Goal: Task Accomplishment & Management: Use online tool/utility

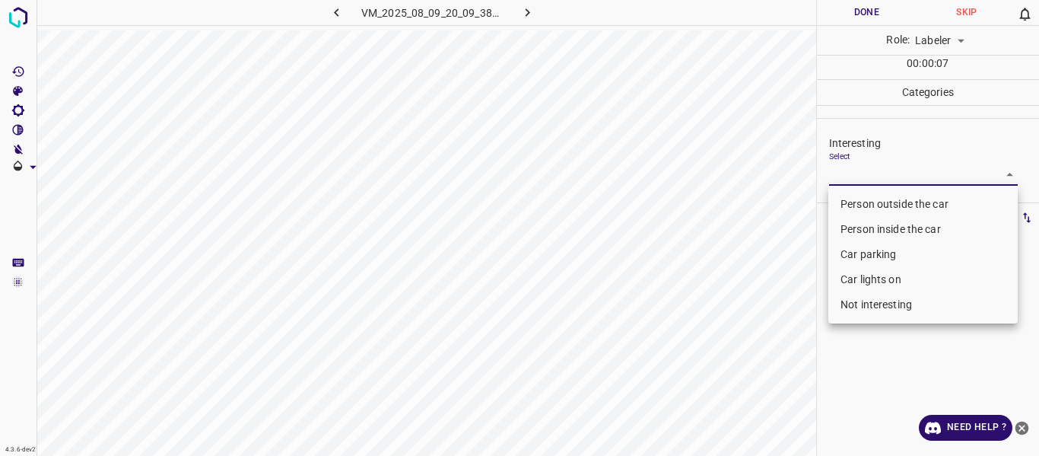
click at [971, 171] on body "4.3.6-dev2 VM_2025_08_09_20_09_38_111_04.gif Done Skip 0 Role: Labeler labeler …" at bounding box center [519, 228] width 1039 height 456
click at [868, 255] on li "Car parking" at bounding box center [922, 254] width 189 height 25
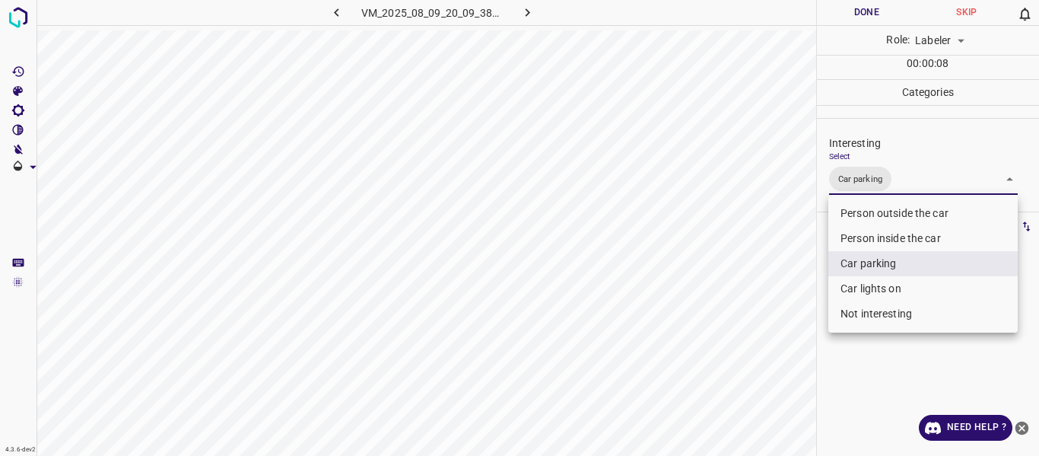
drag, startPoint x: 868, startPoint y: 285, endPoint x: 781, endPoint y: 302, distance: 89.1
click at [868, 286] on li "Car lights on" at bounding box center [922, 288] width 189 height 25
type input "Car parking,Car lights on"
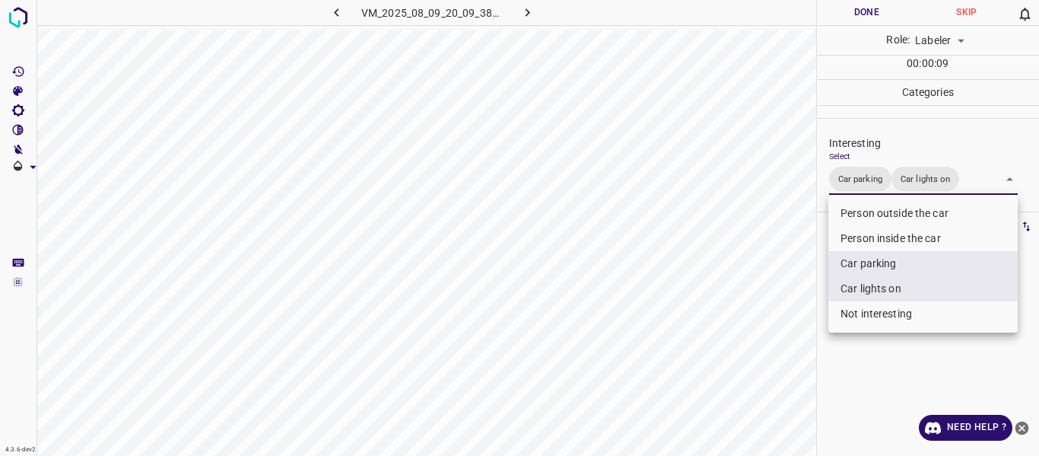
click at [762, 306] on div at bounding box center [519, 228] width 1039 height 456
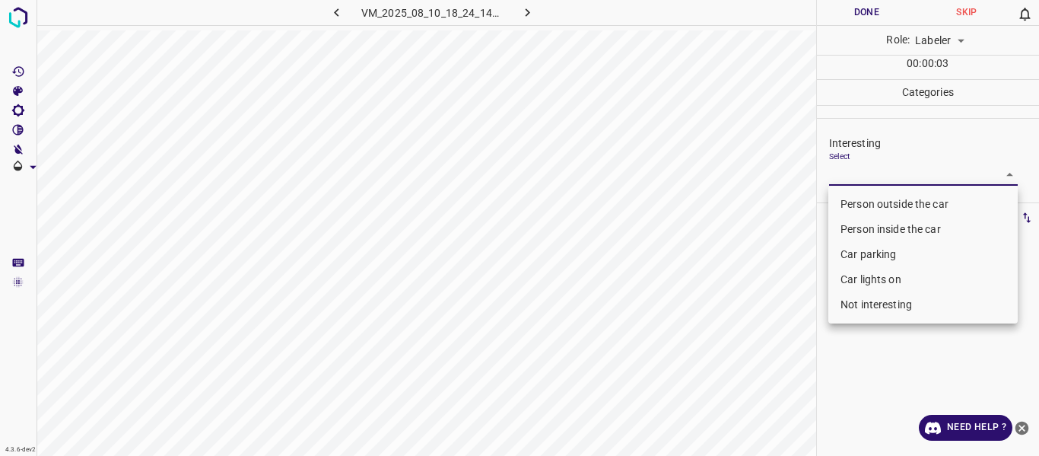
click at [854, 172] on body "4.3.6-dev2 VM_2025_08_10_18_24_14_060_00.gif Done Skip 0 Role: Labeler labeler …" at bounding box center [519, 228] width 1039 height 456
click at [844, 202] on li "Person outside the car" at bounding box center [922, 204] width 189 height 25
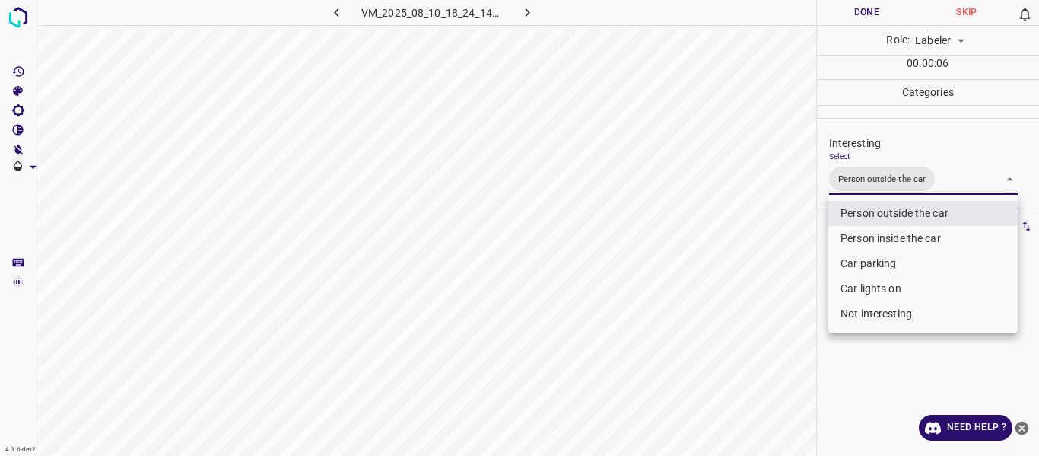
click at [846, 291] on li "Car lights on" at bounding box center [922, 288] width 189 height 25
type input "Person outside the car,Car lights on"
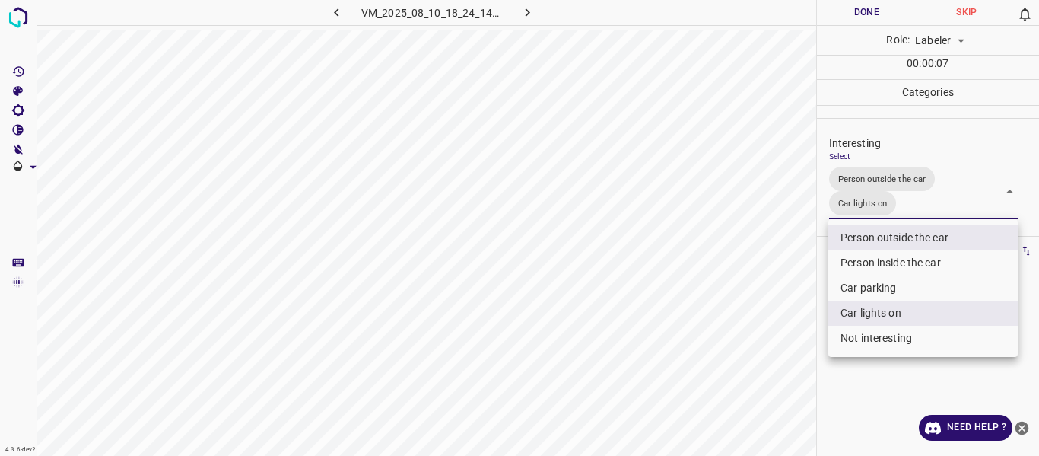
click at [760, 310] on div at bounding box center [519, 228] width 1039 height 456
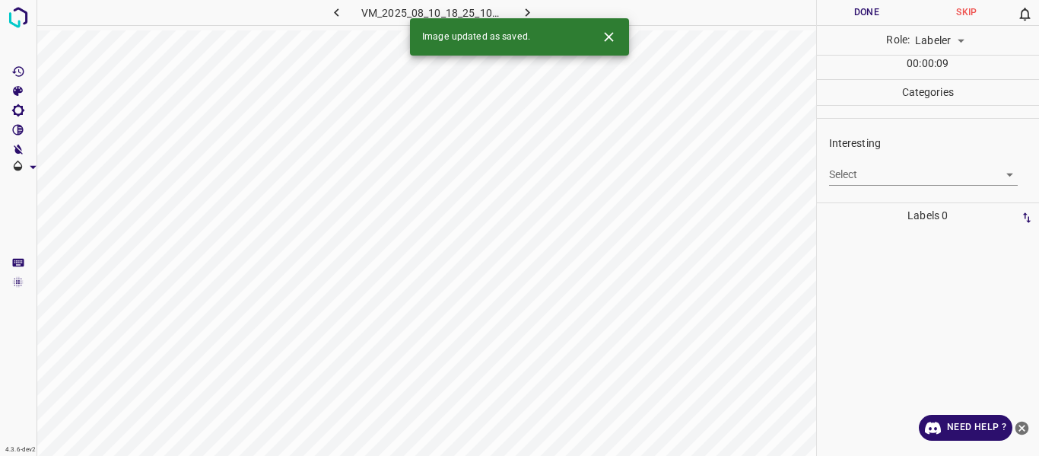
click at [843, 177] on body "4.3.6-dev2 VM_2025_08_10_18_25_10_385_05.gif Done Skip 0 Role: Labeler labeler …" at bounding box center [519, 228] width 1039 height 456
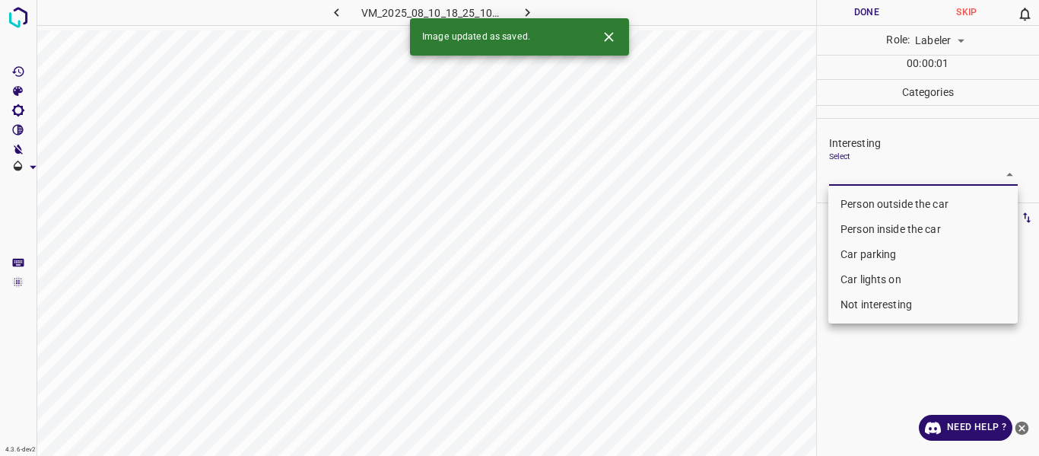
click at [844, 201] on li "Person outside the car" at bounding box center [922, 204] width 189 height 25
type input "Person outside the car"
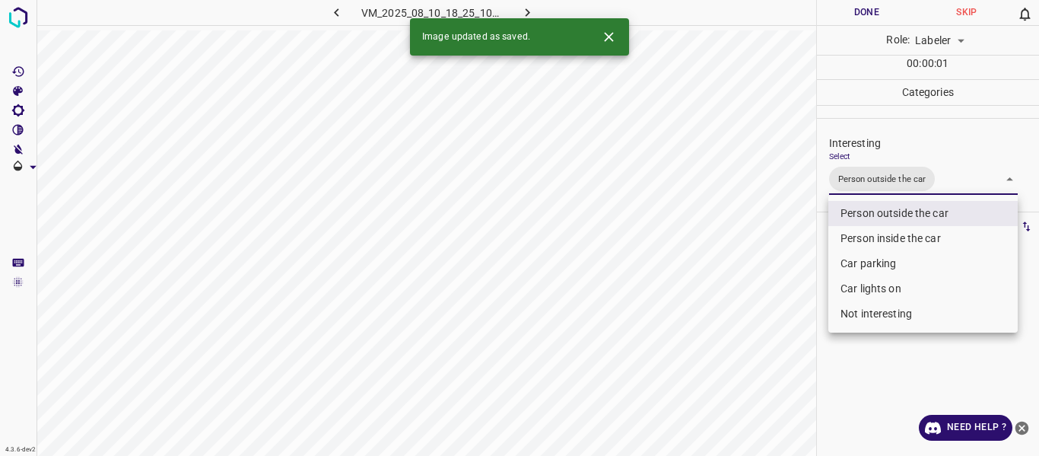
click at [782, 236] on div at bounding box center [519, 228] width 1039 height 456
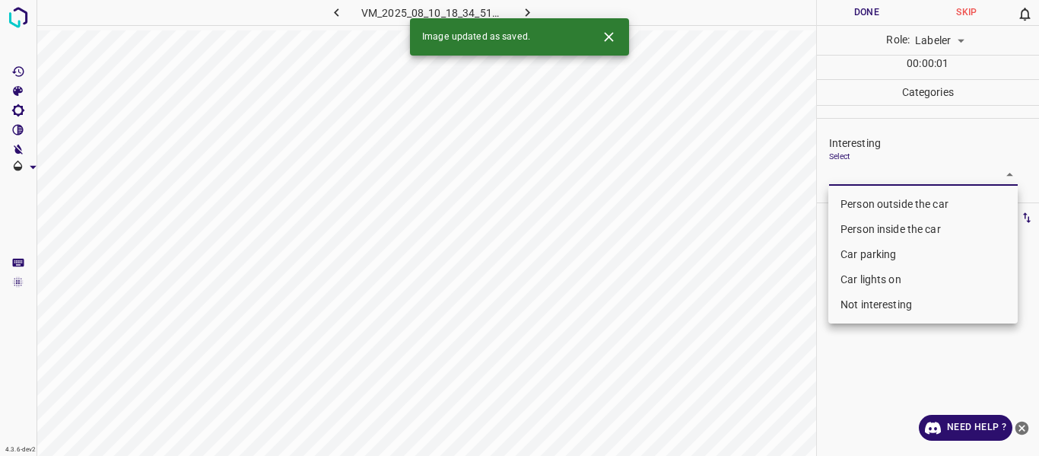
click at [860, 178] on body "4.3.6-dev2 VM_2025_08_10_18_34_51_988_08.gif Done Skip 0 Role: Labeler labeler …" at bounding box center [519, 228] width 1039 height 456
click at [860, 200] on li "Person outside the car" at bounding box center [922, 204] width 189 height 25
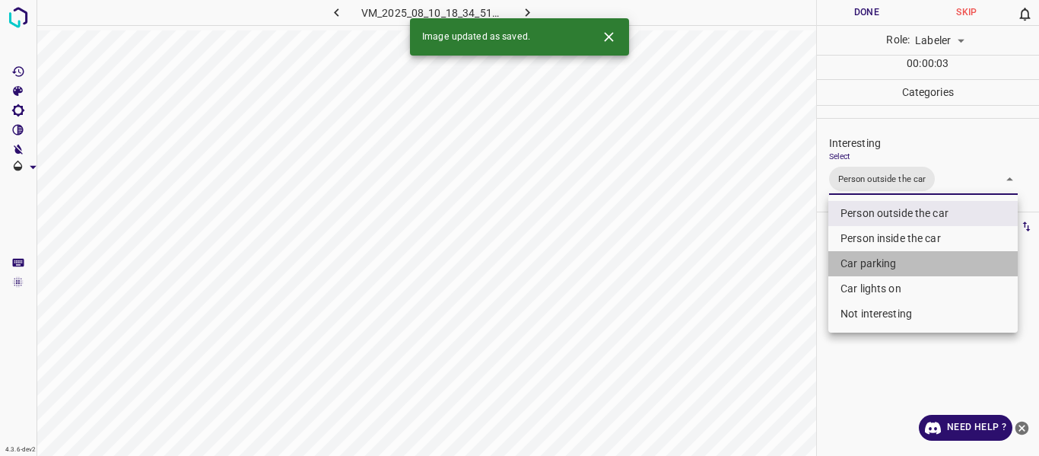
click at [860, 259] on li "Car parking" at bounding box center [922, 263] width 189 height 25
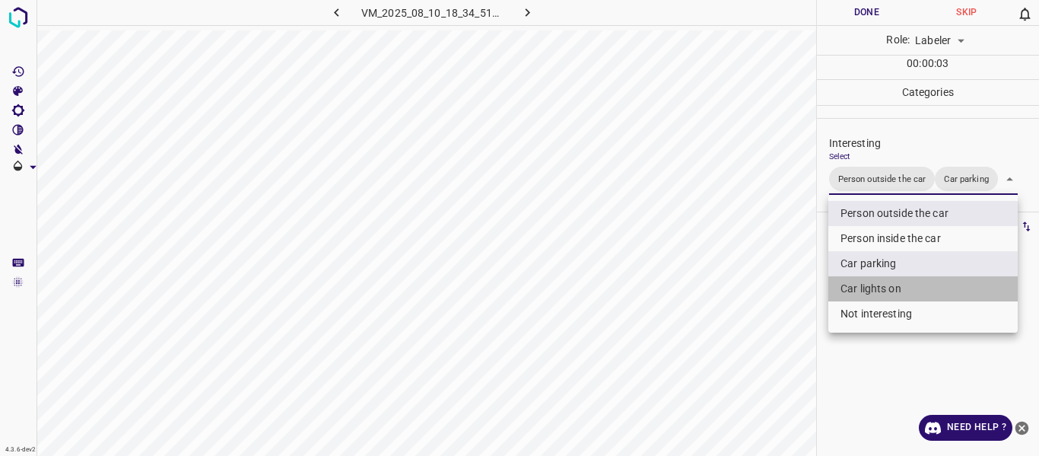
drag, startPoint x: 858, startPoint y: 287, endPoint x: 801, endPoint y: 294, distance: 57.5
click at [857, 287] on li "Car lights on" at bounding box center [922, 288] width 189 height 25
type input "Person outside the car,Car parking,Car lights on"
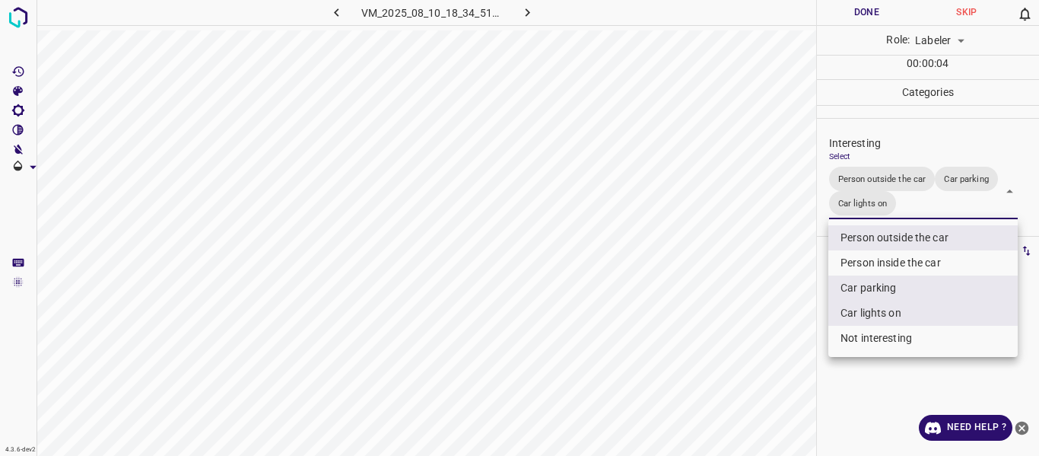
click at [773, 299] on div at bounding box center [519, 228] width 1039 height 456
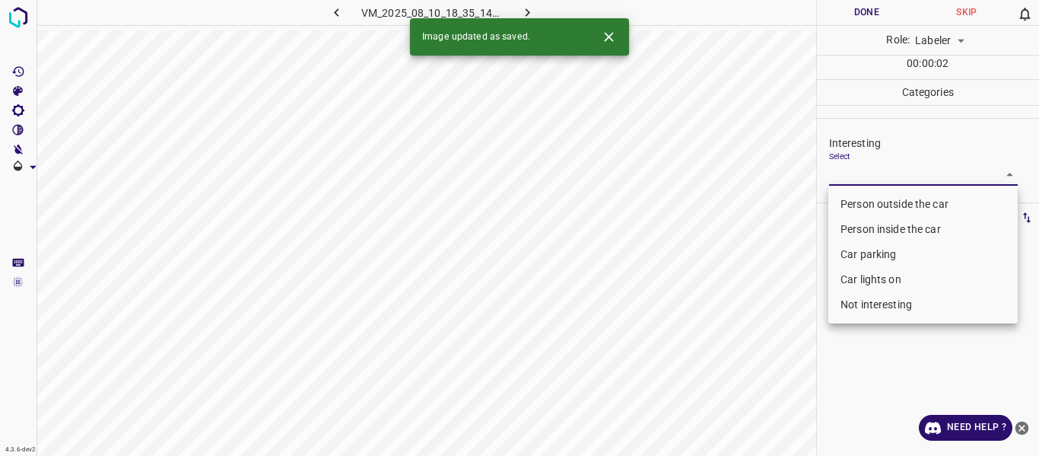
click at [857, 172] on body "4.3.6-dev2 VM_2025_08_10_18_35_14_504_00.gif Done Skip 0 Role: Labeler labeler …" at bounding box center [519, 228] width 1039 height 456
click at [858, 200] on li "Person outside the car" at bounding box center [922, 204] width 189 height 25
type input "Person outside the car"
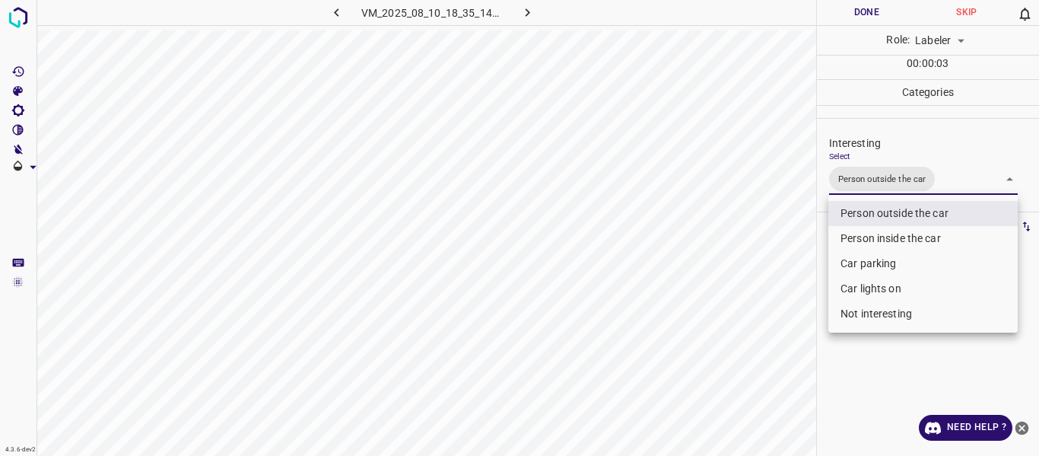
click at [793, 231] on div at bounding box center [519, 228] width 1039 height 456
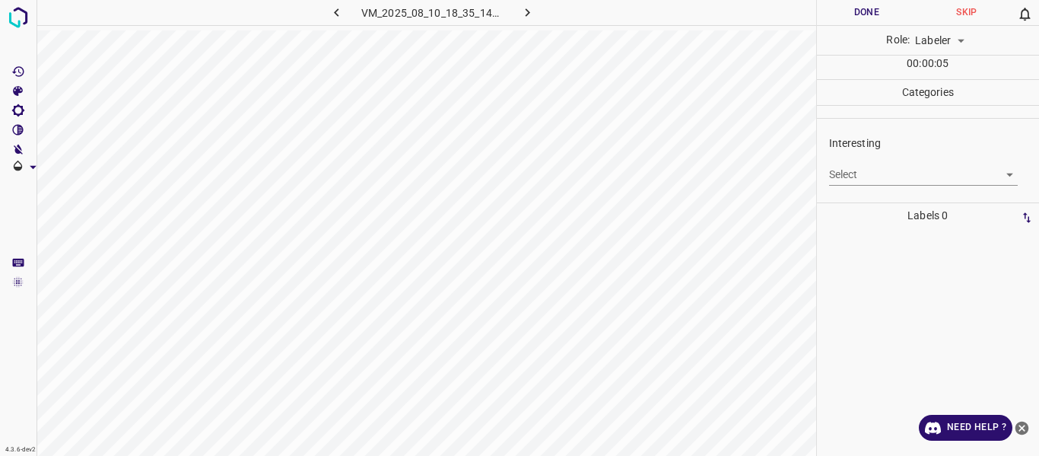
click at [847, 173] on body "4.3.6-dev2 VM_2025_08_10_18_35_14_504_04.gif Done Skip 0 Role: Labeler labeler …" at bounding box center [519, 228] width 1039 height 456
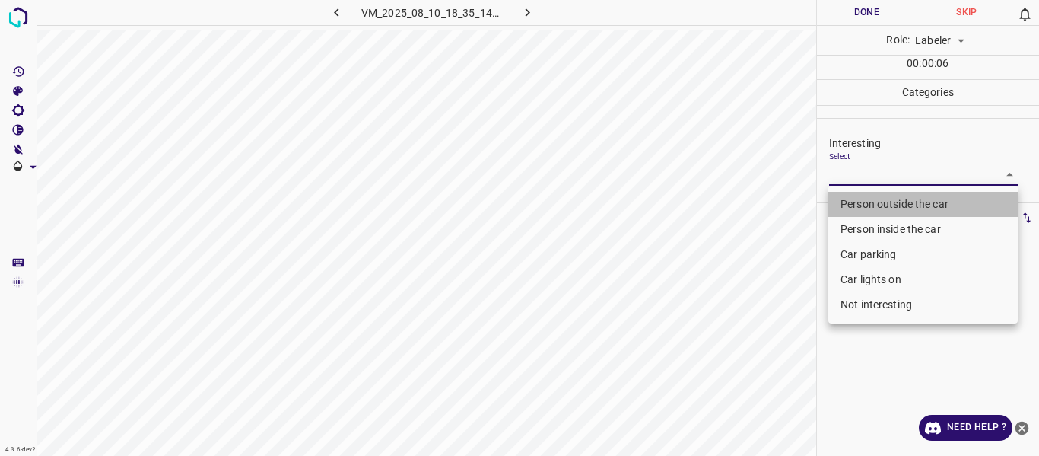
click at [844, 203] on li "Person outside the car" at bounding box center [922, 204] width 189 height 25
type input "Person outside the car"
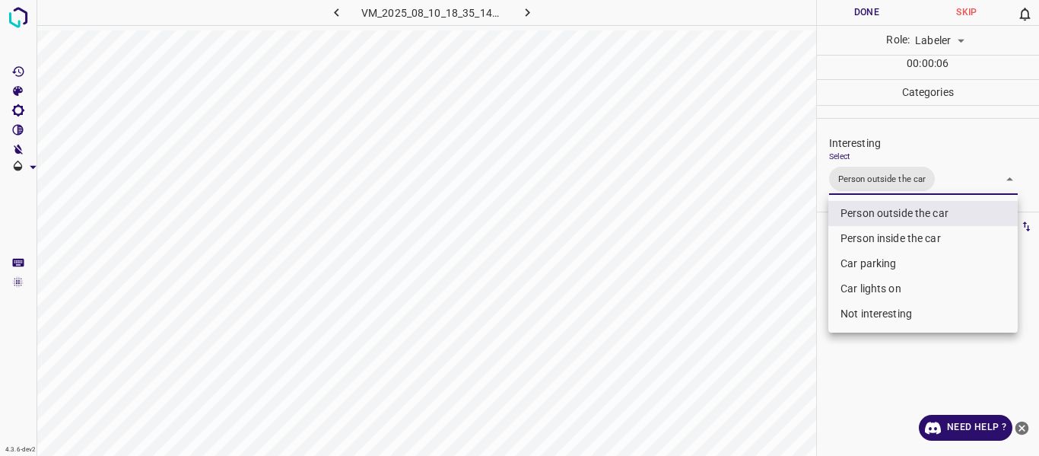
click at [765, 218] on div at bounding box center [519, 228] width 1039 height 456
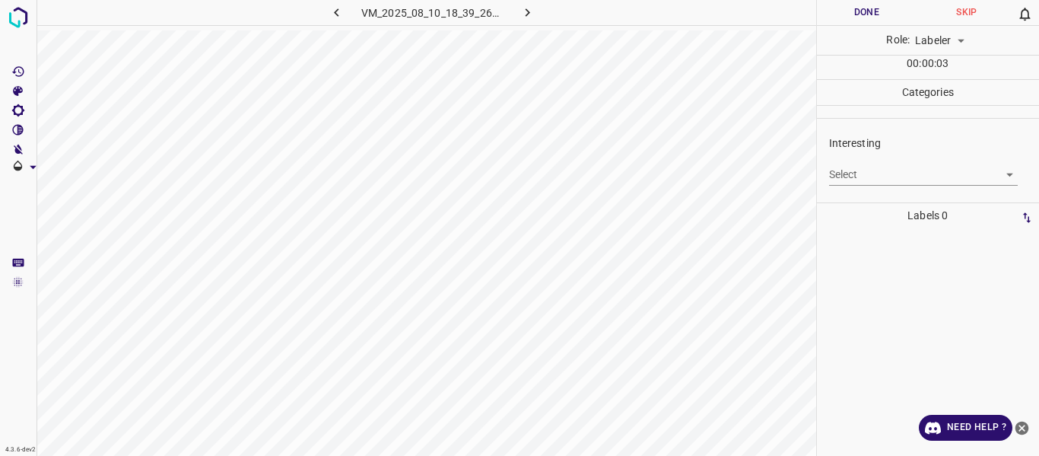
click at [840, 175] on body "4.3.6-dev2 VM_2025_08_10_18_39_26_927_02.gif Done Skip 0 Role: Labeler labeler …" at bounding box center [519, 228] width 1039 height 456
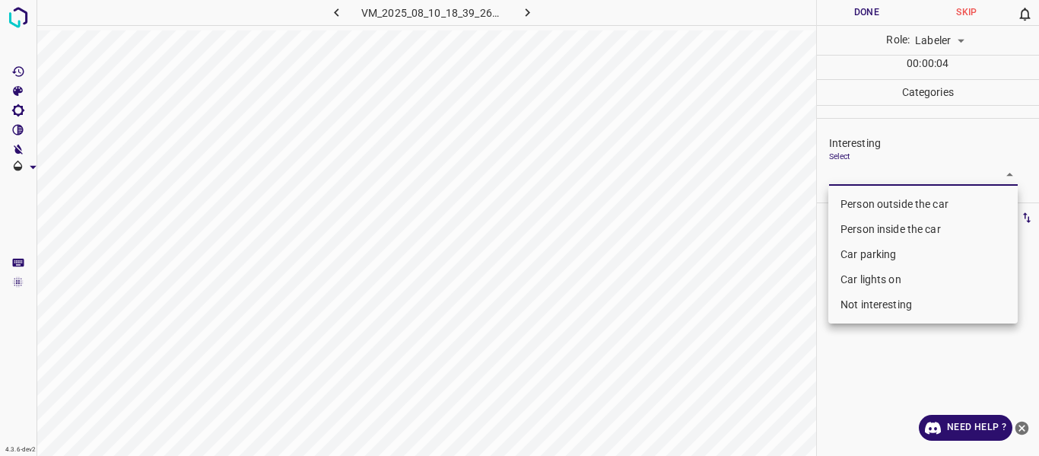
click at [850, 203] on li "Person outside the car" at bounding box center [922, 204] width 189 height 25
type input "Person outside the car"
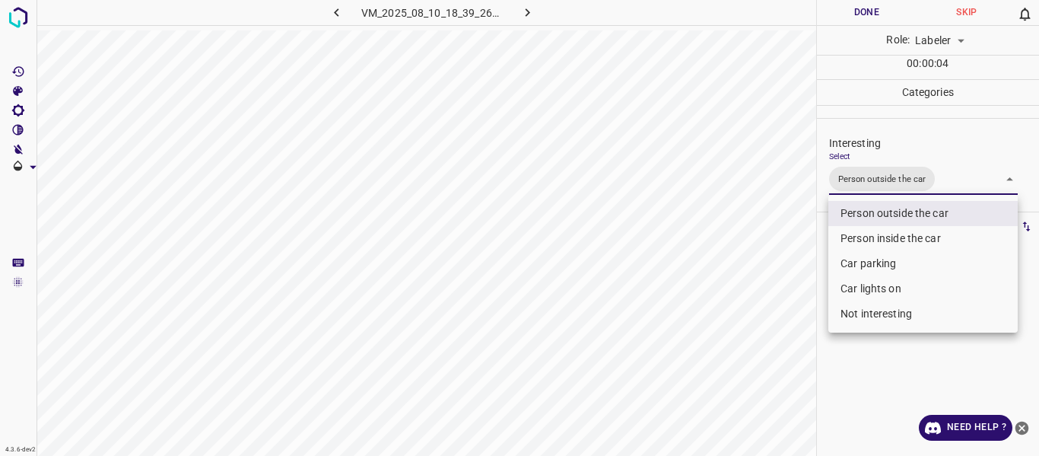
click at [758, 237] on div at bounding box center [519, 228] width 1039 height 456
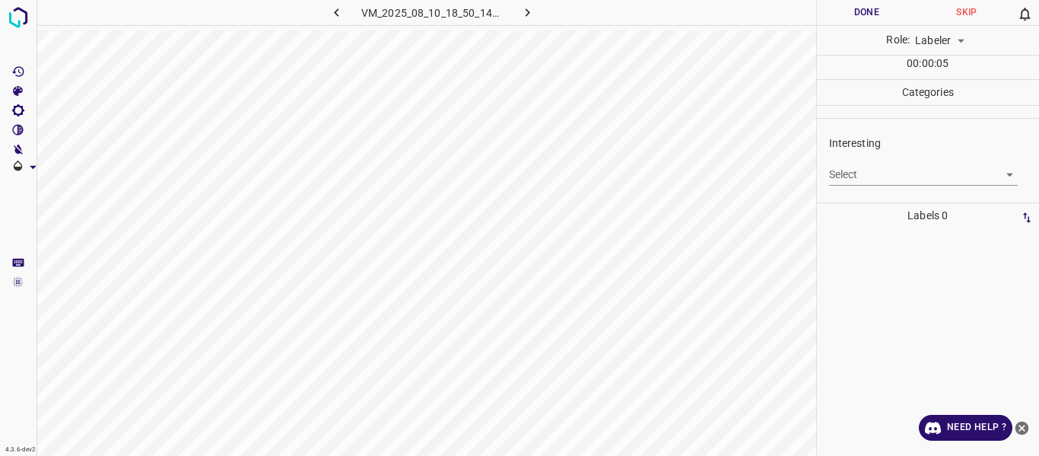
click at [857, 170] on body "4.3.6-dev2 VM_2025_08_10_18_50_14_119_04.gif Done Skip 0 Role: Labeler labeler …" at bounding box center [519, 228] width 1039 height 456
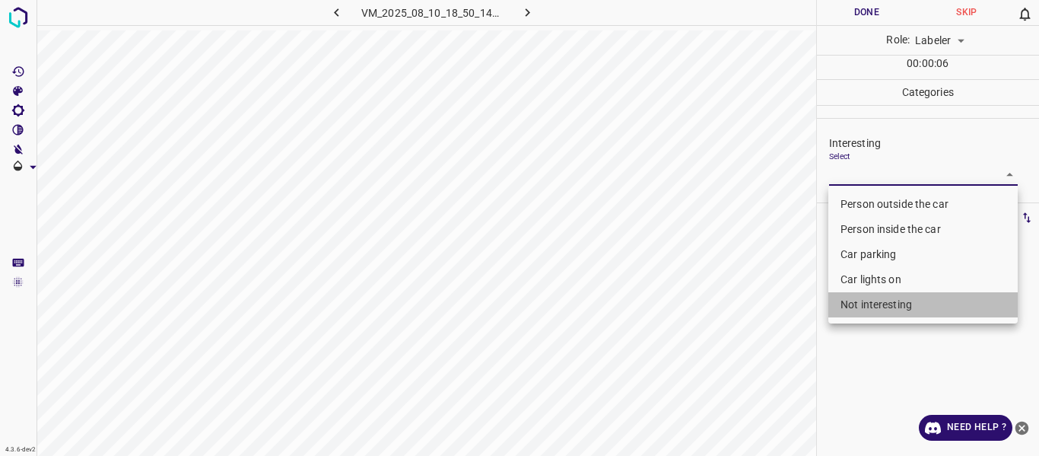
click at [849, 301] on li "Not interesting" at bounding box center [922, 304] width 189 height 25
type input "Not interesting"
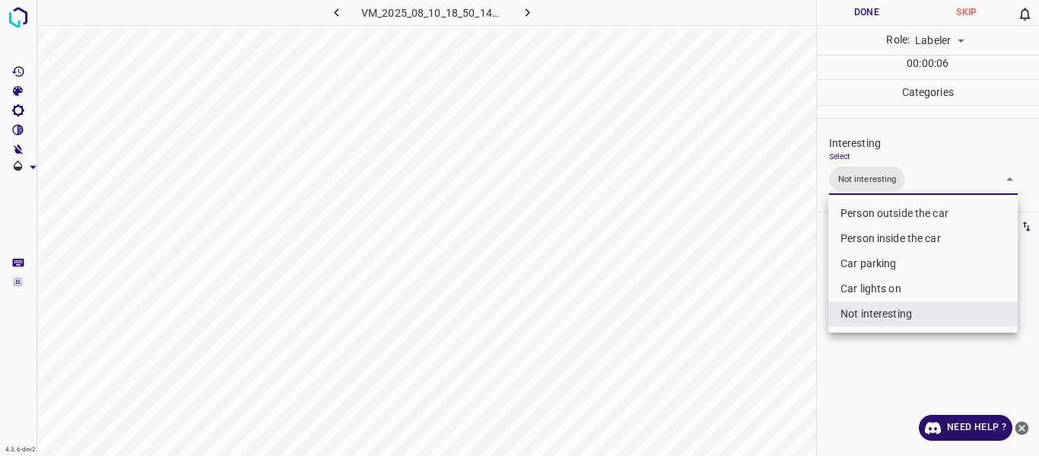
click at [761, 316] on div at bounding box center [519, 228] width 1039 height 456
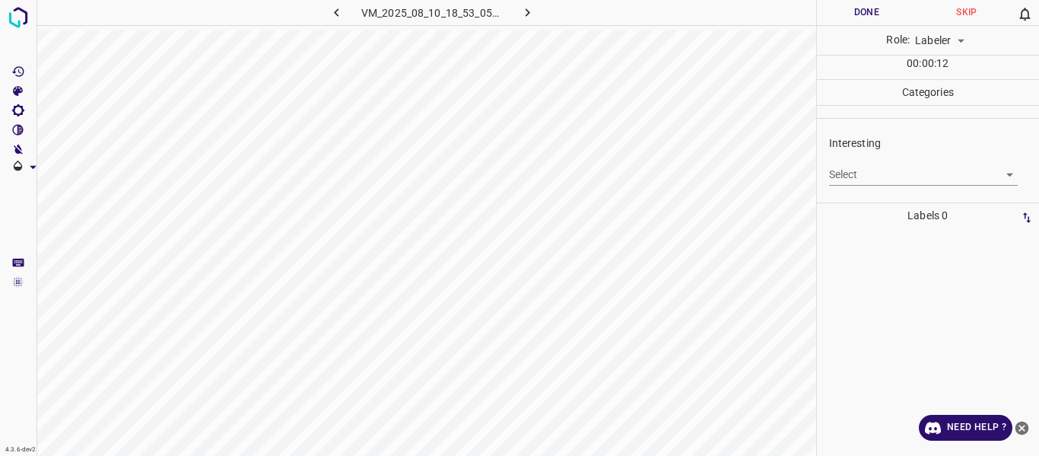
click at [869, 180] on body "4.3.6-dev2 VM_2025_08_10_18_53_05_780_04.gif Done Skip 0 Role: Labeler labeler …" at bounding box center [519, 228] width 1039 height 456
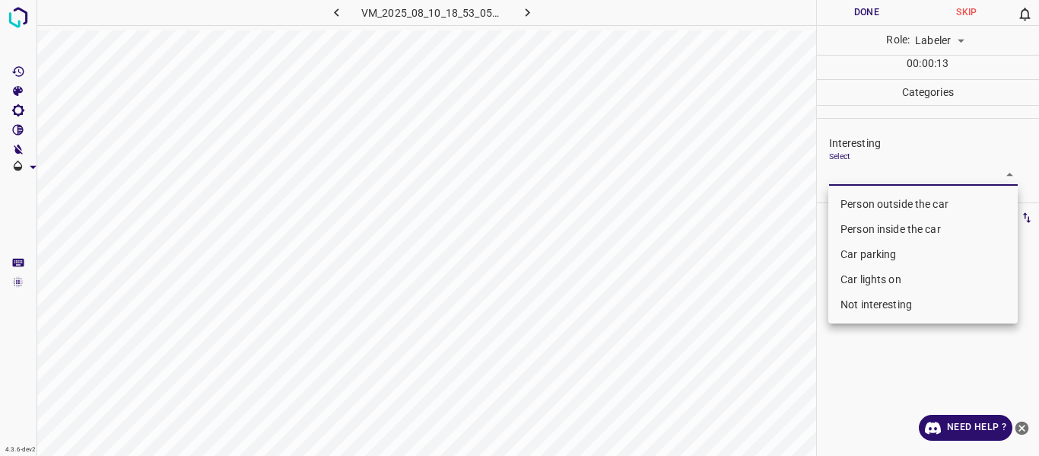
click at [866, 304] on li "Not interesting" at bounding box center [922, 304] width 189 height 25
type input "Not interesting"
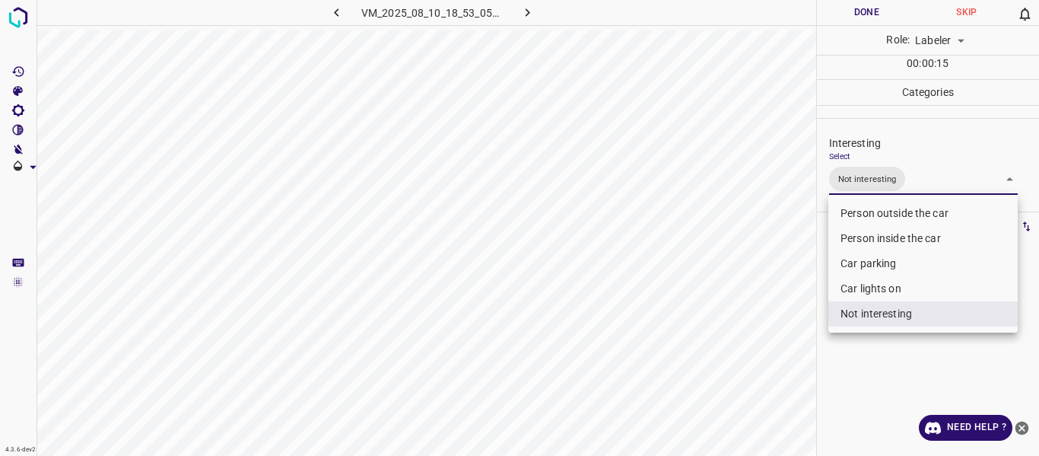
click at [771, 271] on div at bounding box center [519, 228] width 1039 height 456
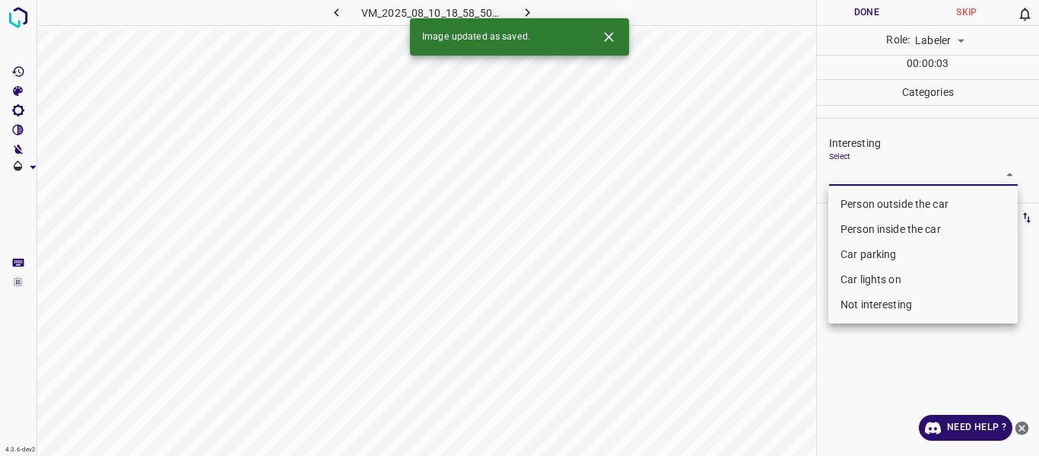
click at [841, 173] on body "4.3.6-dev2 VM_2025_08_10_18_58_50_409_04.gif Done Skip 0 Role: Labeler labeler …" at bounding box center [519, 228] width 1039 height 456
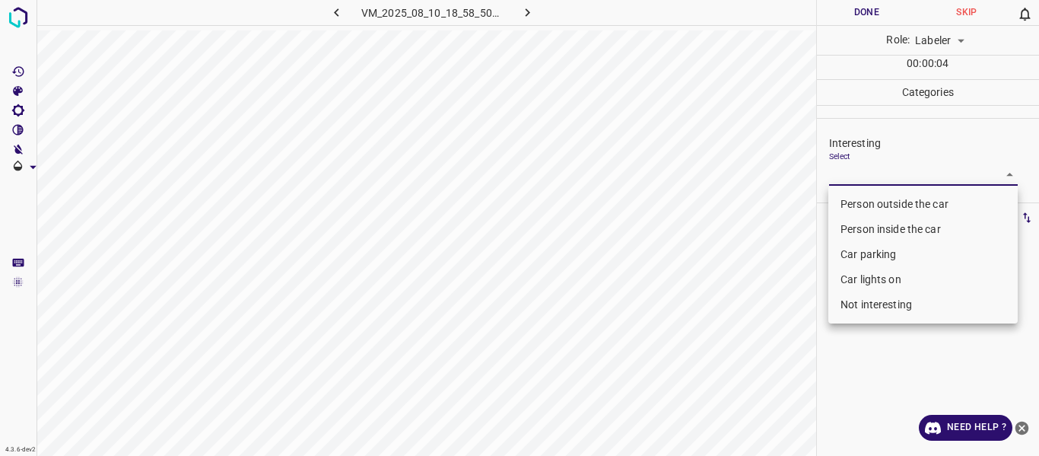
drag, startPoint x: 858, startPoint y: 249, endPoint x: 858, endPoint y: 261, distance: 12.2
click at [858, 248] on li "Car parking" at bounding box center [922, 254] width 189 height 25
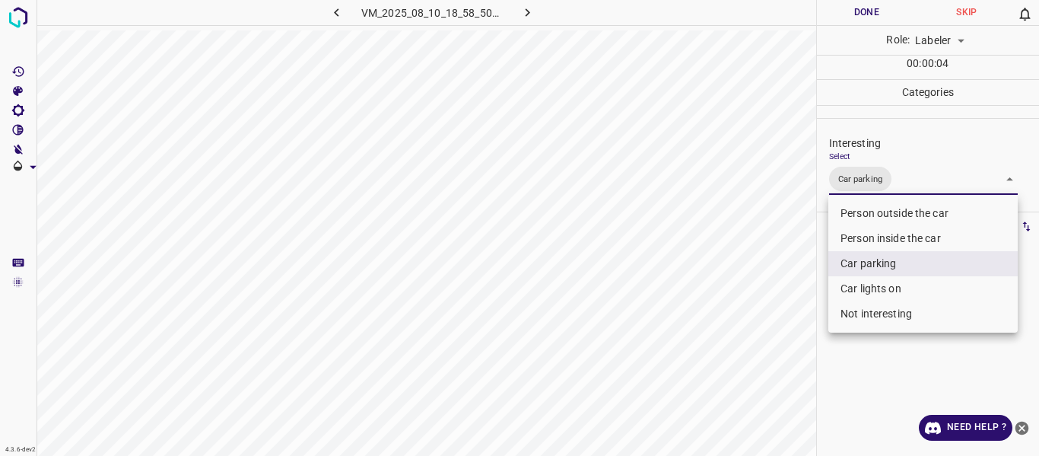
click at [860, 285] on li "Car lights on" at bounding box center [922, 288] width 189 height 25
type input "Car parking,Car lights on"
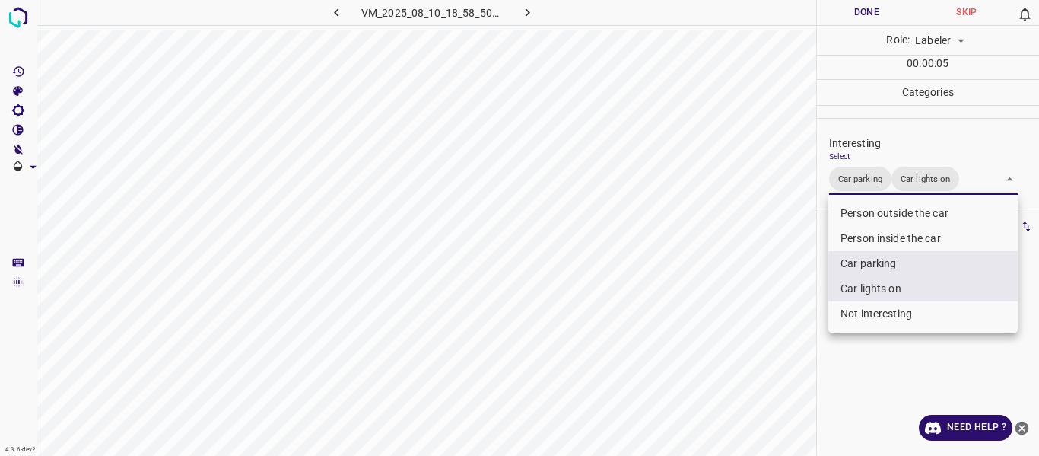
click at [742, 285] on div at bounding box center [519, 228] width 1039 height 456
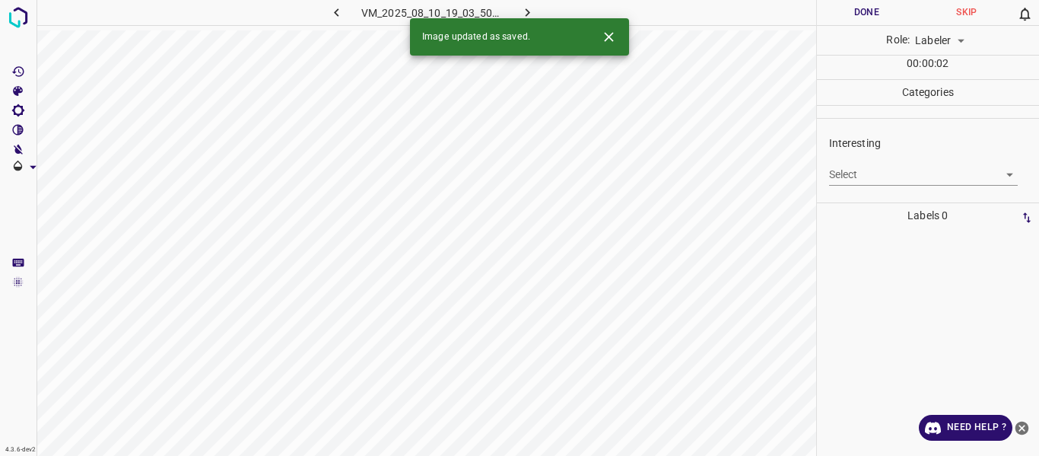
click at [857, 174] on body "4.3.6-dev2 VM_2025_08_10_19_03_50_505_04.gif Done Skip 0 Role: Labeler labeler …" at bounding box center [519, 228] width 1039 height 456
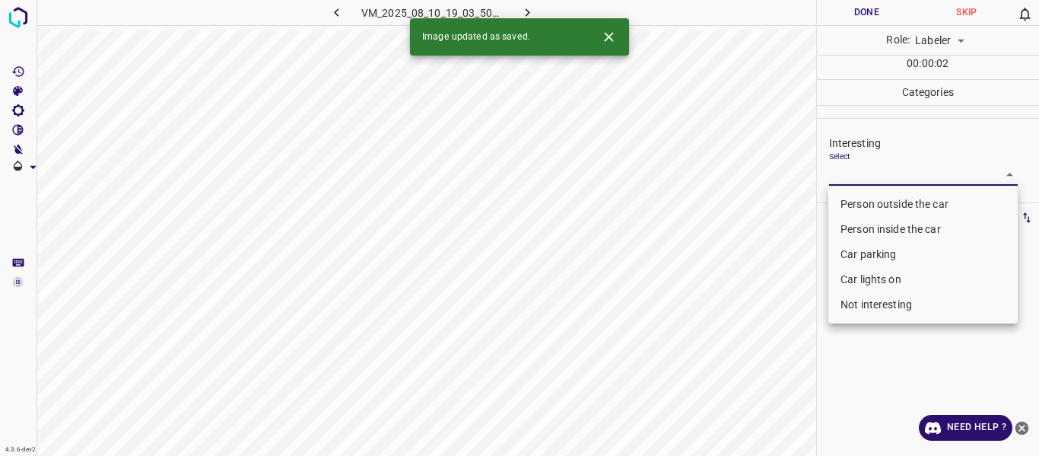
drag, startPoint x: 857, startPoint y: 202, endPoint x: 825, endPoint y: 214, distance: 33.5
click at [856, 202] on li "Person outside the car" at bounding box center [922, 204] width 189 height 25
type input "Person outside the car"
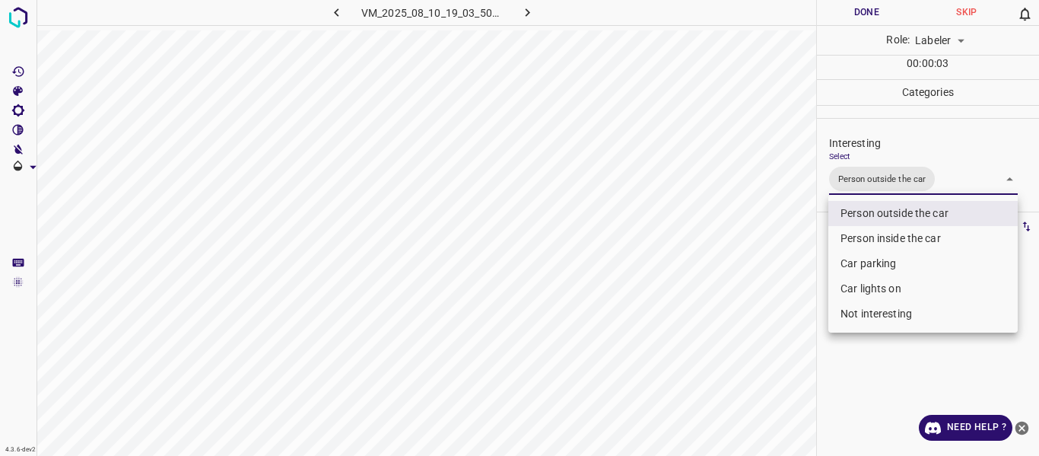
click at [768, 273] on div at bounding box center [519, 228] width 1039 height 456
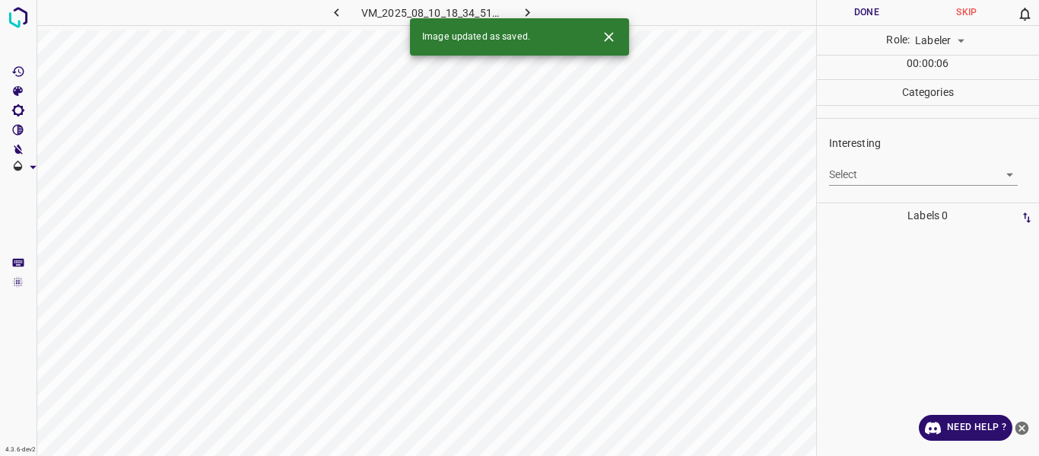
click at [857, 175] on body "4.3.6-dev2 VM_2025_08_10_18_34_51_988_04.gif Done Skip 0 Role: Labeler labeler …" at bounding box center [519, 228] width 1039 height 456
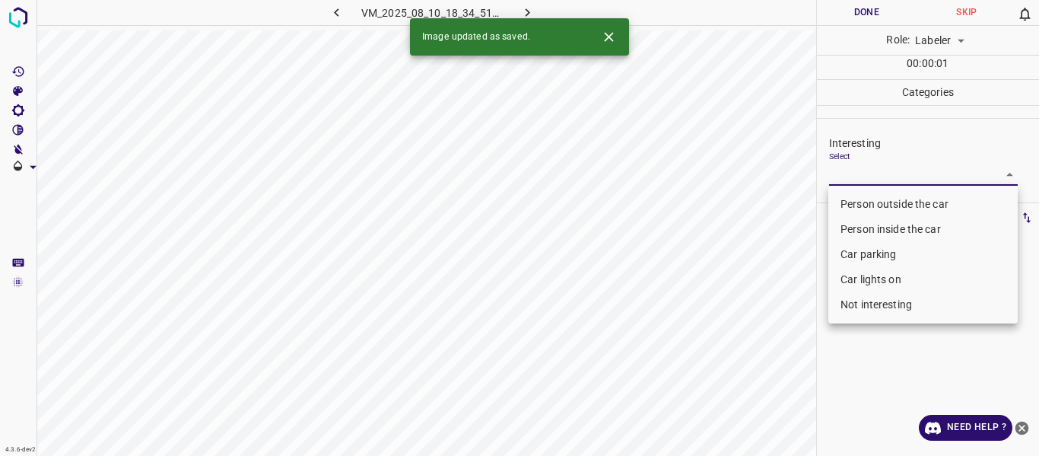
click at [854, 202] on li "Person outside the car" at bounding box center [922, 204] width 189 height 25
type input "Person outside the car"
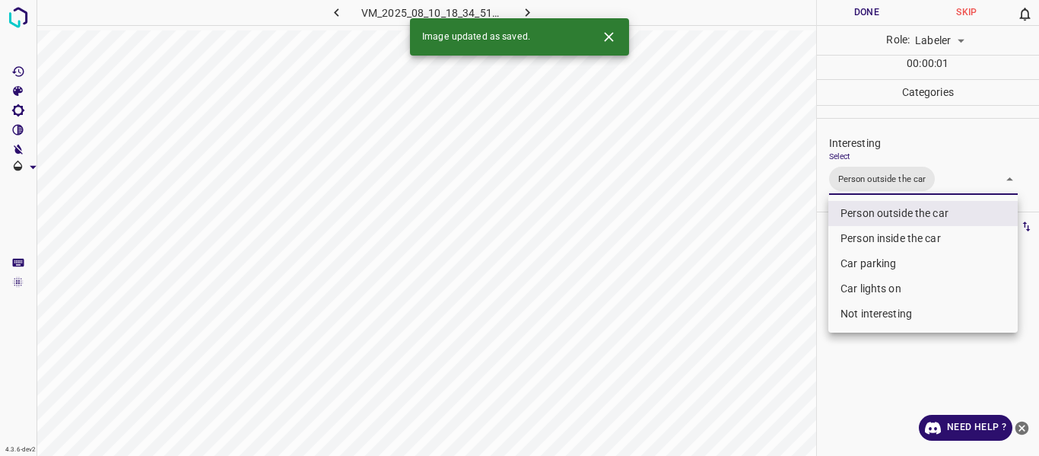
click at [780, 275] on div at bounding box center [519, 228] width 1039 height 456
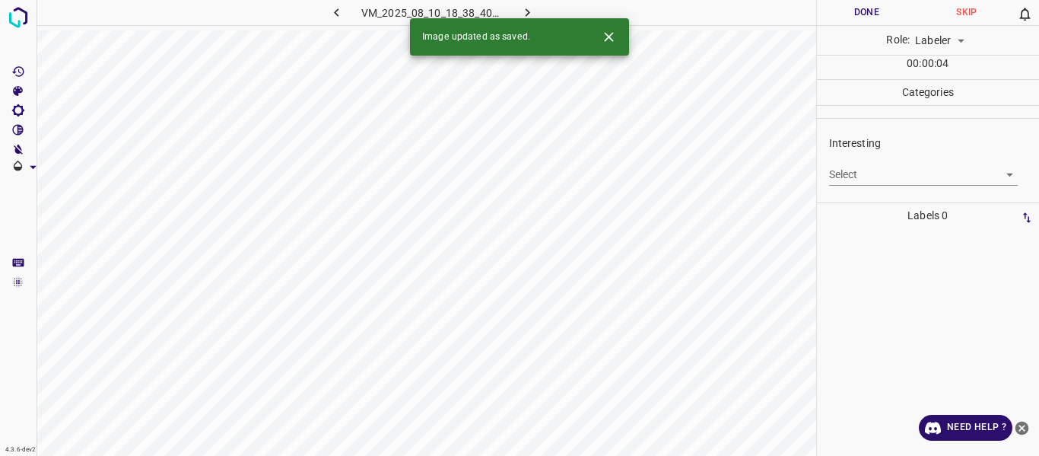
click at [857, 175] on body "4.3.6-dev2 VM_2025_08_10_18_38_40_319_10.gif Done Skip 0 Role: Labeler labeler …" at bounding box center [519, 228] width 1039 height 456
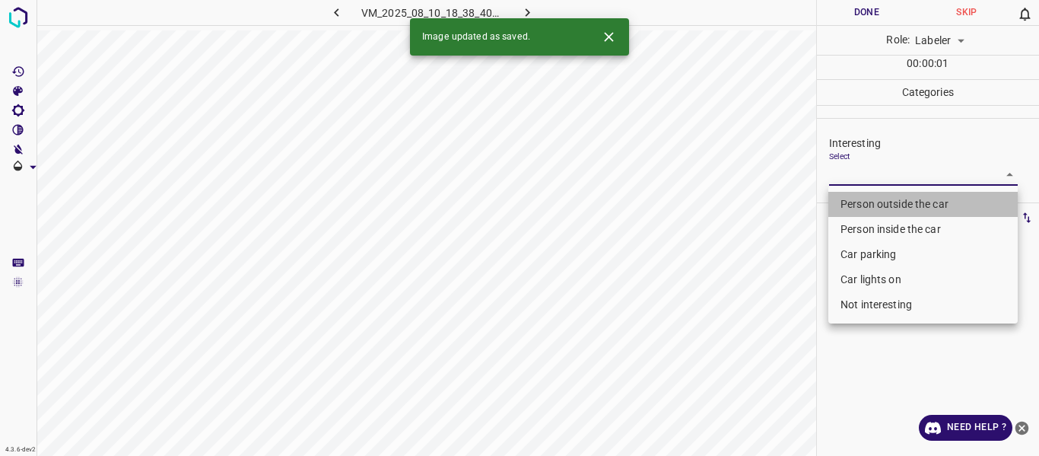
click at [865, 205] on li "Person outside the car" at bounding box center [922, 204] width 189 height 25
type input "Person outside the car"
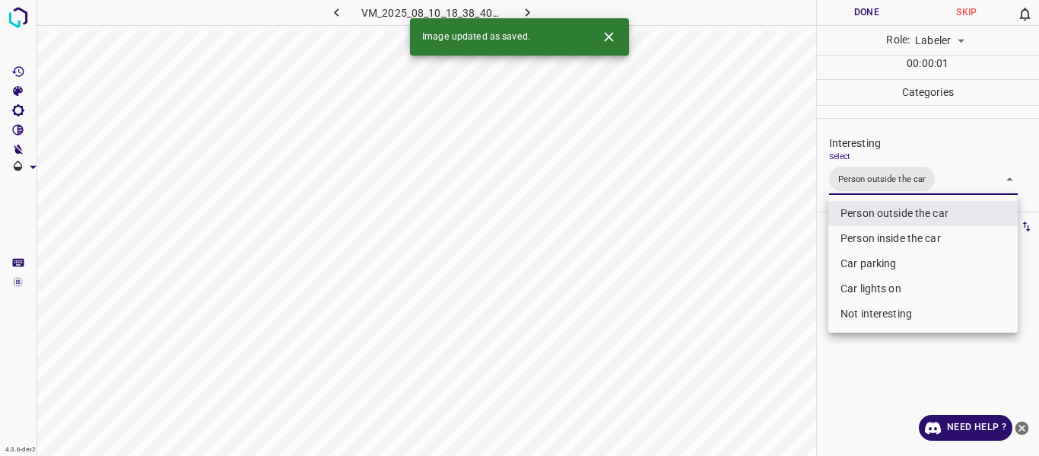
click at [776, 259] on div at bounding box center [519, 228] width 1039 height 456
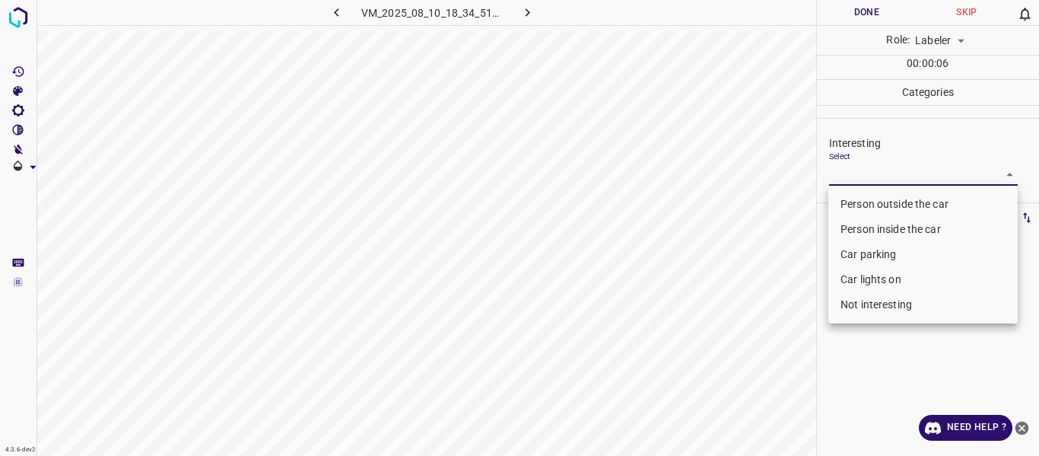
click at [873, 174] on body "4.3.6-dev2 VM_2025_08_10_18_34_51_988_00.gif Done Skip 0 Role: Labeler labeler …" at bounding box center [519, 228] width 1039 height 456
drag, startPoint x: 887, startPoint y: 304, endPoint x: 879, endPoint y: 305, distance: 8.5
click at [887, 304] on li "Not interesting" at bounding box center [922, 304] width 189 height 25
type input "Not interesting"
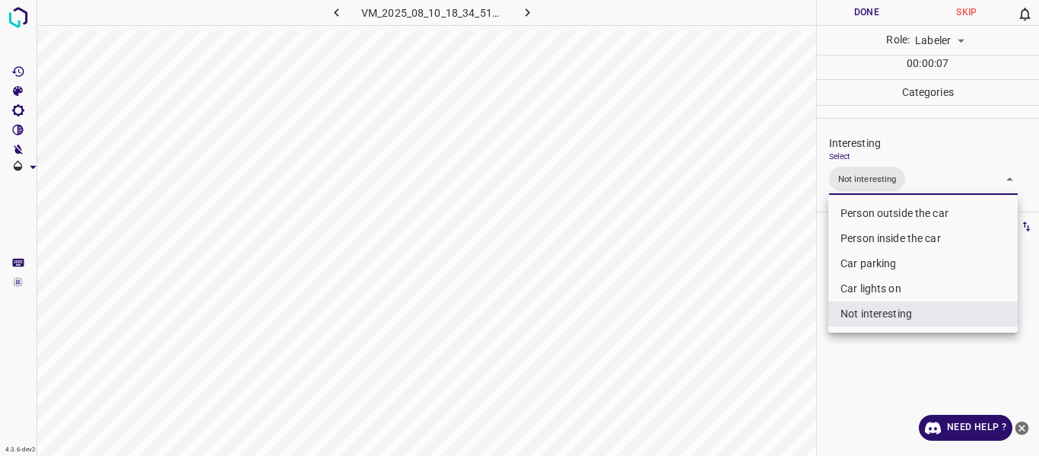
click at [774, 308] on div at bounding box center [519, 228] width 1039 height 456
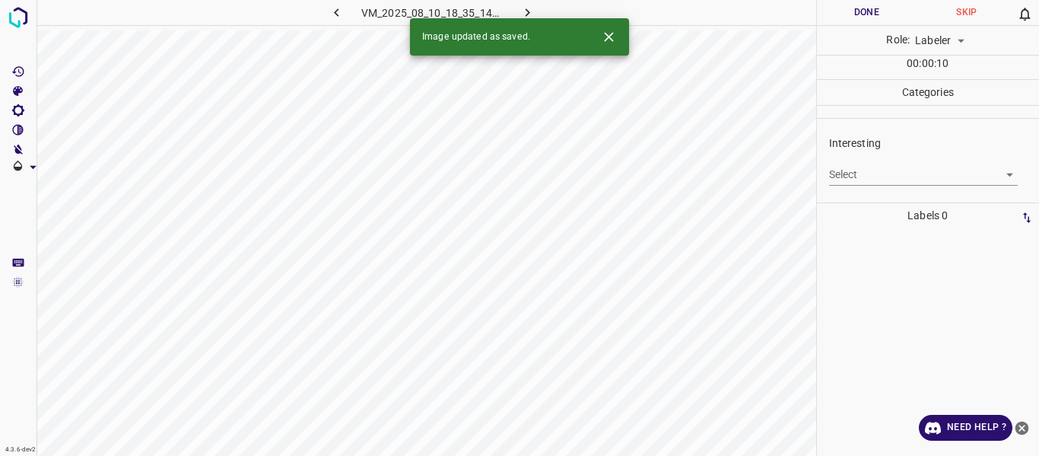
click at [857, 171] on body "4.3.6-dev2 VM_2025_08_10_18_35_14_504_05.gif Done Skip 0 Role: Labeler labeler …" at bounding box center [519, 228] width 1039 height 456
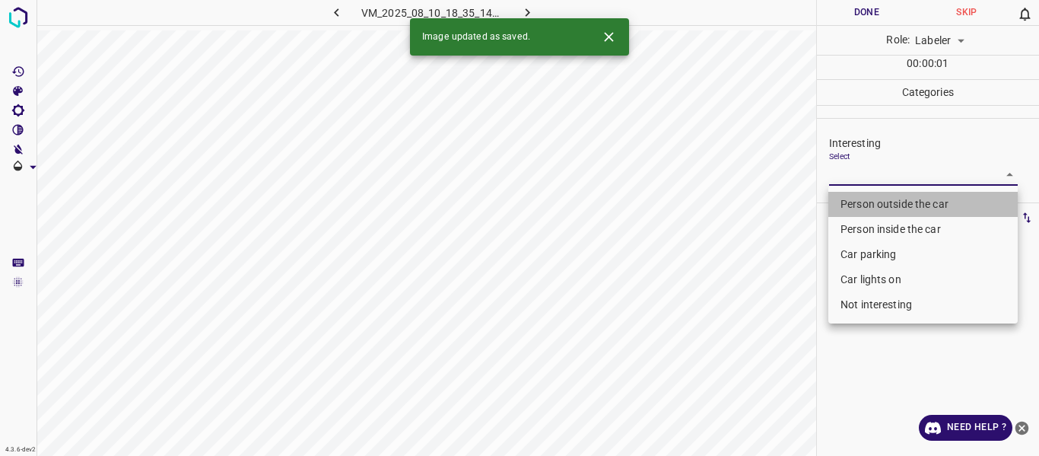
drag, startPoint x: 860, startPoint y: 198, endPoint x: 804, endPoint y: 223, distance: 61.6
click at [860, 199] on li "Person outside the car" at bounding box center [922, 204] width 189 height 25
type input "Person outside the car"
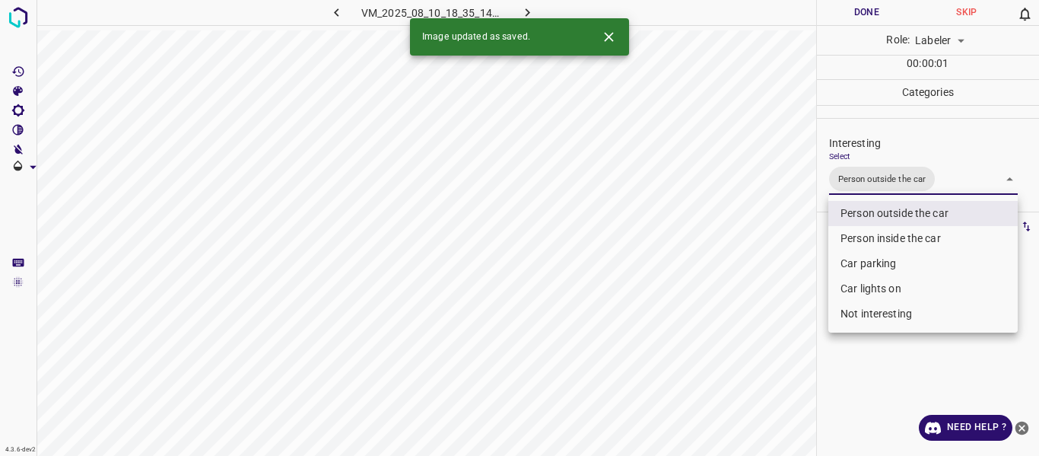
click at [787, 237] on div at bounding box center [519, 228] width 1039 height 456
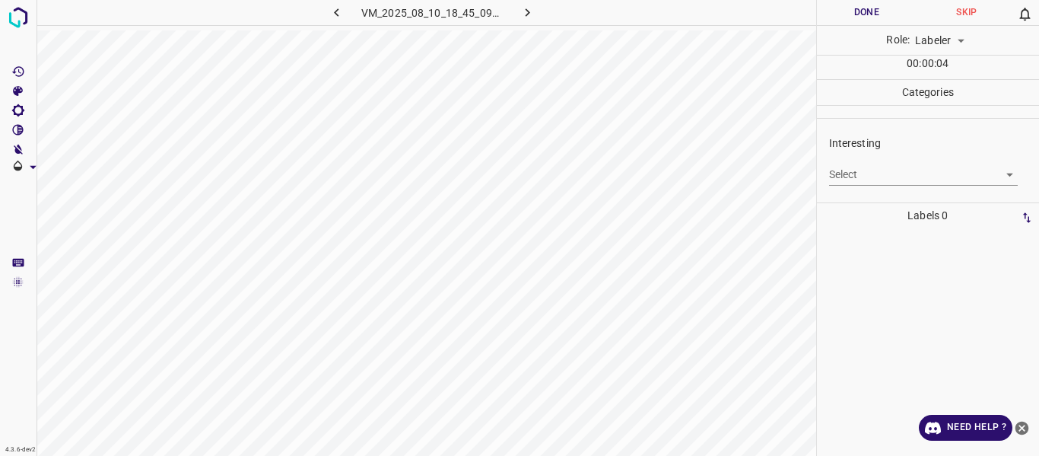
click at [847, 174] on body "4.3.6-dev2 VM_2025_08_10_18_45_09_610_06.gif Done Skip 0 Role: Labeler labeler …" at bounding box center [519, 228] width 1039 height 456
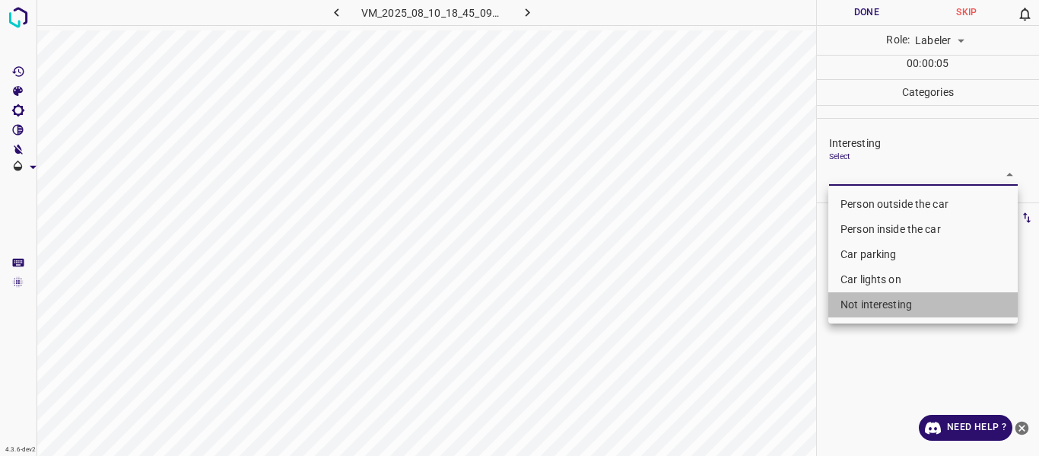
drag, startPoint x: 875, startPoint y: 310, endPoint x: 854, endPoint y: 321, distance: 23.5
click at [876, 310] on li "Not interesting" at bounding box center [922, 304] width 189 height 25
type input "Not interesting"
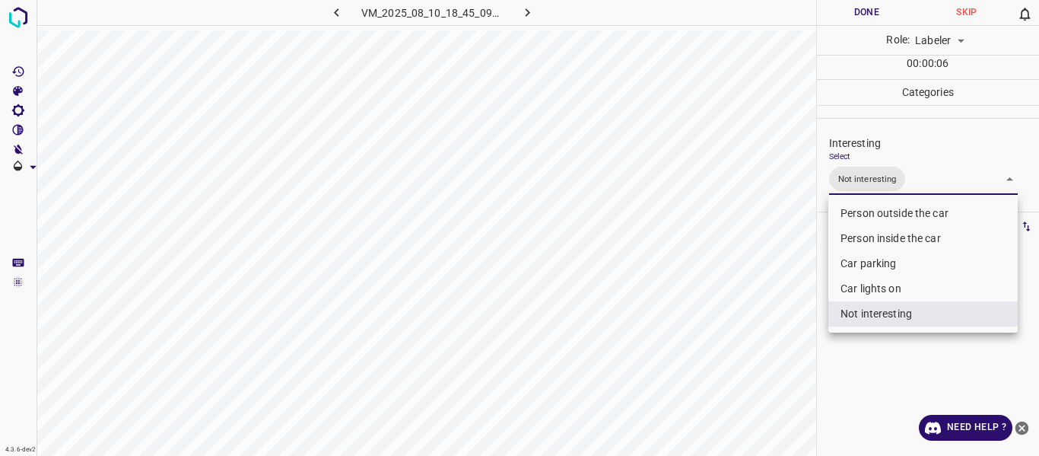
click at [791, 337] on div at bounding box center [519, 228] width 1039 height 456
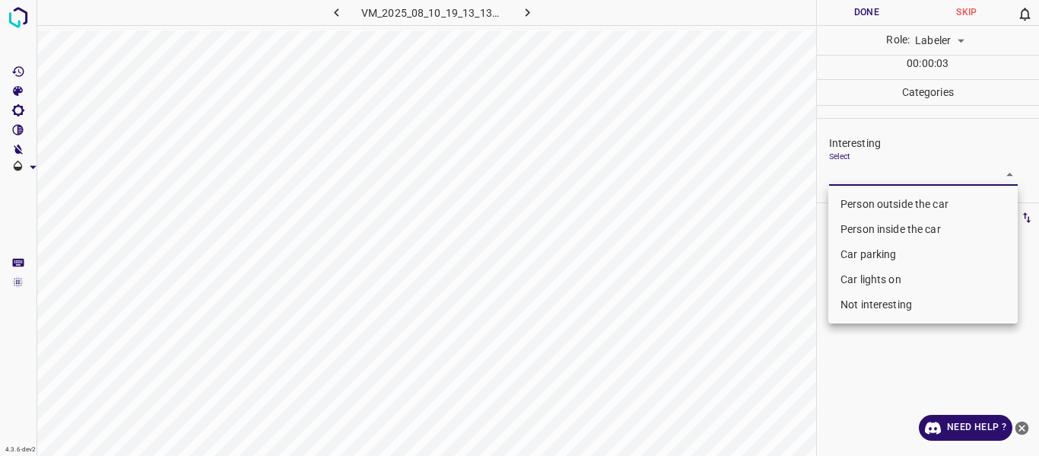
click at [849, 173] on body "4.3.6-dev2 VM_2025_08_10_19_13_13_988_02.gif Done Skip 0 Role: Labeler labeler …" at bounding box center [519, 228] width 1039 height 456
click at [847, 253] on li "Car parking" at bounding box center [922, 254] width 189 height 25
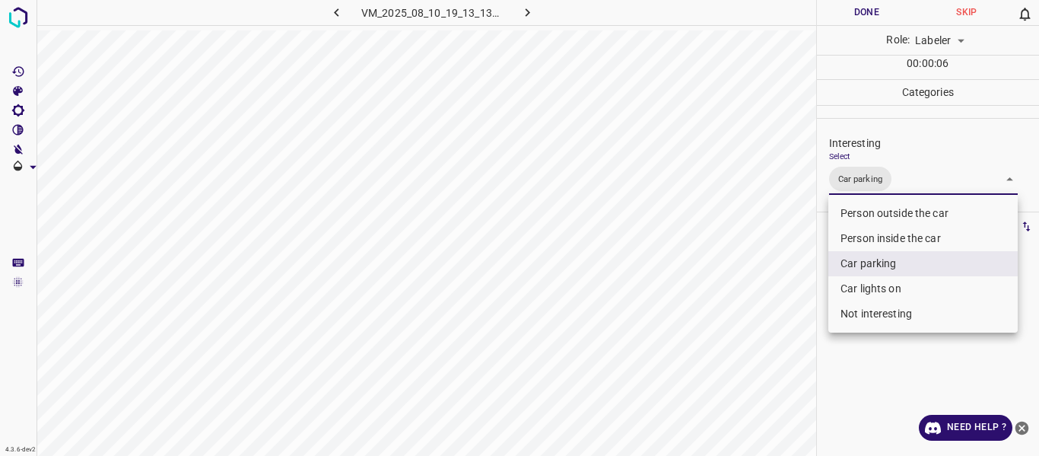
click at [853, 227] on li "Person inside the car" at bounding box center [922, 238] width 189 height 25
type input "Car parking,Person inside the car"
drag, startPoint x: 768, startPoint y: 248, endPoint x: 752, endPoint y: 267, distance: 24.8
click at [765, 249] on div at bounding box center [519, 228] width 1039 height 456
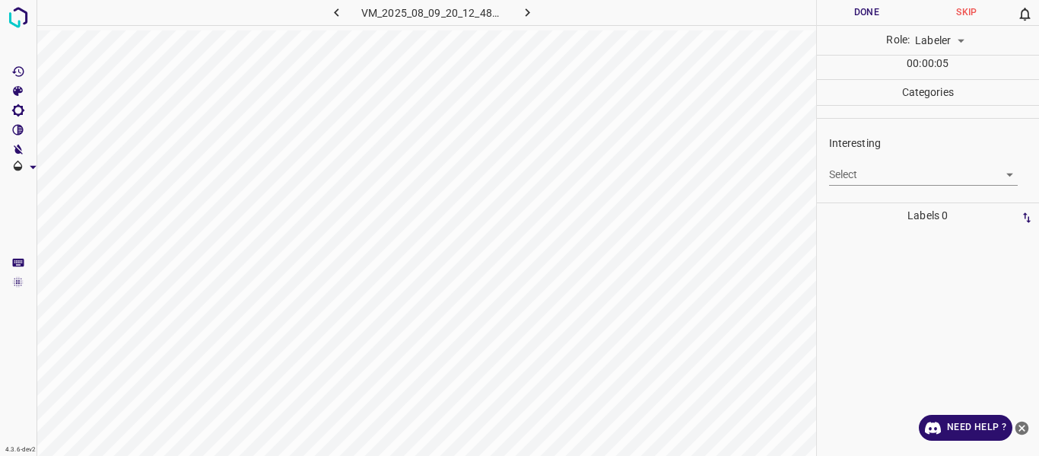
click at [851, 168] on body "4.3.6-dev2 VM_2025_08_09_20_12_48_261_00.gif Done Skip 0 Role: Labeler labeler …" at bounding box center [519, 228] width 1039 height 456
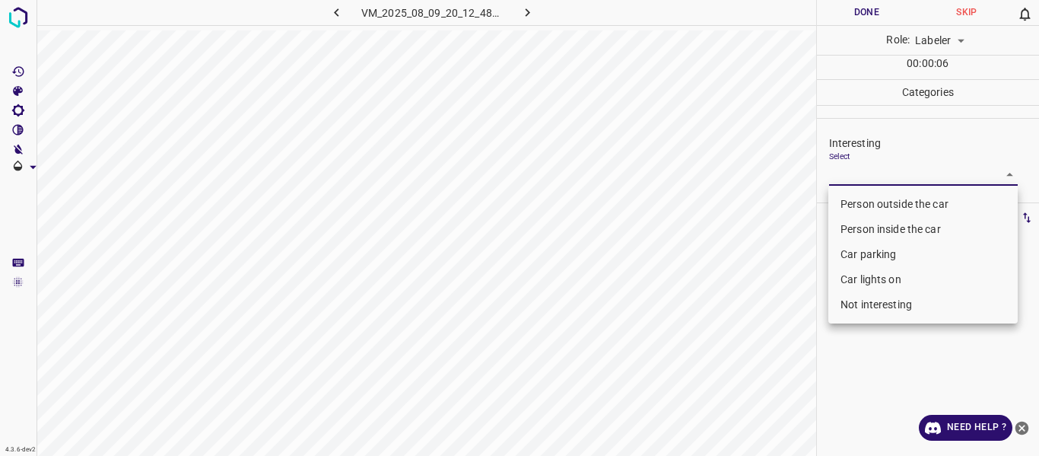
click at [847, 233] on li "Person inside the car" at bounding box center [922, 229] width 189 height 25
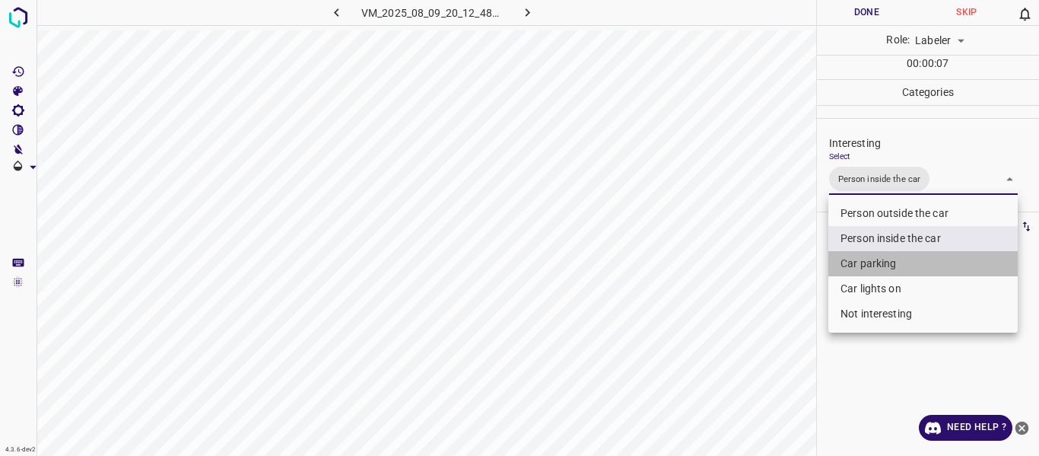
drag, startPoint x: 850, startPoint y: 257, endPoint x: 847, endPoint y: 295, distance: 38.2
click at [851, 258] on li "Car parking" at bounding box center [922, 263] width 189 height 25
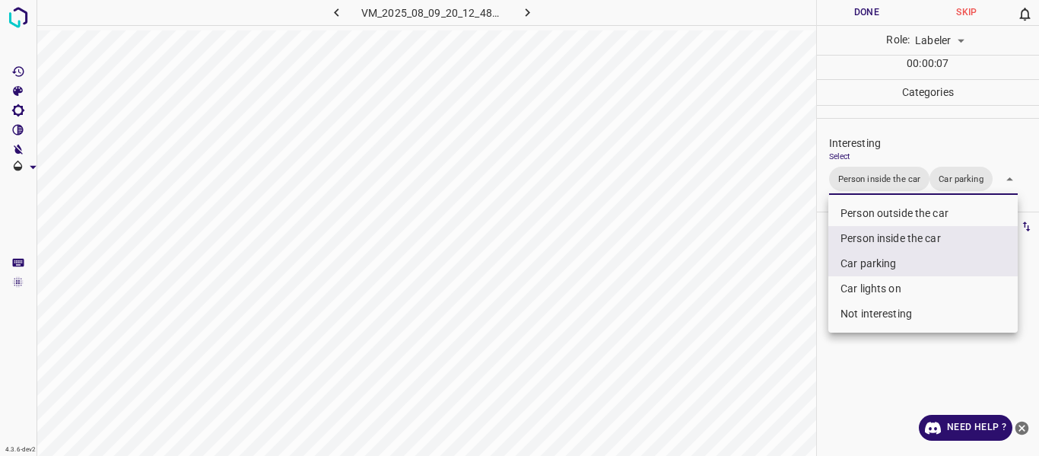
click at [847, 295] on li "Car lights on" at bounding box center [922, 288] width 189 height 25
type input "Person inside the car,Car parking,Car lights on"
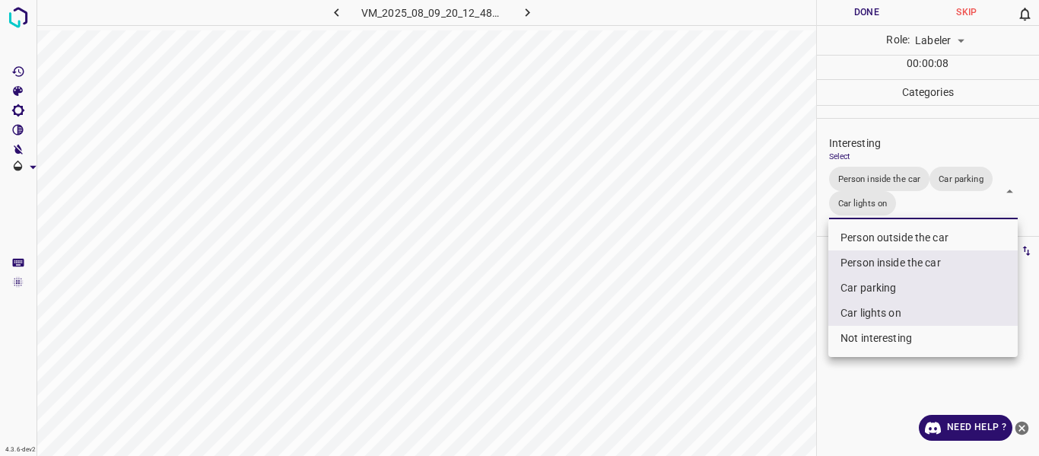
click at [767, 315] on div at bounding box center [519, 228] width 1039 height 456
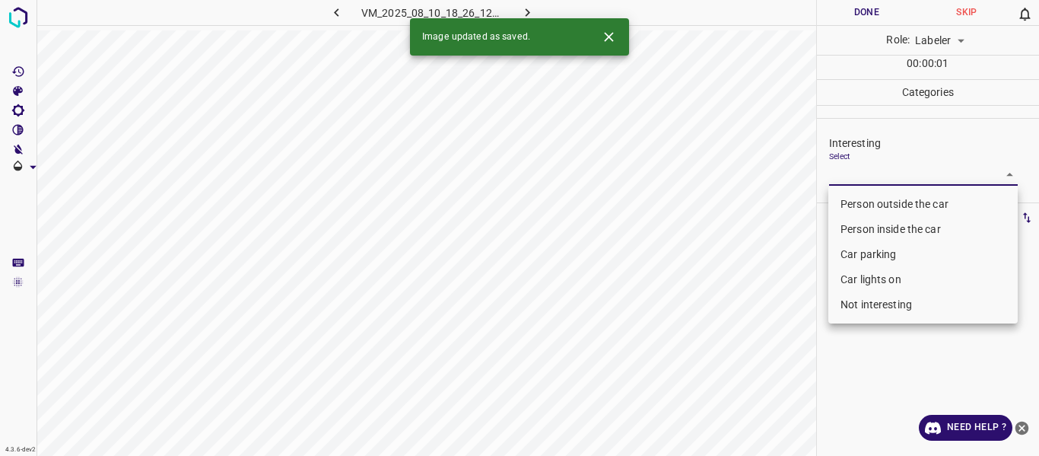
click at [865, 171] on body "4.3.6-dev2 VM_2025_08_10_18_26_12_121_02.gif Done Skip 0 Role: Labeler labeler …" at bounding box center [519, 228] width 1039 height 456
drag, startPoint x: 865, startPoint y: 203, endPoint x: 771, endPoint y: 244, distance: 102.9
click at [864, 204] on li "Person outside the car" at bounding box center [922, 204] width 189 height 25
type input "Person outside the car"
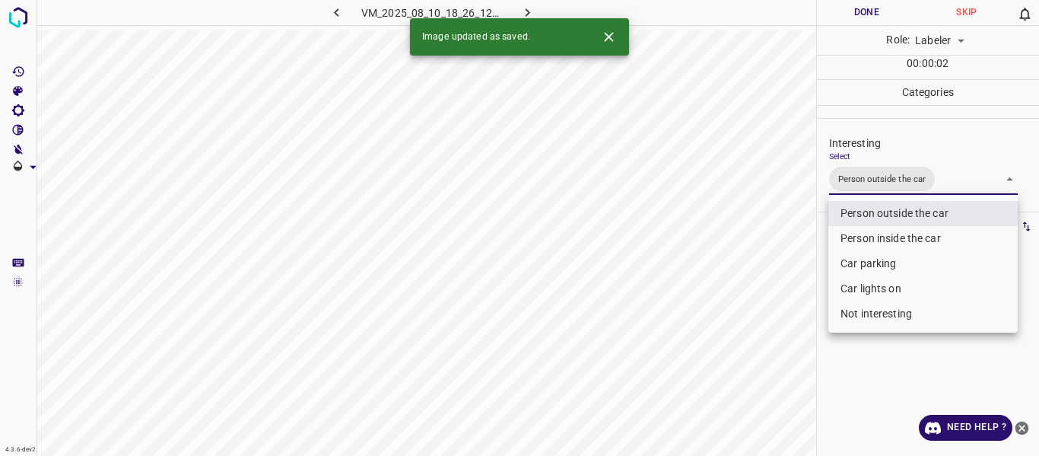
click at [758, 250] on div at bounding box center [519, 228] width 1039 height 456
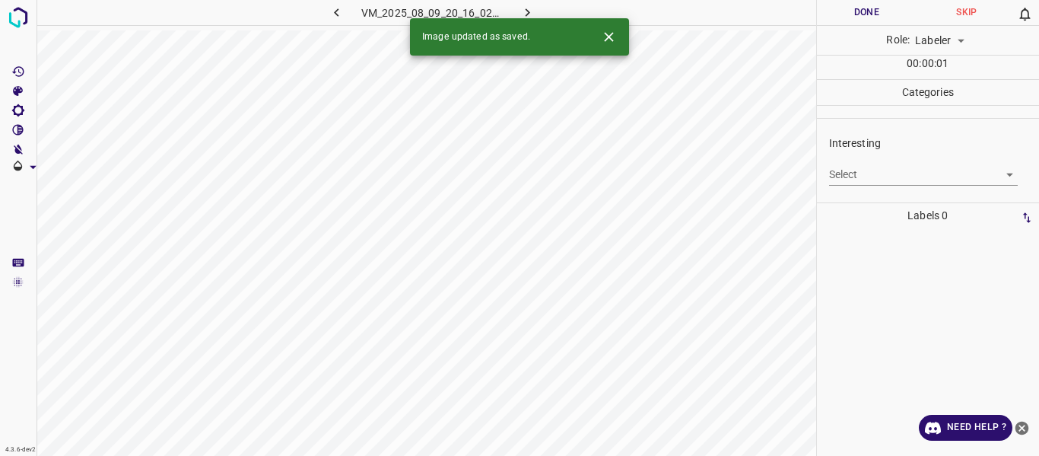
click at [886, 176] on body "4.3.6-dev2 VM_2025_08_09_20_16_02_355_04.gif Done Skip 0 Role: Labeler labeler …" at bounding box center [519, 228] width 1039 height 456
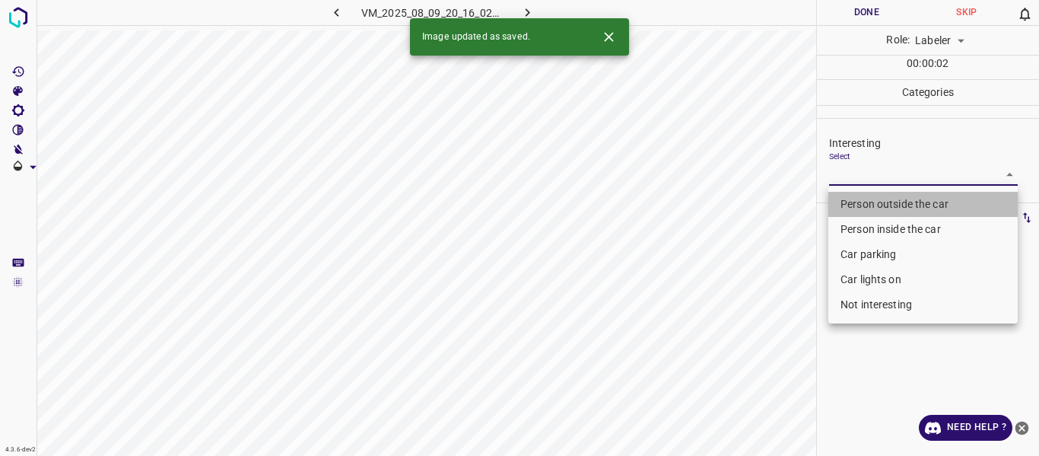
drag, startPoint x: 874, startPoint y: 202, endPoint x: 756, endPoint y: 228, distance: 120.9
click at [873, 202] on li "Person outside the car" at bounding box center [922, 204] width 189 height 25
type input "Person outside the car"
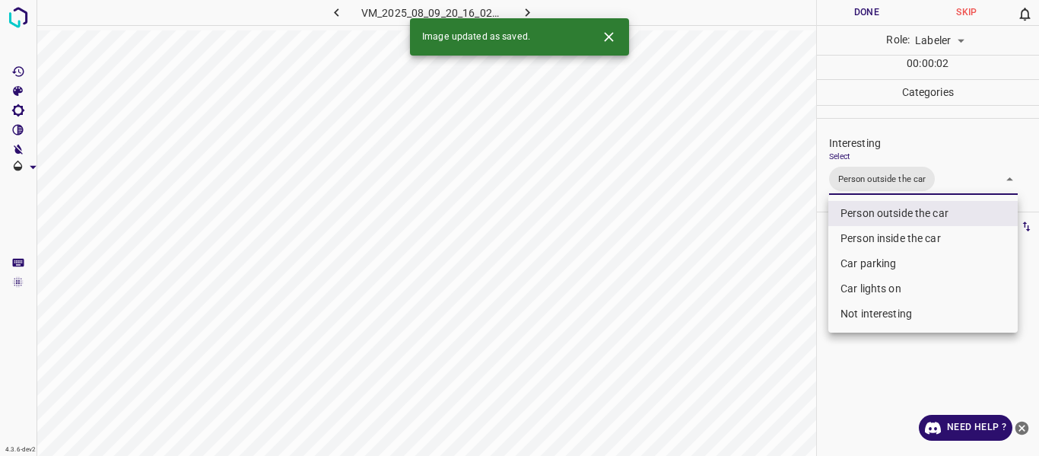
click at [756, 229] on div at bounding box center [519, 228] width 1039 height 456
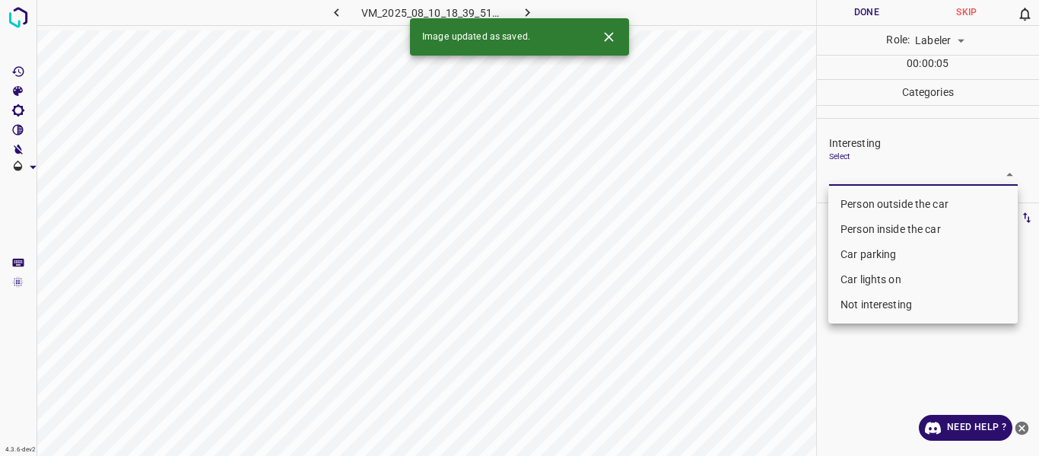
drag, startPoint x: 871, startPoint y: 173, endPoint x: 870, endPoint y: 186, distance: 13.7
click at [872, 173] on body "4.3.6-dev2 VM_2025_08_10_18_39_51_375_02.gif Done Skip 0 Role: Labeler labeler …" at bounding box center [519, 228] width 1039 height 456
click at [869, 206] on li "Person outside the car" at bounding box center [922, 204] width 189 height 25
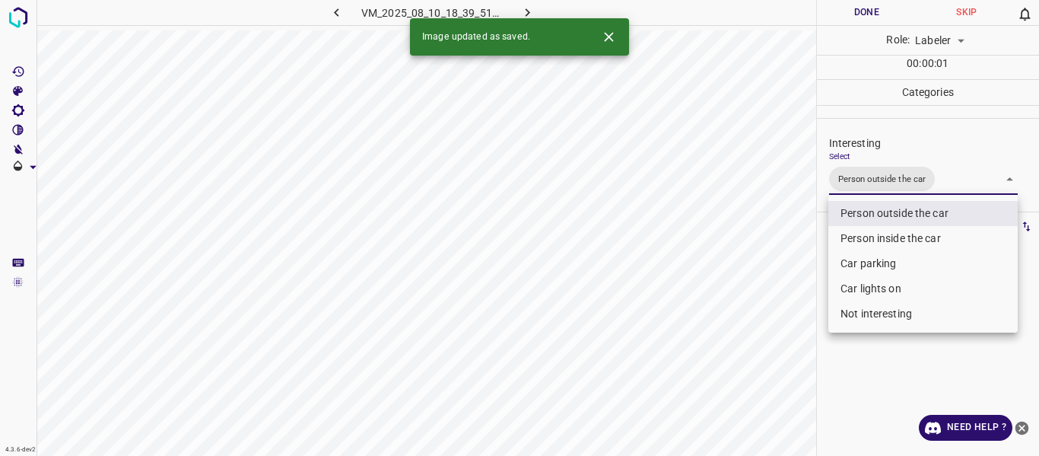
click at [750, 237] on div at bounding box center [519, 228] width 1039 height 456
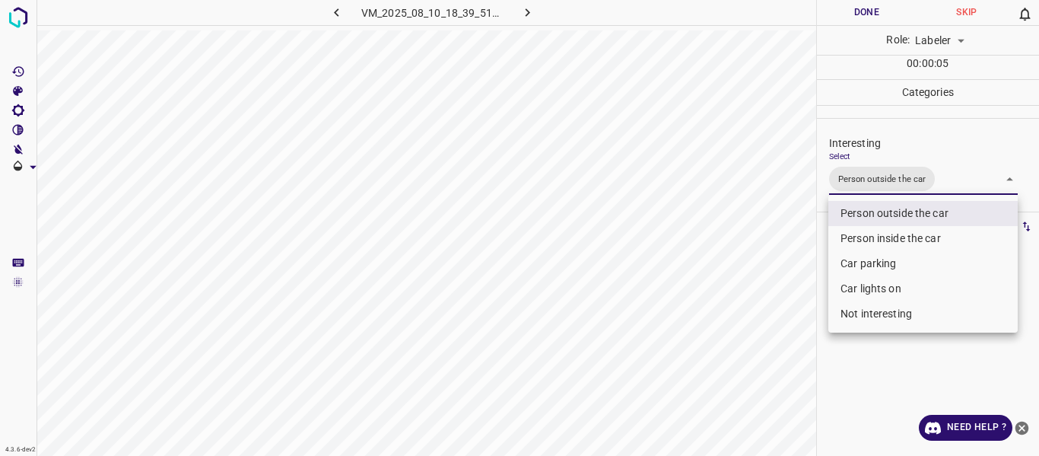
click at [959, 188] on body "4.3.6-dev2 VM_2025_08_10_18_39_51_375_02.gif Done Skip 0 Role: Labeler labeler …" at bounding box center [519, 228] width 1039 height 456
drag, startPoint x: 867, startPoint y: 285, endPoint x: 785, endPoint y: 286, distance: 82.2
click at [866, 285] on li "Car lights on" at bounding box center [922, 288] width 189 height 25
type input "Person outside the car,Car lights on"
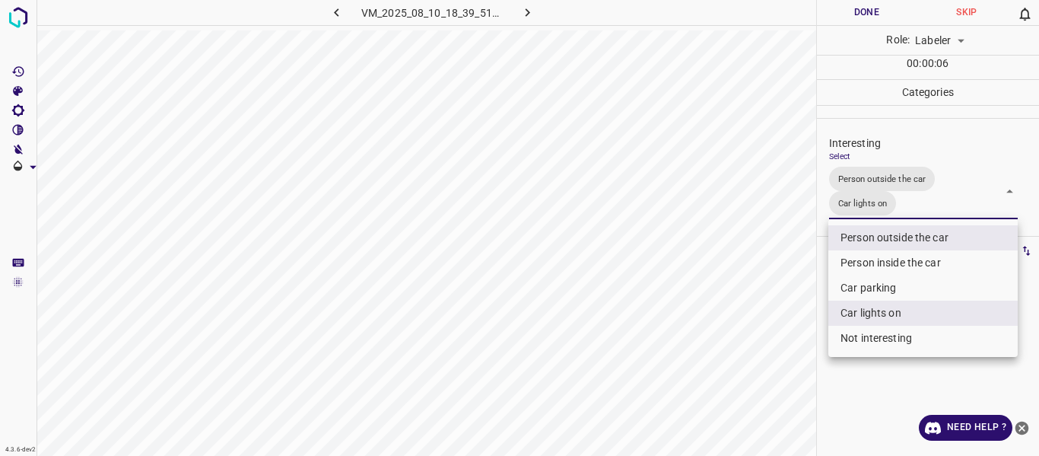
click at [774, 281] on div at bounding box center [519, 228] width 1039 height 456
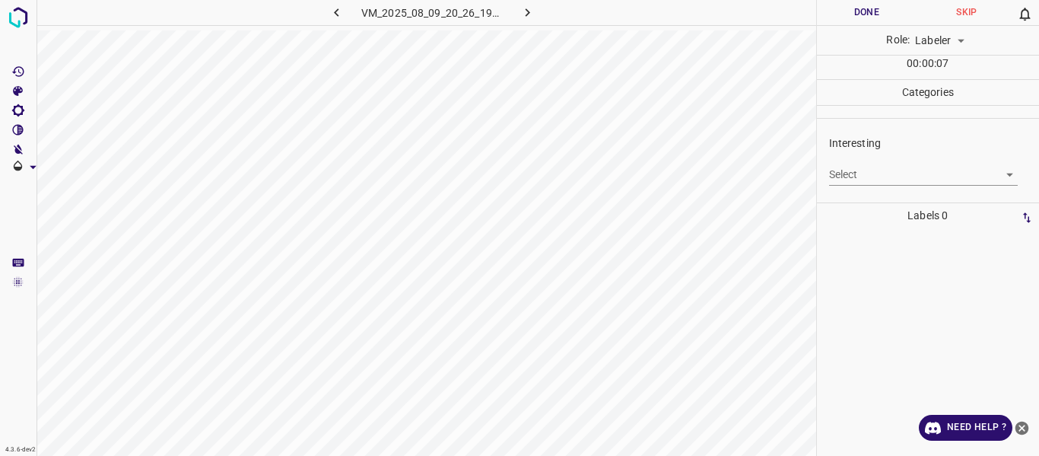
click at [878, 171] on body "4.3.6-dev2 VM_2025_08_09_20_26_19_613_02.gif Done Skip 0 Role: Labeler labeler …" at bounding box center [519, 228] width 1039 height 456
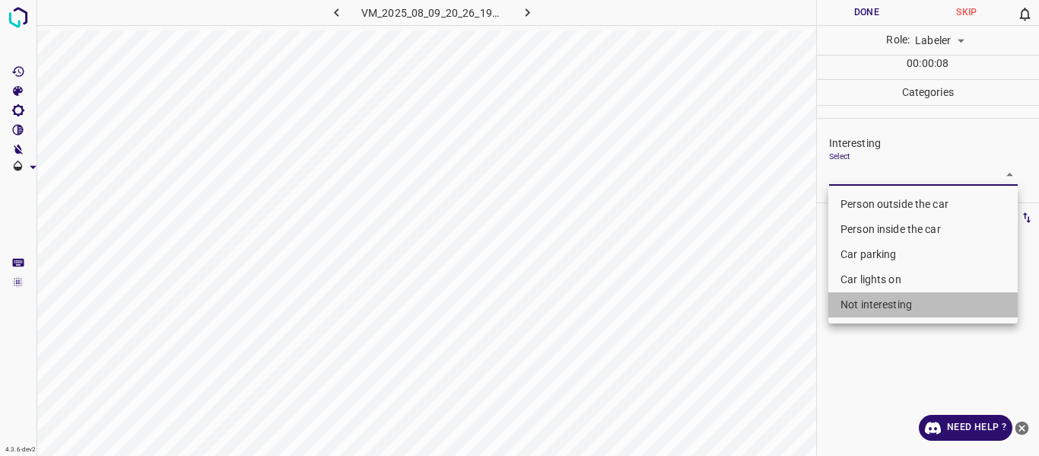
click at [853, 310] on li "Not interesting" at bounding box center [922, 304] width 189 height 25
type input "Not interesting"
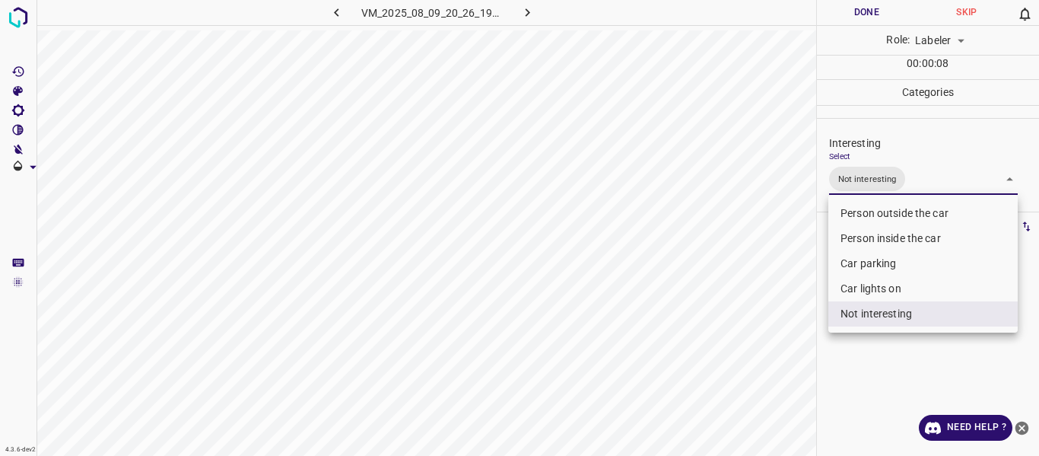
click at [730, 332] on div at bounding box center [519, 228] width 1039 height 456
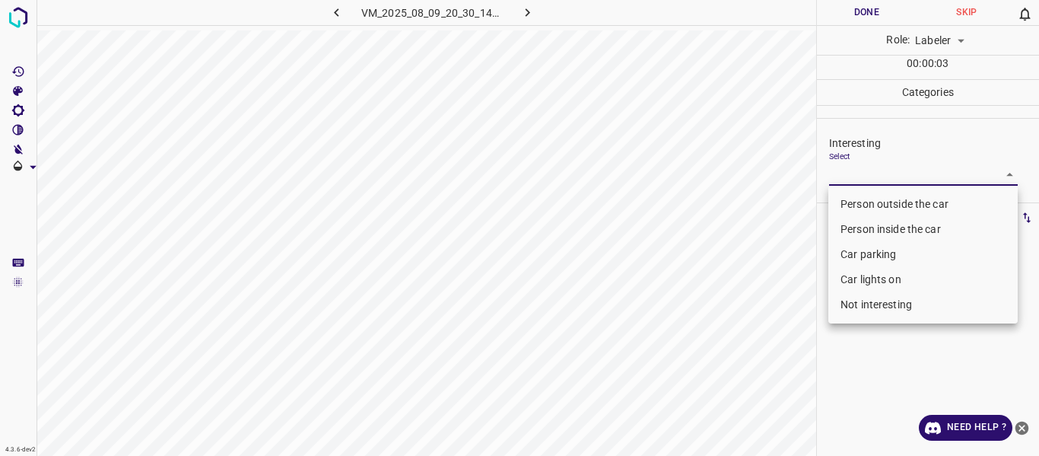
click at [838, 175] on body "4.3.6-dev2 VM_2025_08_09_20_30_14_789_02.gif Done Skip 0 Role: Labeler labeler …" at bounding box center [519, 228] width 1039 height 456
click at [854, 308] on li "Not interesting" at bounding box center [922, 304] width 189 height 25
type input "Not interesting"
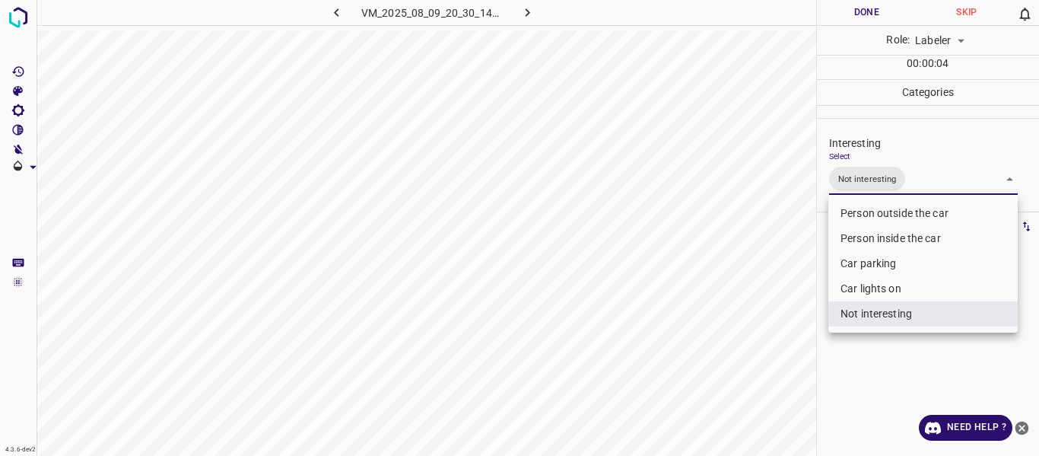
drag, startPoint x: 757, startPoint y: 288, endPoint x: 760, endPoint y: 310, distance: 22.3
click at [756, 288] on div at bounding box center [519, 228] width 1039 height 456
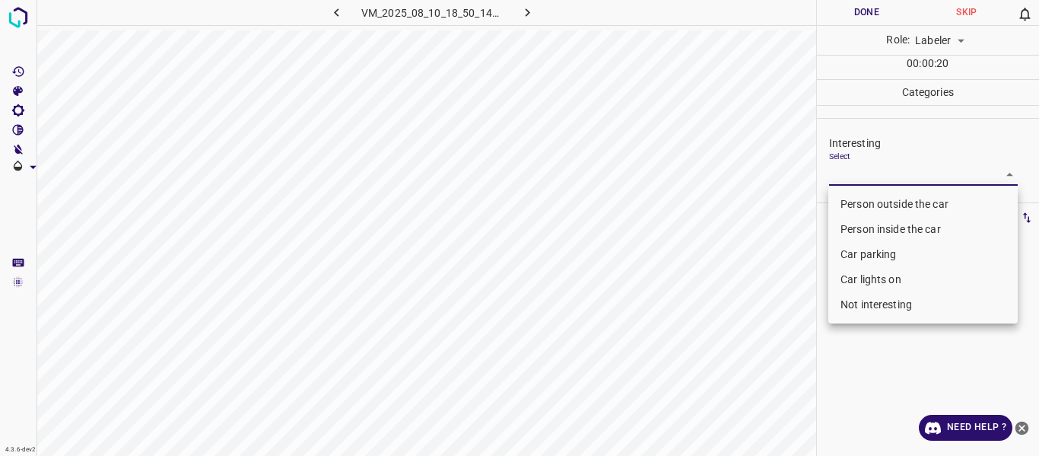
click at [854, 172] on body "4.3.6-dev2 VM_2025_08_10_18_50_14_119_02.gif Done Skip 0 Role: Labeler labeler …" at bounding box center [519, 228] width 1039 height 456
click at [872, 300] on li "Not interesting" at bounding box center [922, 304] width 189 height 25
type input "Not interesting"
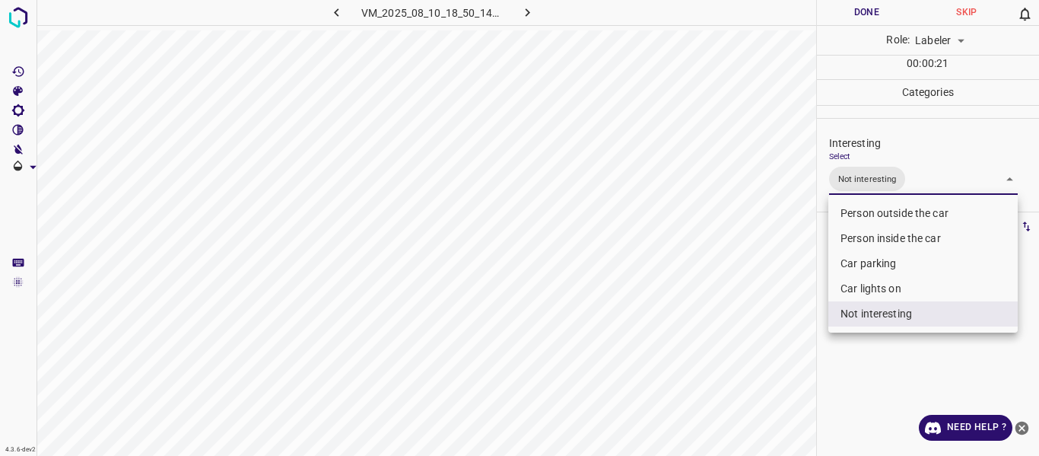
click at [717, 304] on div at bounding box center [519, 228] width 1039 height 456
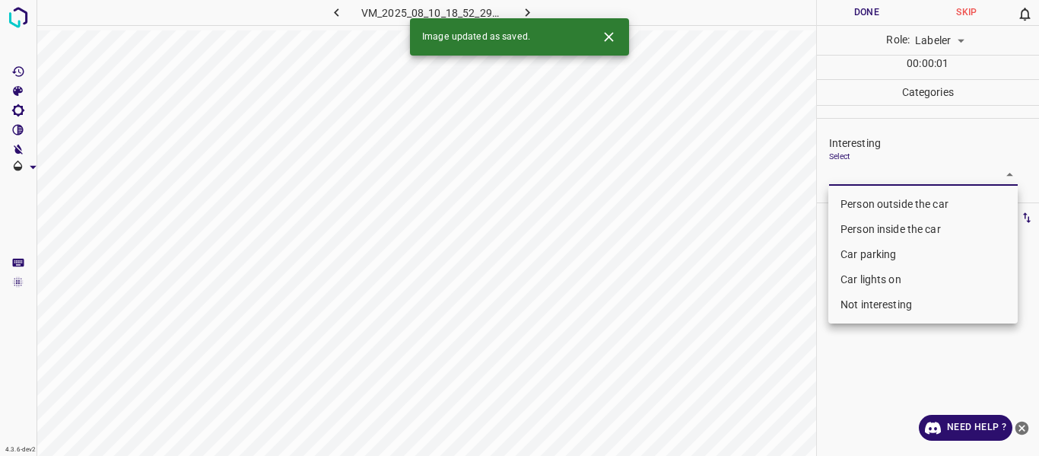
drag, startPoint x: 849, startPoint y: 170, endPoint x: 840, endPoint y: 197, distance: 28.9
click at [848, 170] on body "4.3.6-dev2 VM_2025_08_10_18_52_29_002_00.gif Done Skip 0 Role: Labeler labeler …" at bounding box center [519, 228] width 1039 height 456
drag, startPoint x: 846, startPoint y: 204, endPoint x: 762, endPoint y: 223, distance: 85.8
click at [844, 204] on li "Person outside the car" at bounding box center [922, 204] width 189 height 25
type input "Person outside the car"
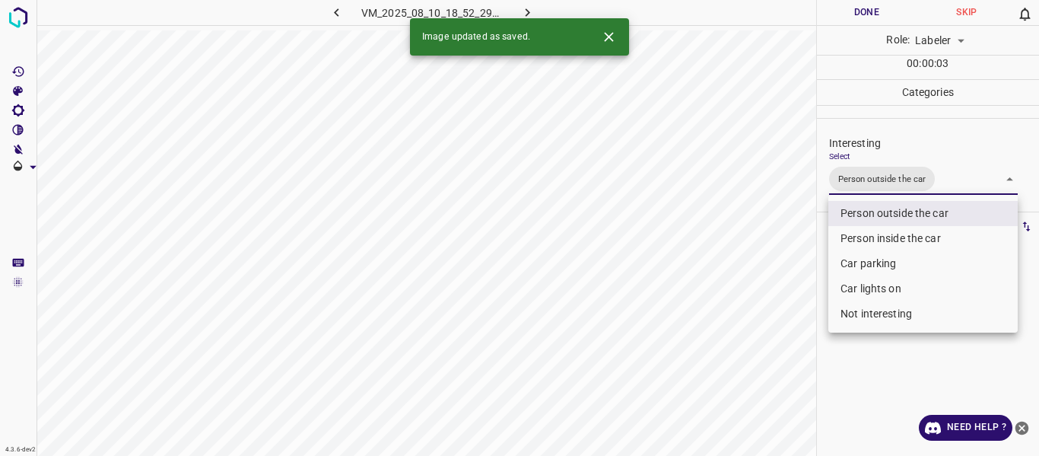
drag, startPoint x: 762, startPoint y: 223, endPoint x: 750, endPoint y: 250, distance: 29.3
click at [761, 224] on div at bounding box center [519, 228] width 1039 height 456
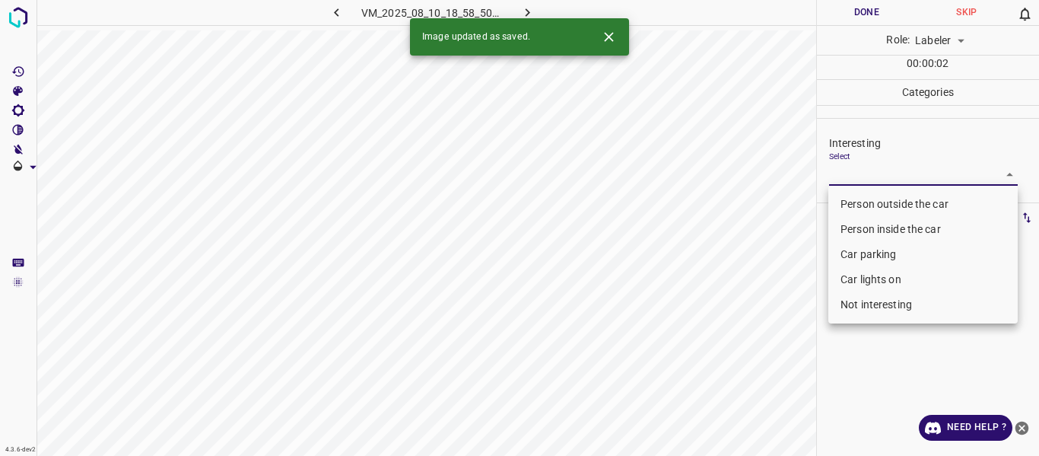
click at [841, 172] on body "4.3.6-dev2 VM_2025_08_10_18_58_50_409_05.gif Done Skip 0 Role: Labeler labeler …" at bounding box center [519, 228] width 1039 height 456
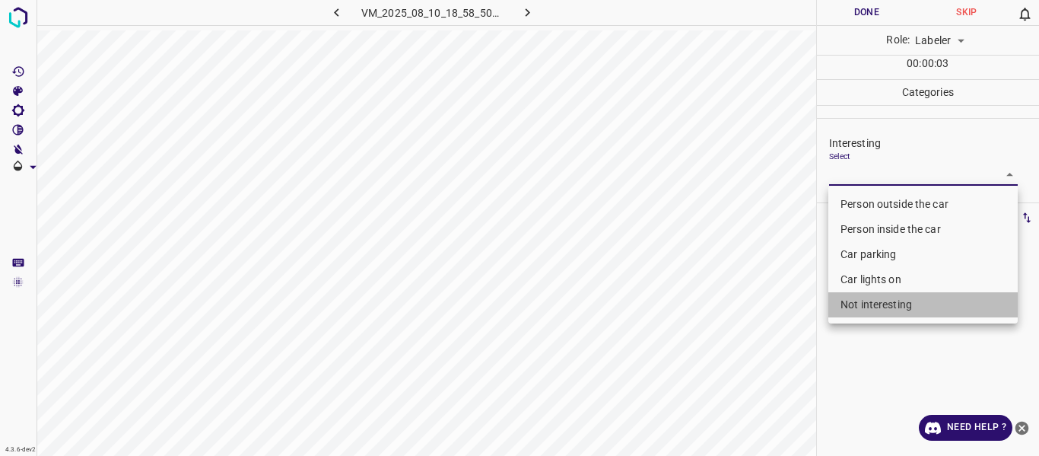
click at [856, 309] on li "Not interesting" at bounding box center [922, 304] width 189 height 25
type input "Not interesting"
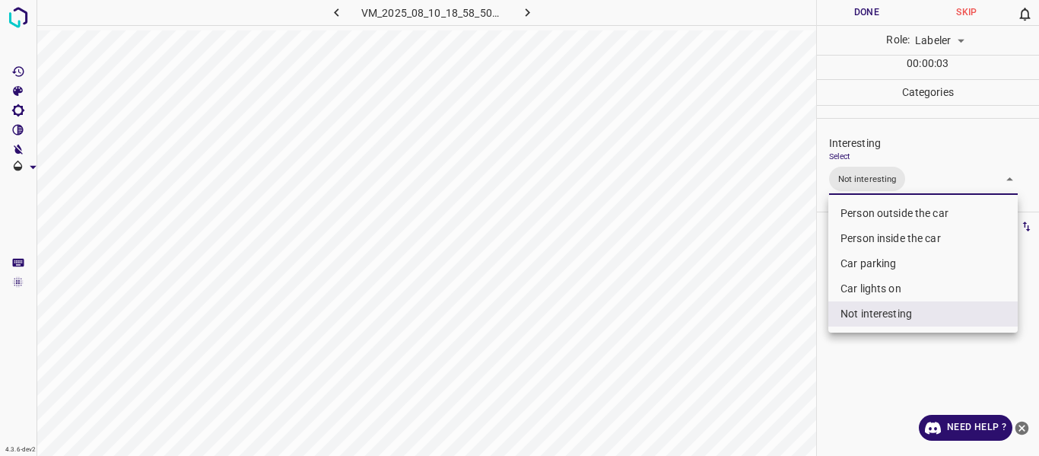
click at [789, 303] on div at bounding box center [519, 228] width 1039 height 456
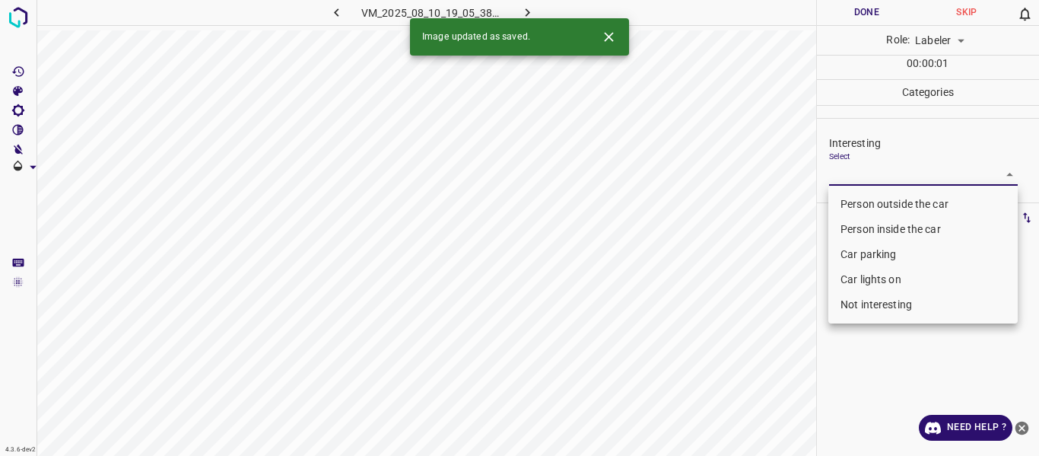
drag, startPoint x: 854, startPoint y: 176, endPoint x: 853, endPoint y: 213, distance: 37.3
click at [854, 176] on body "4.3.6-dev2 VM_2025_08_10_19_05_38_061_06.gif Done Skip 0 Role: Labeler labeler …" at bounding box center [519, 228] width 1039 height 456
click at [854, 205] on li "Person outside the car" at bounding box center [922, 204] width 189 height 25
type input "Person outside the car"
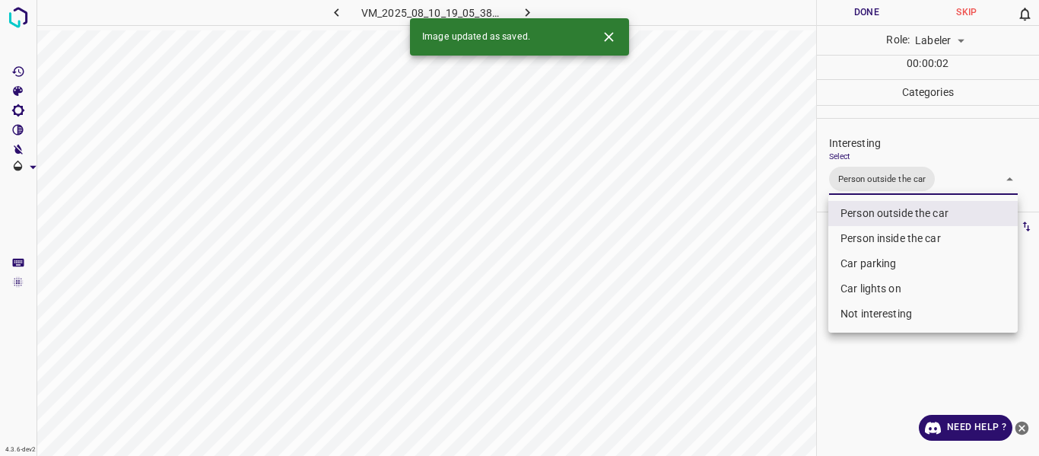
click at [781, 246] on div at bounding box center [519, 228] width 1039 height 456
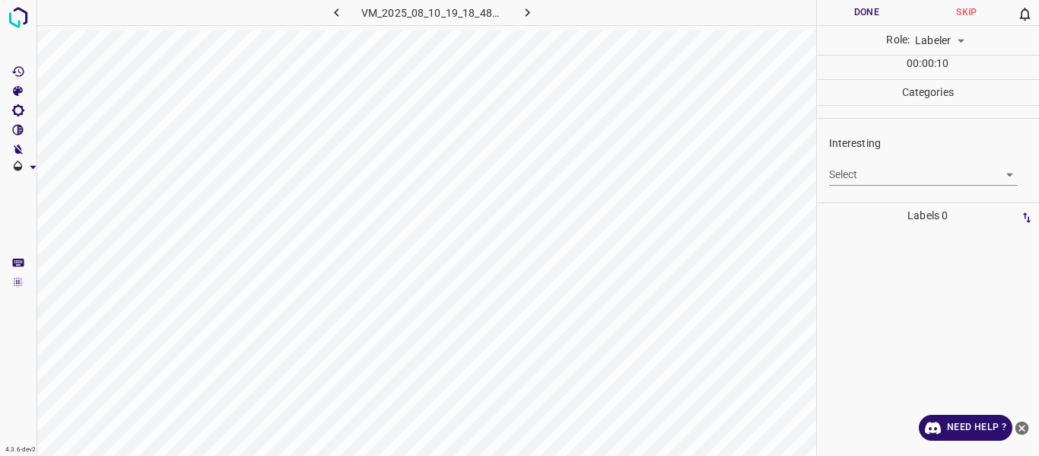
click at [863, 177] on body "4.3.6-dev2 VM_2025_08_10_19_18_48_046_00.gif Done Skip 0 Role: Labeler labeler …" at bounding box center [519, 228] width 1039 height 456
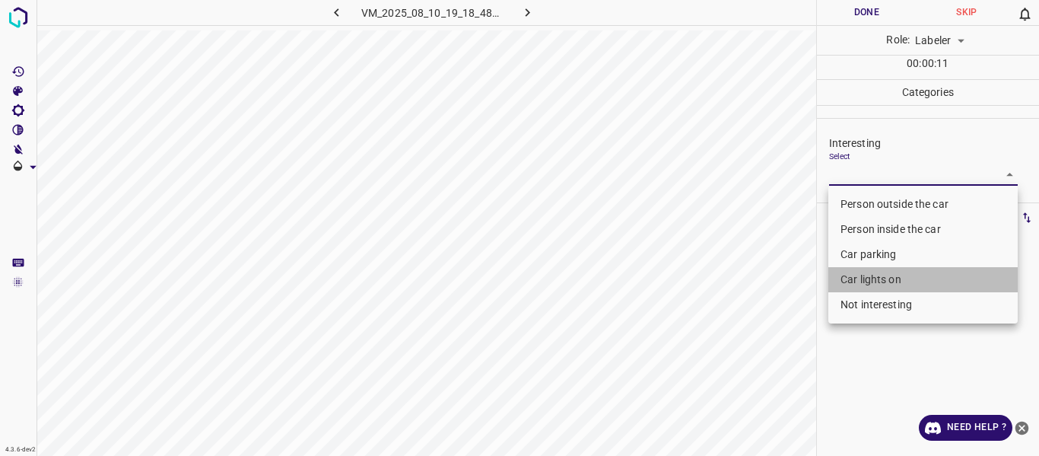
click at [849, 282] on li "Car lights on" at bounding box center [922, 279] width 189 height 25
type input "Car lights on"
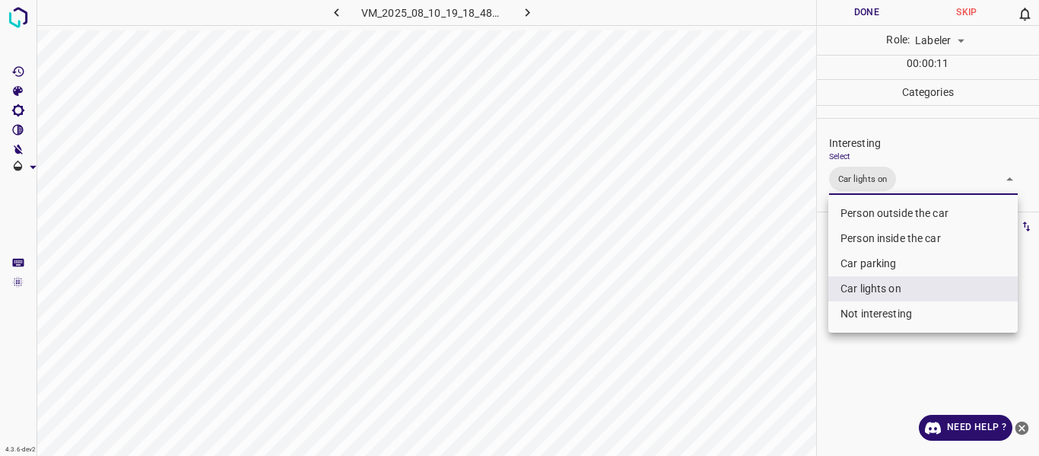
click at [718, 296] on div at bounding box center [519, 228] width 1039 height 456
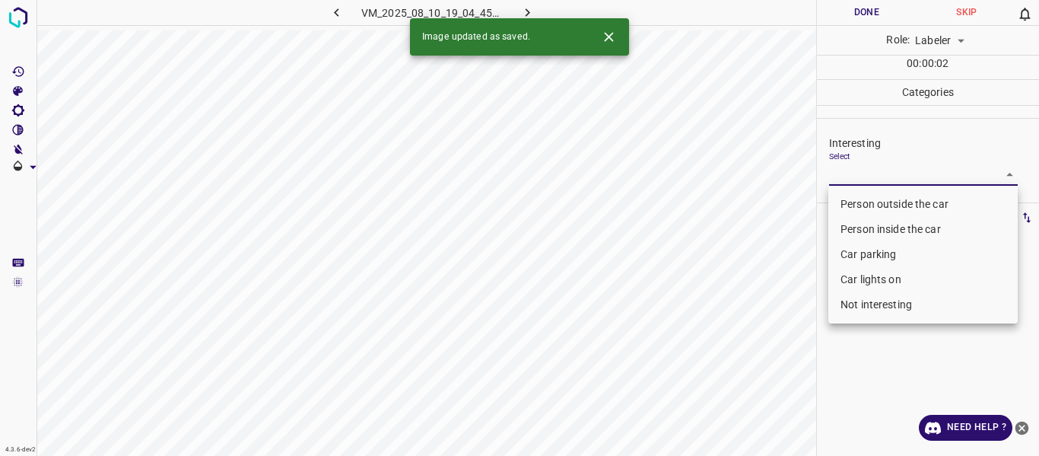
click at [859, 164] on body "4.3.6-dev2 VM_2025_08_10_19_04_45_116_08.gif Done Skip 0 Role: Labeler labeler …" at bounding box center [519, 228] width 1039 height 456
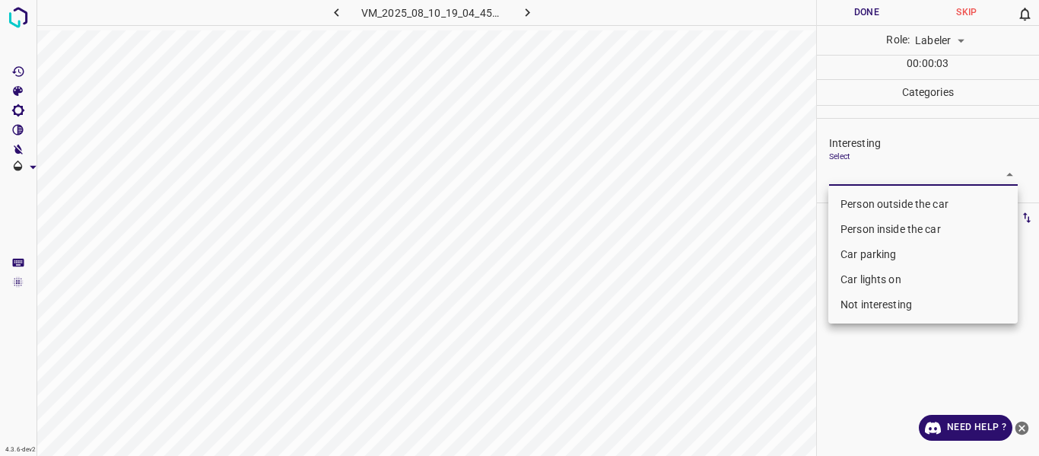
click at [861, 202] on li "Person outside the car" at bounding box center [922, 204] width 189 height 25
type input "Person outside the car"
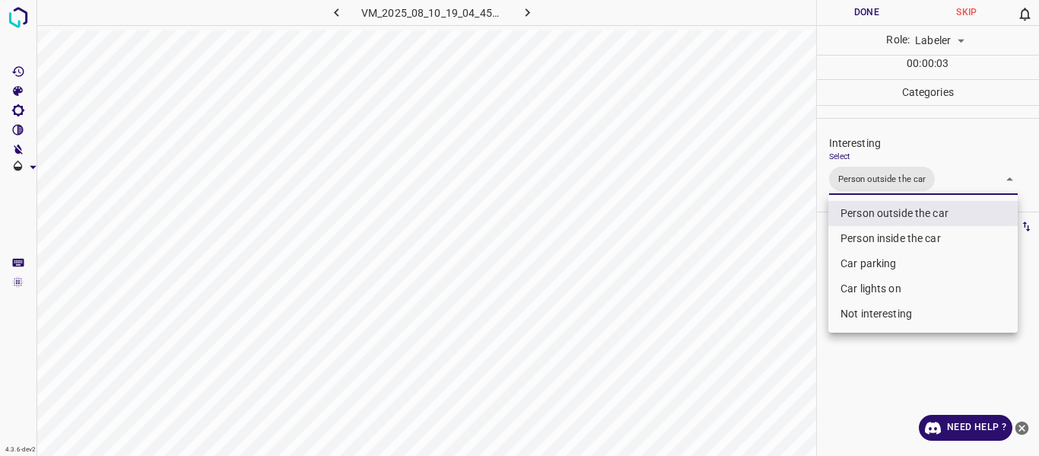
click at [746, 237] on div at bounding box center [519, 228] width 1039 height 456
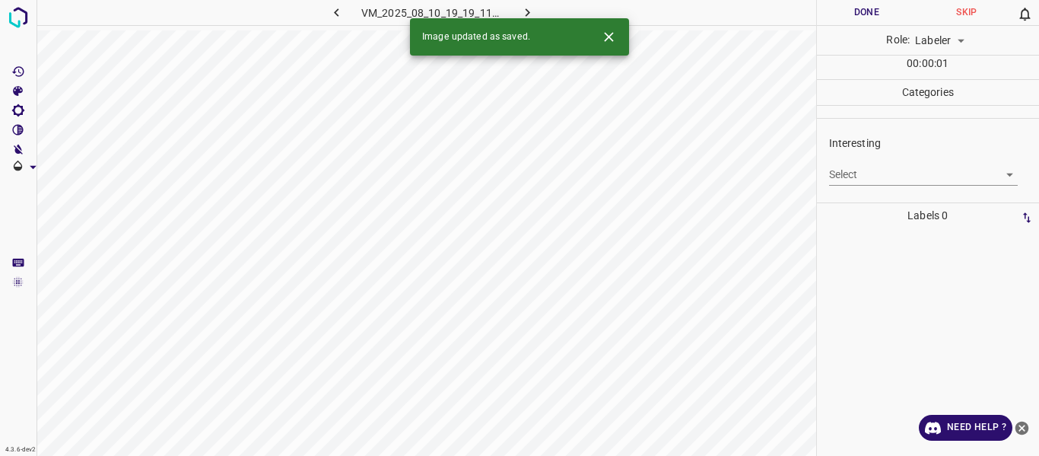
click at [860, 173] on body "4.3.6-dev2 VM_2025_08_10_19_19_11_668_00.gif Done Skip 0 Role: Labeler labeler …" at bounding box center [519, 228] width 1039 height 456
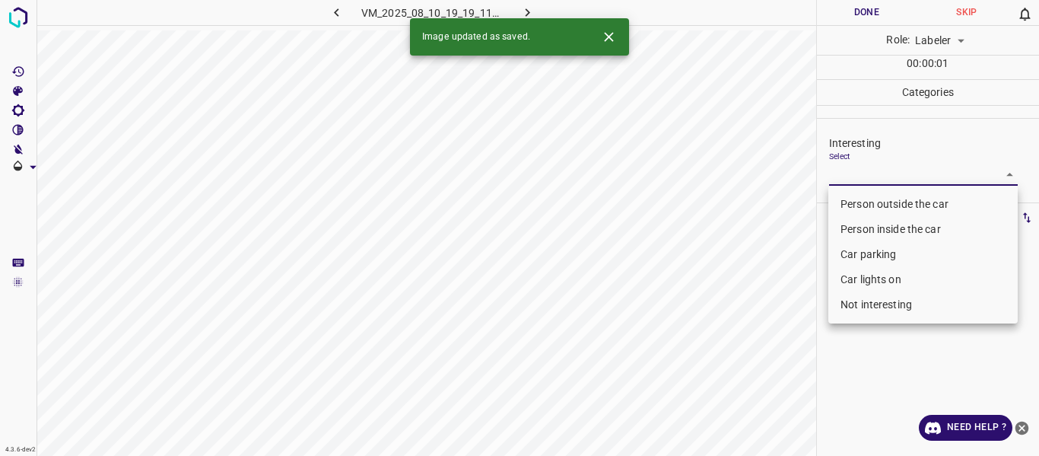
click at [854, 205] on li "Person outside the car" at bounding box center [922, 204] width 189 height 25
type input "Person outside the car"
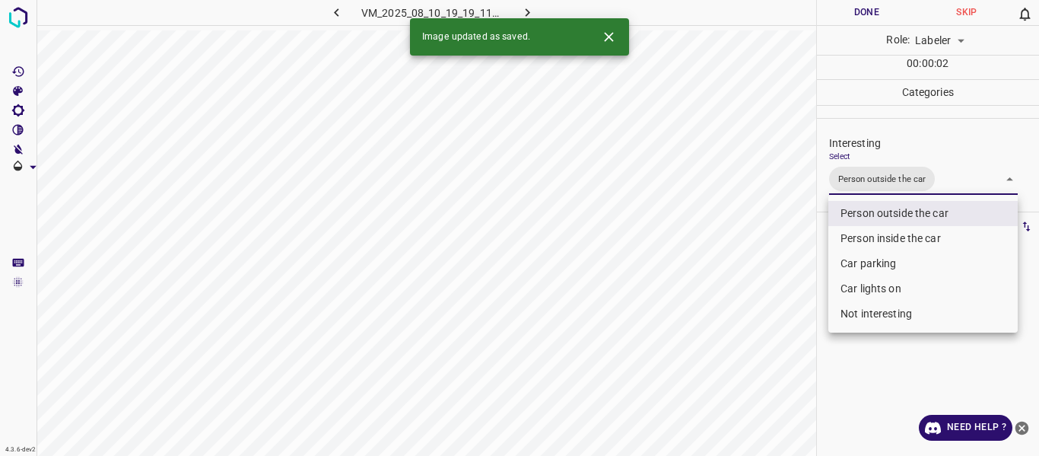
click at [778, 237] on div at bounding box center [519, 228] width 1039 height 456
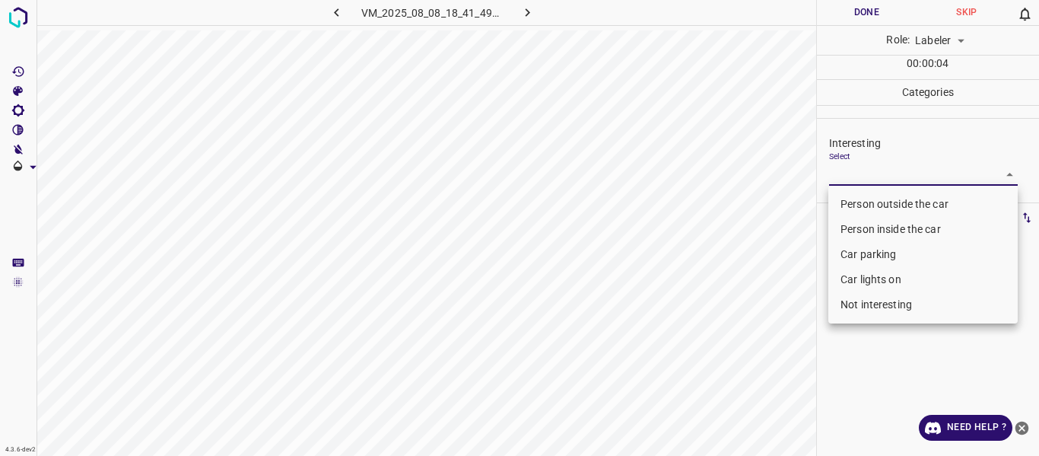
drag, startPoint x: 854, startPoint y: 166, endPoint x: 846, endPoint y: 236, distance: 70.4
click at [853, 168] on body "4.3.6-dev2 VM_2025_08_08_18_41_49_117_06.gif Done Skip 0 Role: Labeler labeler …" at bounding box center [519, 228] width 1039 height 456
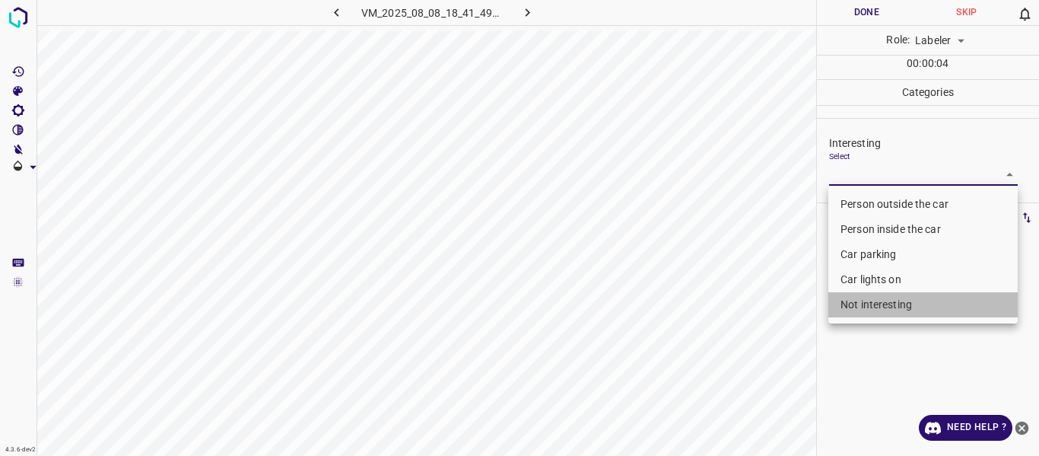
drag, startPoint x: 865, startPoint y: 300, endPoint x: 783, endPoint y: 280, distance: 84.7
click at [863, 300] on li "Not interesting" at bounding box center [922, 304] width 189 height 25
type input "Not interesting"
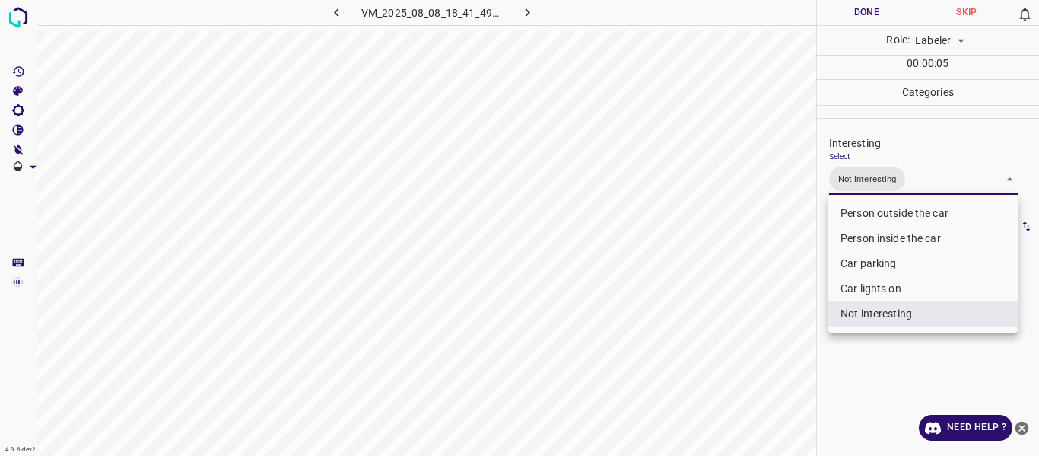
drag, startPoint x: 766, startPoint y: 275, endPoint x: 755, endPoint y: 293, distance: 20.9
click at [765, 276] on div at bounding box center [519, 228] width 1039 height 456
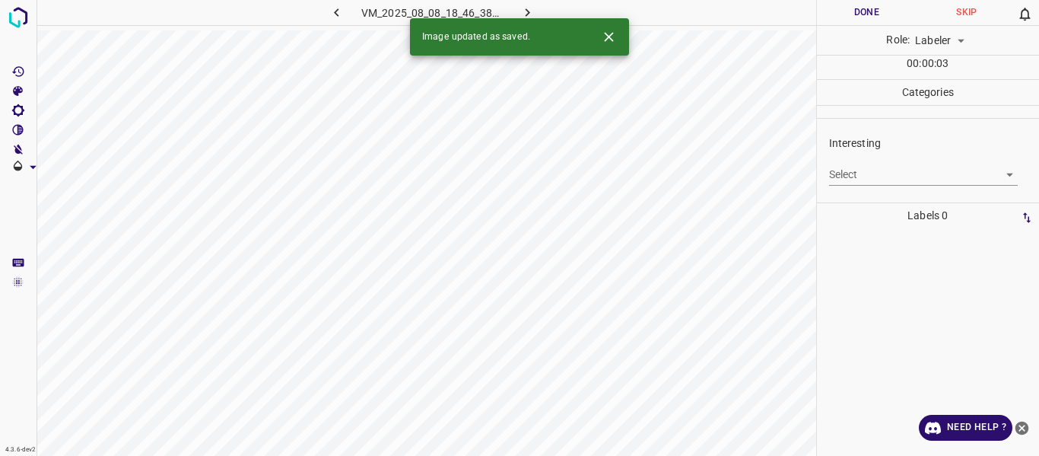
click at [848, 173] on body "4.3.6-dev2 VM_2025_08_08_18_46_38_800_06.gif Done Skip 0 Role: Labeler labeler …" at bounding box center [519, 228] width 1039 height 456
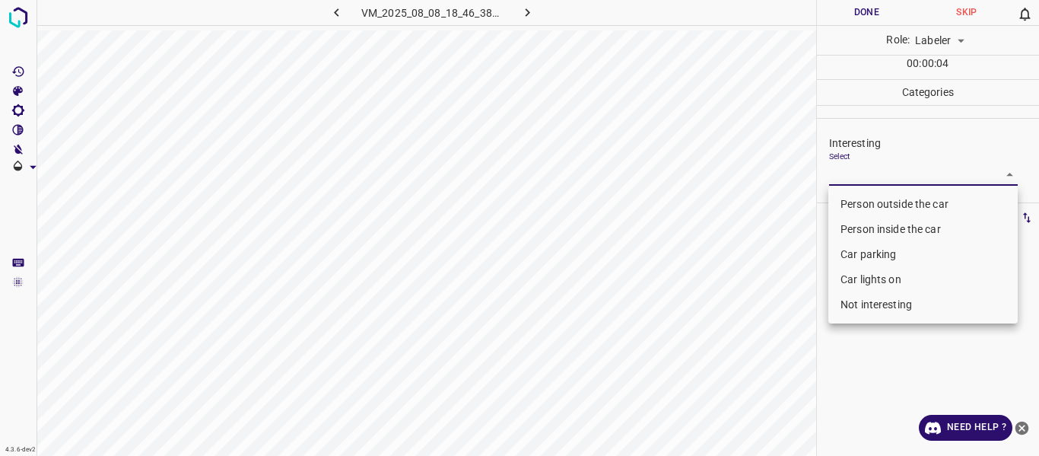
click at [859, 204] on li "Person outside the car" at bounding box center [922, 204] width 189 height 25
type input "Person outside the car"
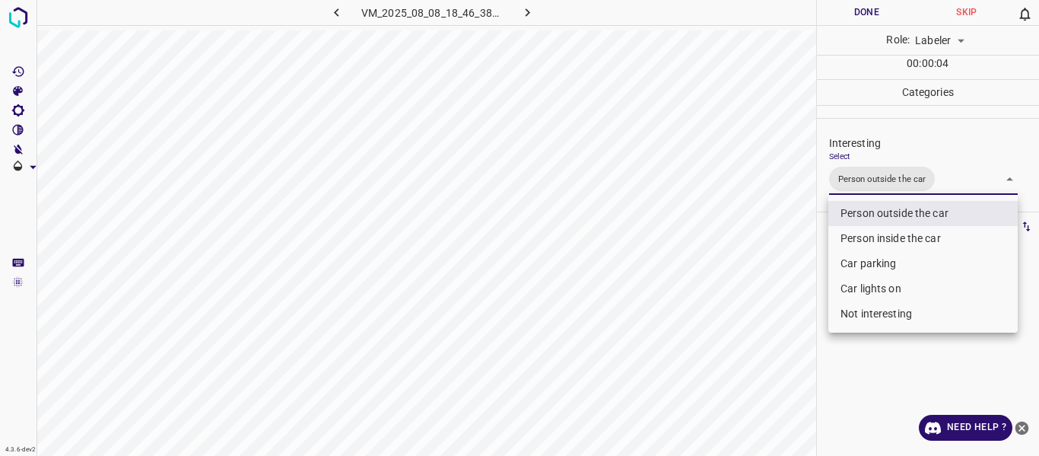
drag, startPoint x: 743, startPoint y: 250, endPoint x: 756, endPoint y: 287, distance: 38.7
click at [743, 252] on div at bounding box center [519, 228] width 1039 height 456
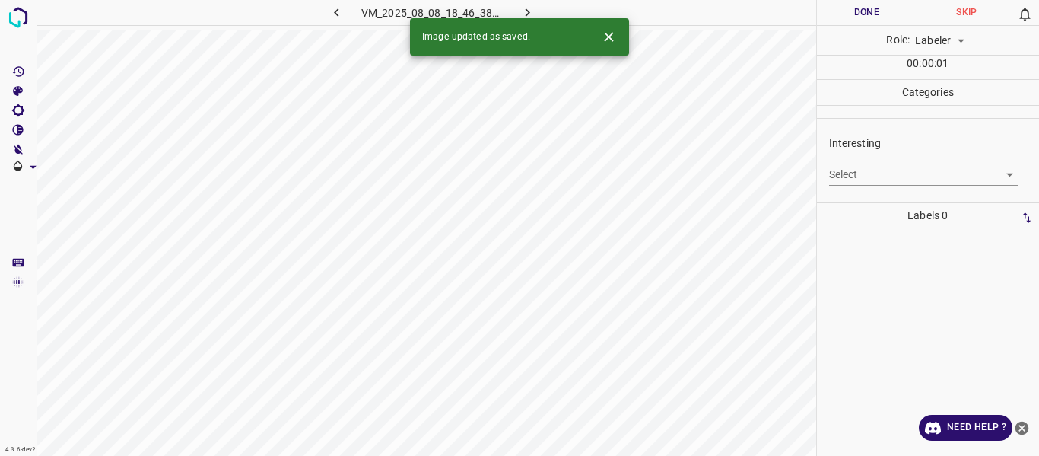
click at [843, 176] on body "4.3.6-dev2 VM_2025_08_08_18_46_38_800_12.gif Done Skip 0 Role: Labeler labeler …" at bounding box center [519, 228] width 1039 height 456
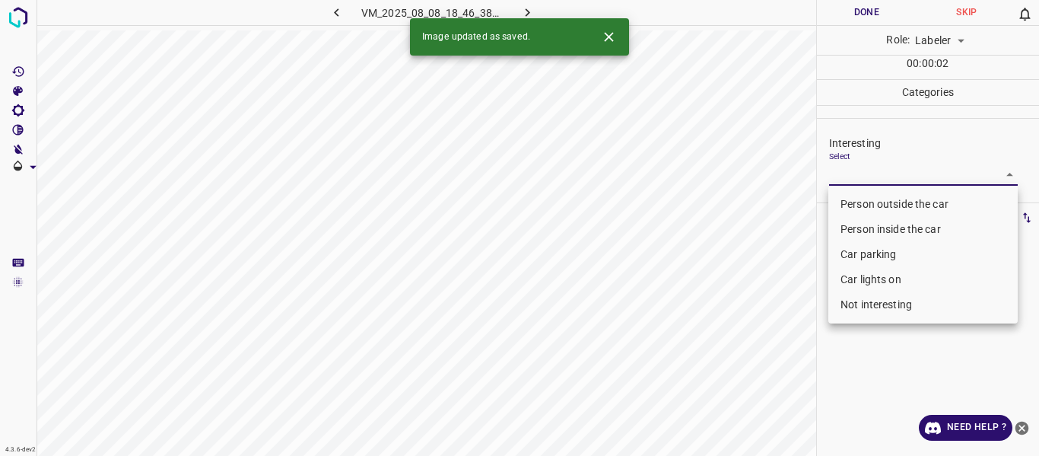
click at [854, 199] on li "Person outside the car" at bounding box center [922, 204] width 189 height 25
type input "Person outside the car"
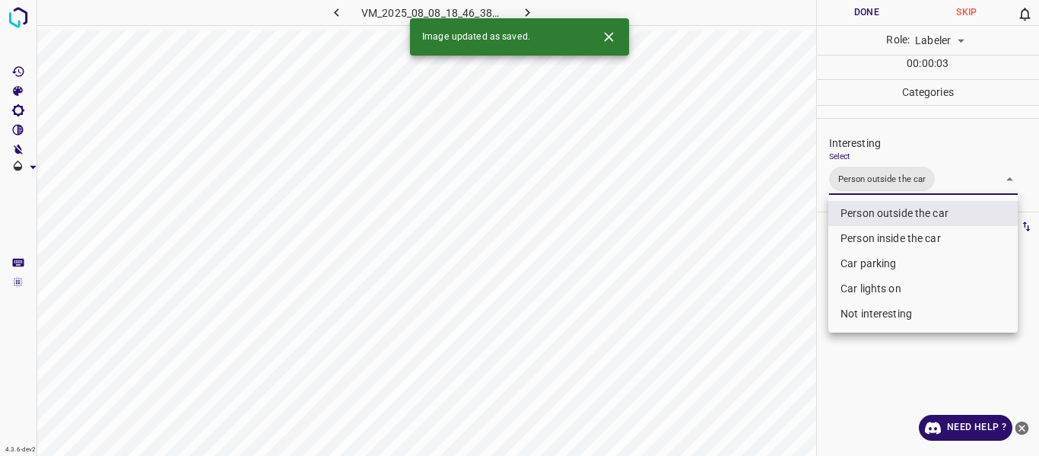
click at [775, 229] on div at bounding box center [519, 228] width 1039 height 456
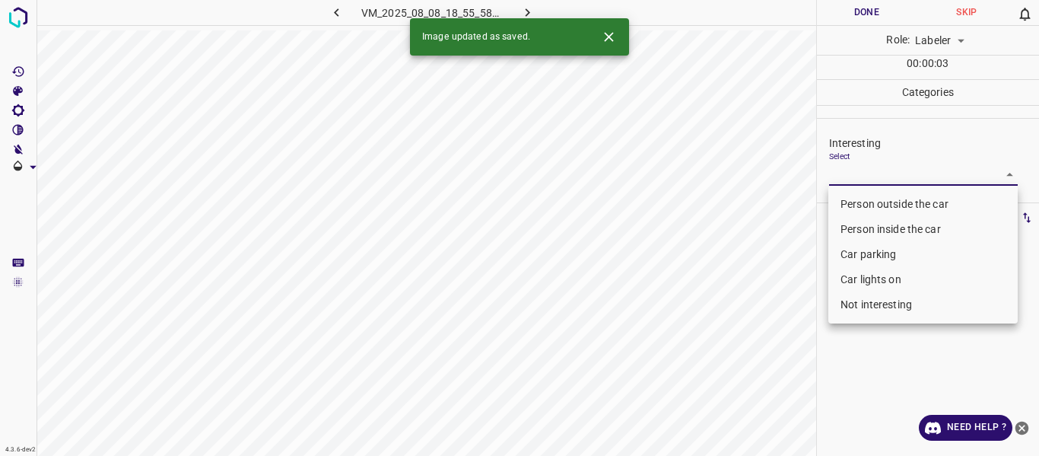
click at [849, 170] on body "4.3.6-dev2 VM_2025_08_08_18_55_58_639_07.gif Done Skip 0 Role: Labeler labeler …" at bounding box center [519, 228] width 1039 height 456
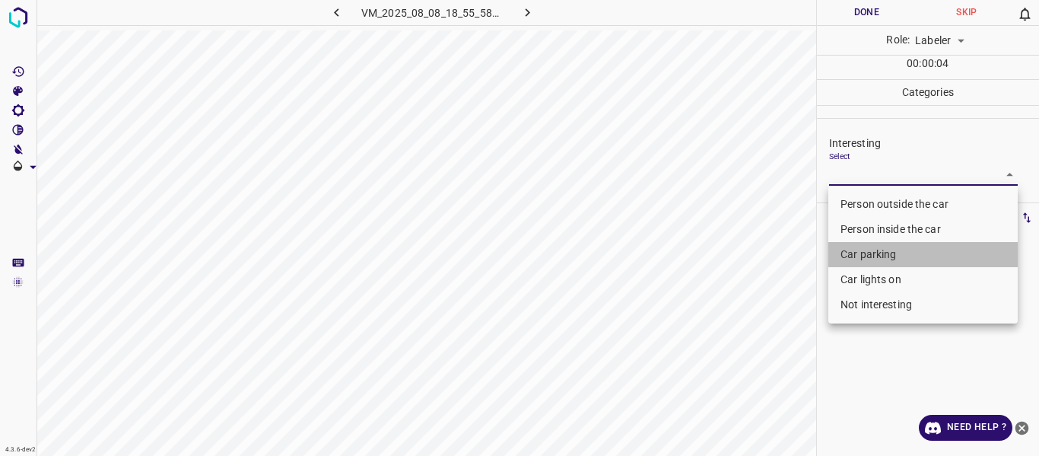
click at [857, 254] on li "Car parking" at bounding box center [922, 254] width 189 height 25
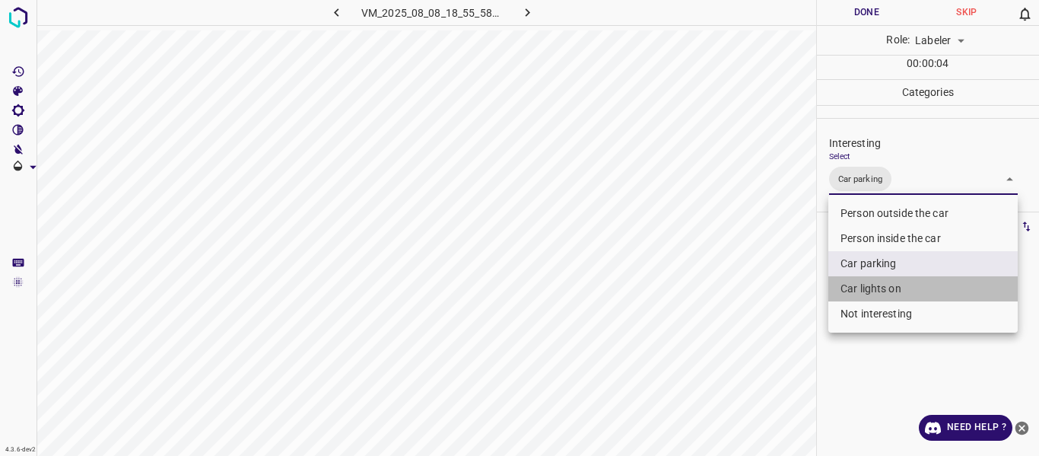
click at [861, 283] on li "Car lights on" at bounding box center [922, 288] width 189 height 25
type input "Car parking,Car lights on"
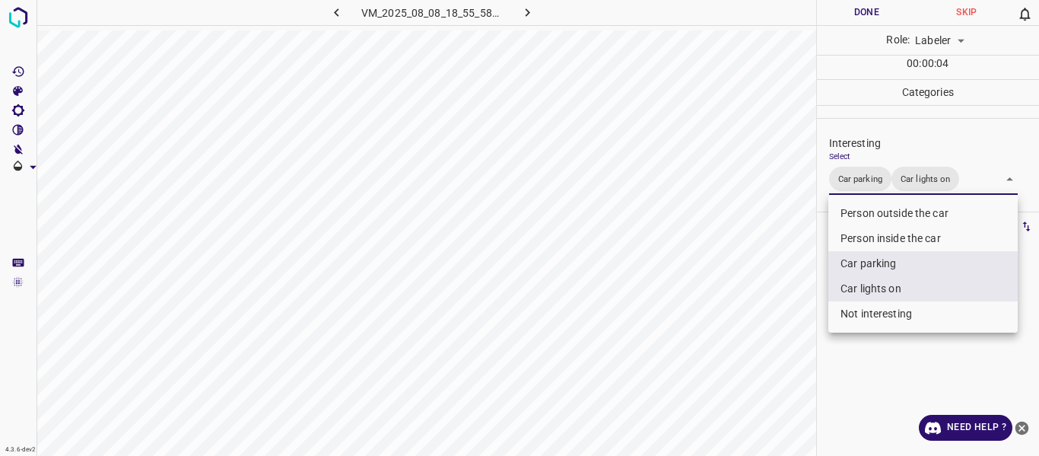
click at [775, 297] on div at bounding box center [519, 228] width 1039 height 456
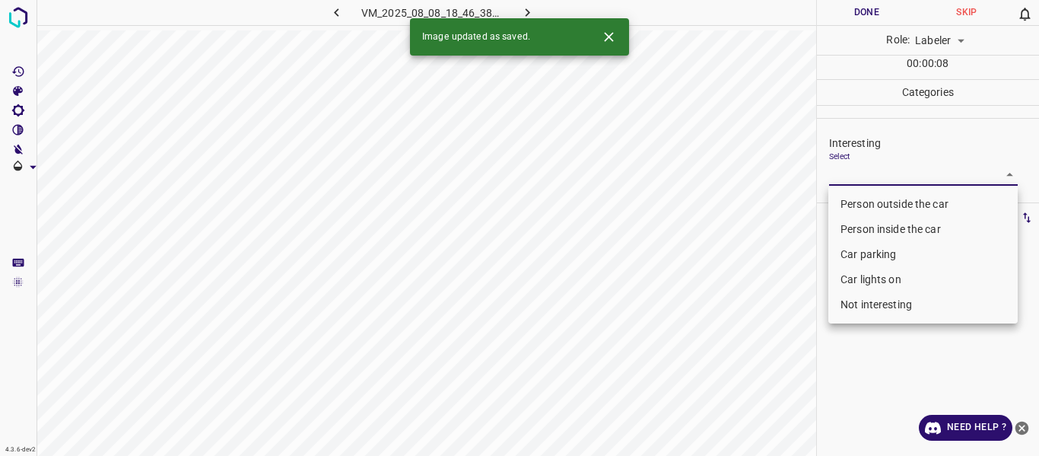
click at [863, 174] on body "4.3.6-dev2 VM_2025_08_08_18_46_38_800_05.gif Done Skip 0 Role: Labeler labeler …" at bounding box center [519, 228] width 1039 height 456
click at [856, 199] on li "Person outside the car" at bounding box center [922, 204] width 189 height 25
type input "Person outside the car"
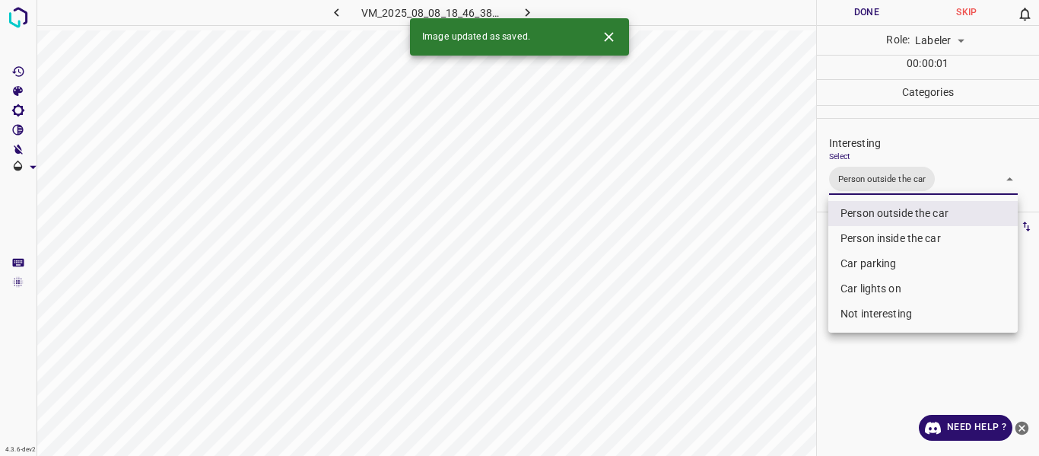
click at [789, 224] on div at bounding box center [519, 228] width 1039 height 456
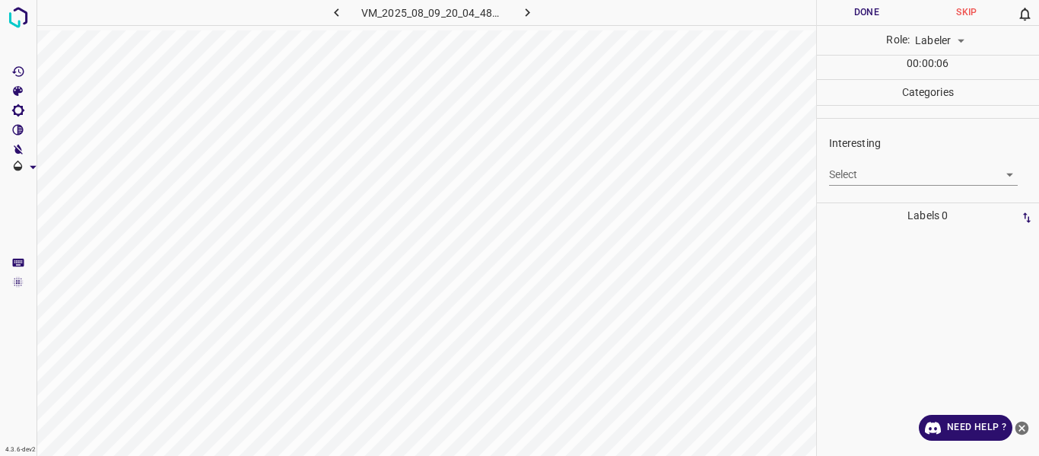
click at [856, 175] on body "4.3.6-dev2 VM_2025_08_09_20_04_48_762_03.gif Done Skip 0 Role: Labeler labeler …" at bounding box center [519, 228] width 1039 height 456
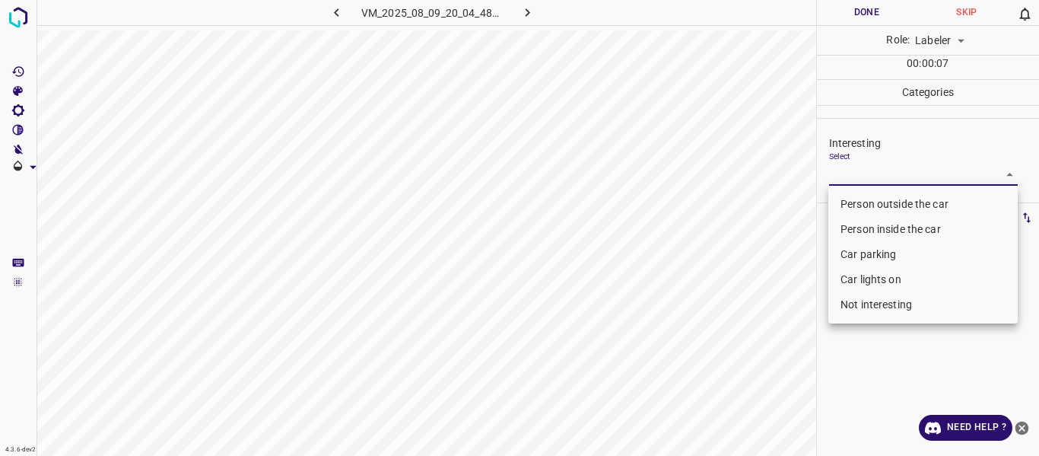
drag, startPoint x: 875, startPoint y: 304, endPoint x: 828, endPoint y: 299, distance: 46.6
click at [873, 304] on li "Not interesting" at bounding box center [922, 304] width 189 height 25
type input "Not interesting"
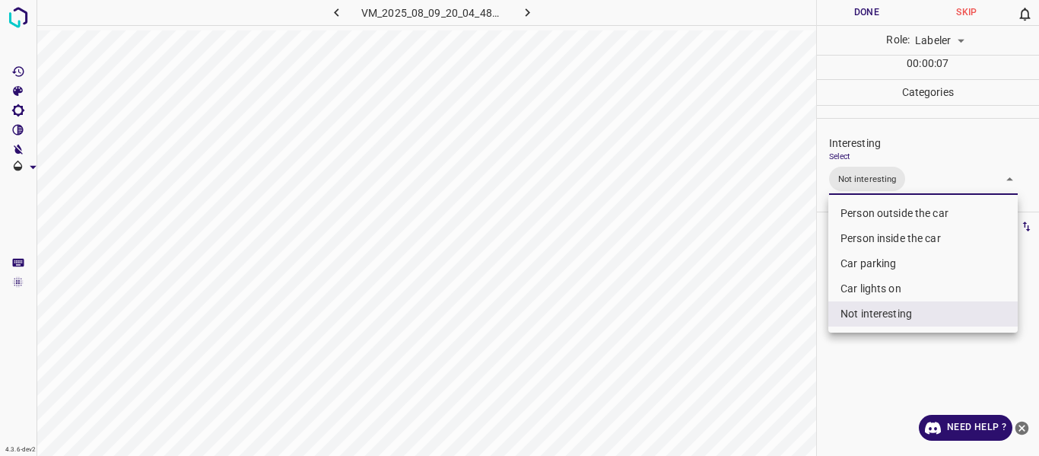
click at [765, 287] on div at bounding box center [519, 228] width 1039 height 456
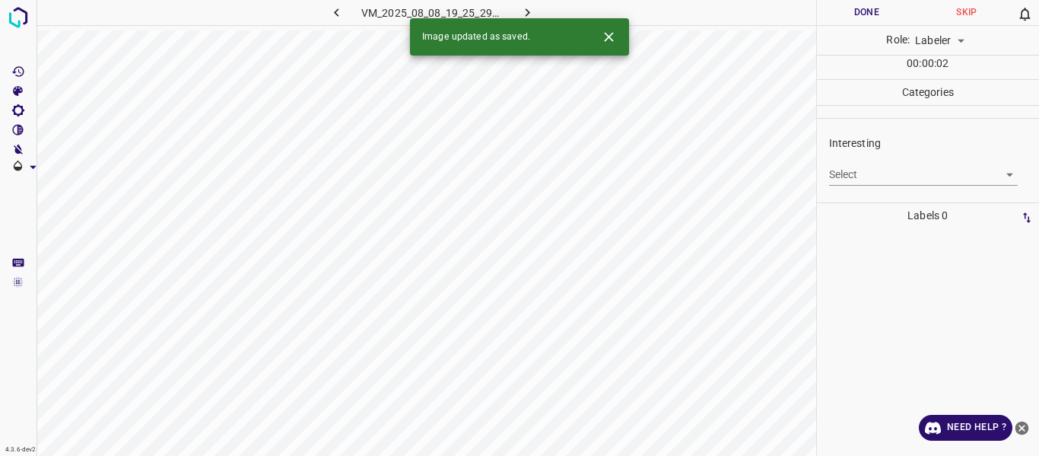
click at [856, 169] on body "4.3.6-dev2 VM_2025_08_08_19_25_29_749_04.gif Done Skip 0 Role: Labeler labeler …" at bounding box center [519, 228] width 1039 height 456
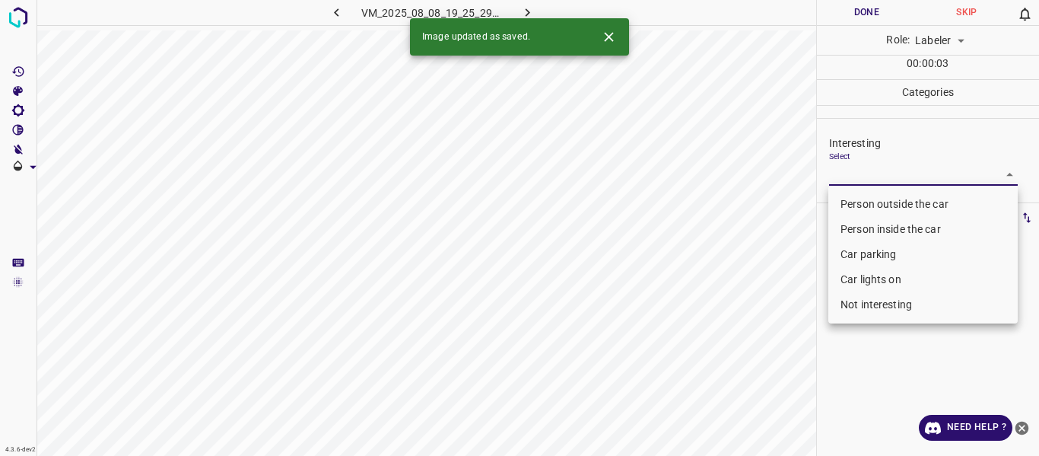
click at [858, 203] on li "Person outside the car" at bounding box center [922, 204] width 189 height 25
type input "Person outside the car"
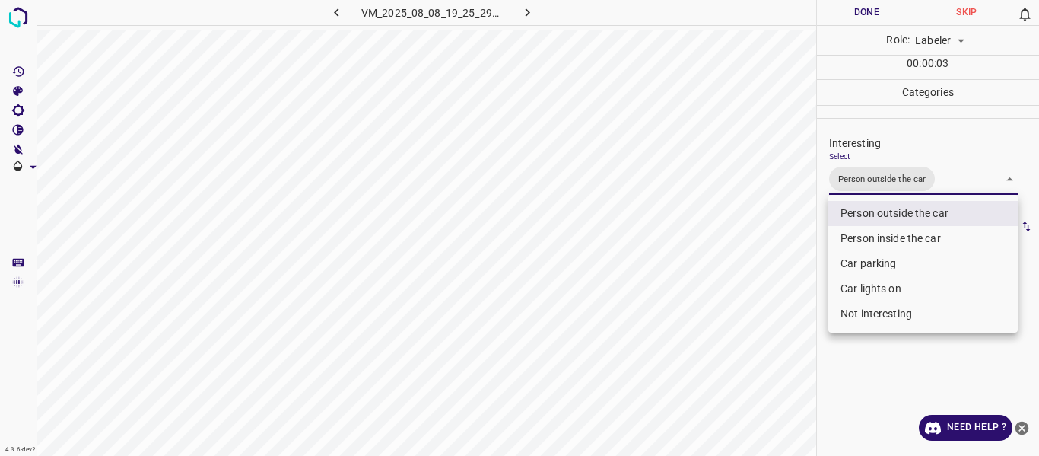
click at [776, 251] on div at bounding box center [519, 228] width 1039 height 456
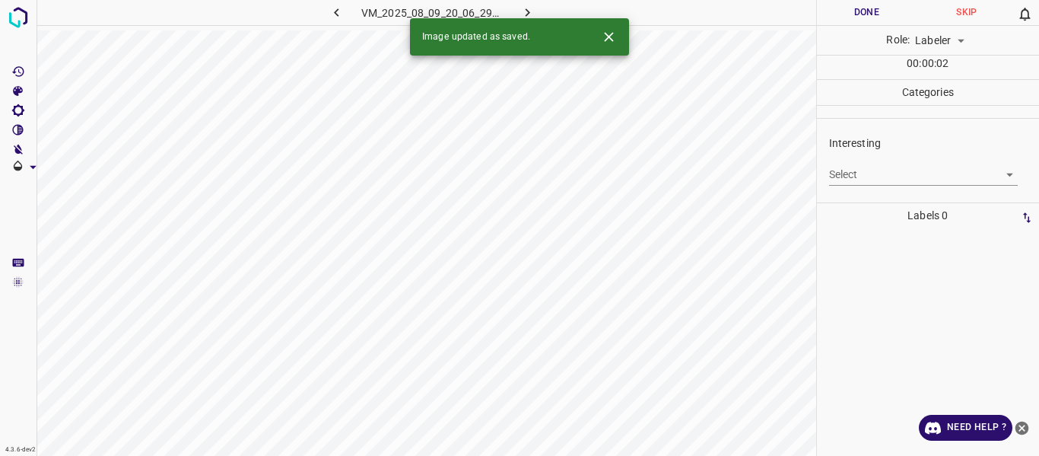
click at [854, 175] on body "4.3.6-dev2 VM_2025_08_09_20_06_29_634_00.gif Done Skip 0 Role: Labeler labeler …" at bounding box center [519, 228] width 1039 height 456
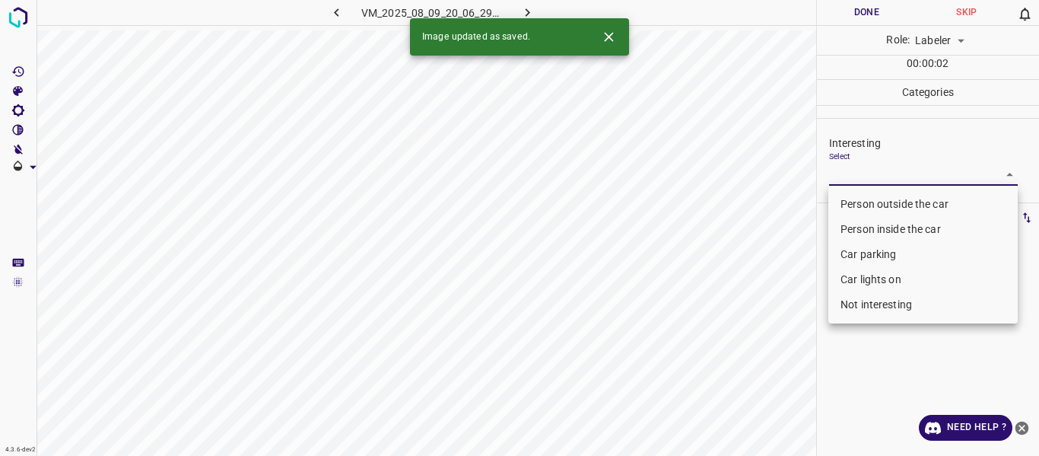
click at [854, 199] on li "Person outside the car" at bounding box center [922, 204] width 189 height 25
type input "Person outside the car"
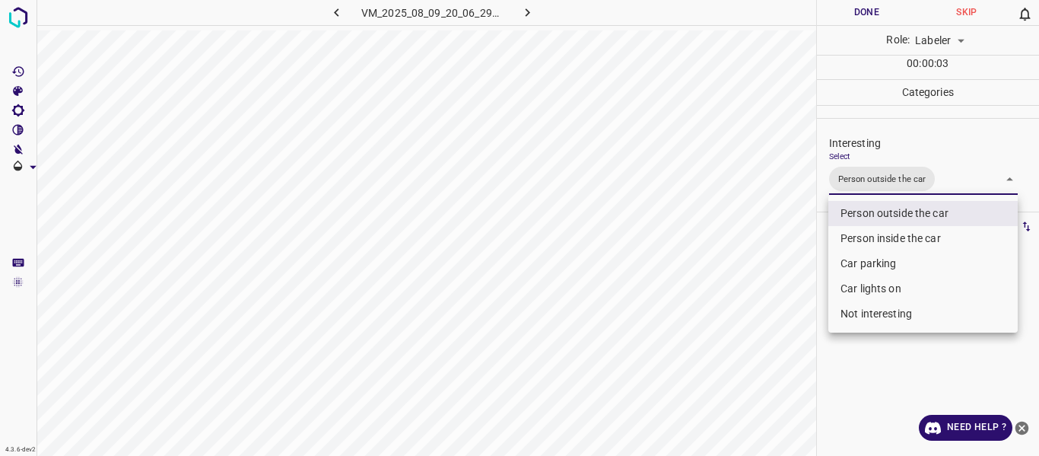
click at [781, 230] on div at bounding box center [519, 228] width 1039 height 456
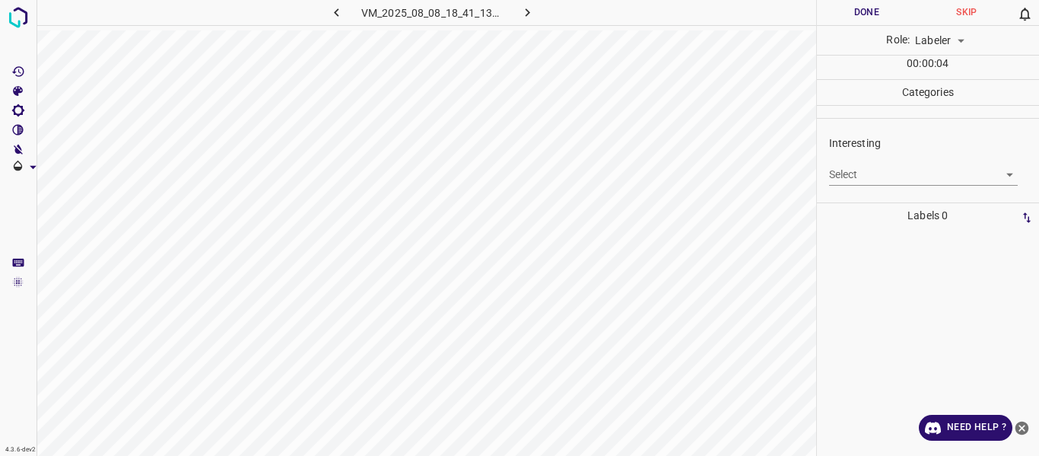
click at [859, 179] on body "4.3.6-dev2 VM_2025_08_08_18_41_13_661_06.gif Done Skip 0 Role: Labeler labeler …" at bounding box center [519, 228] width 1039 height 456
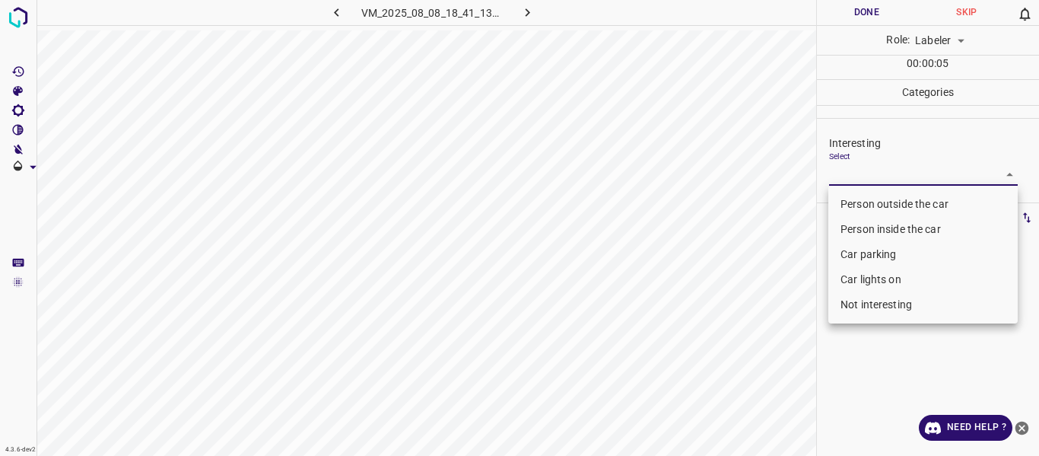
click at [857, 253] on li "Car parking" at bounding box center [922, 254] width 189 height 25
type input "Car parking"
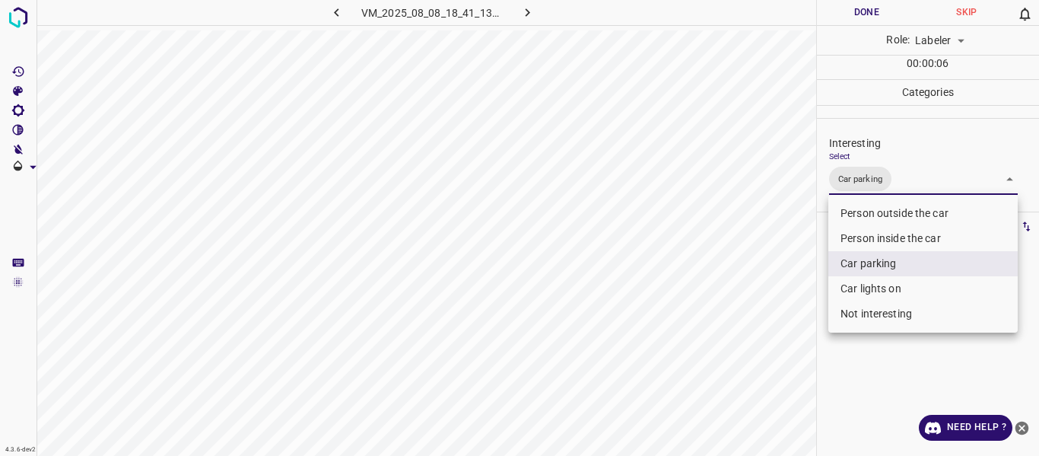
click at [766, 291] on div at bounding box center [519, 228] width 1039 height 456
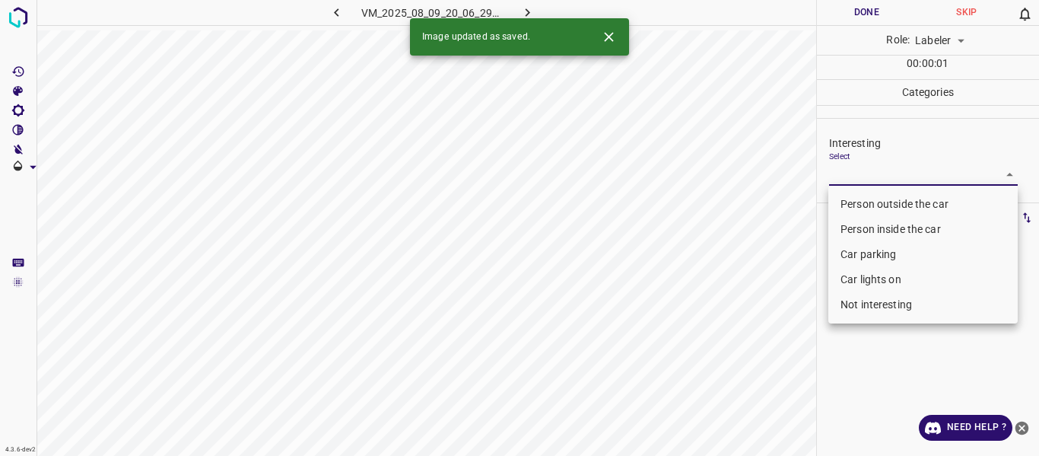
drag, startPoint x: 845, startPoint y: 175, endPoint x: 851, endPoint y: 201, distance: 26.6
click at [846, 175] on body "4.3.6-dev2 VM_2025_08_09_20_06_29_634_03.gif Done Skip 0 Role: Labeler labeler …" at bounding box center [519, 228] width 1039 height 456
drag, startPoint x: 851, startPoint y: 204, endPoint x: 786, endPoint y: 229, distance: 70.1
click at [850, 204] on li "Person outside the car" at bounding box center [922, 204] width 189 height 25
type input "Person outside the car"
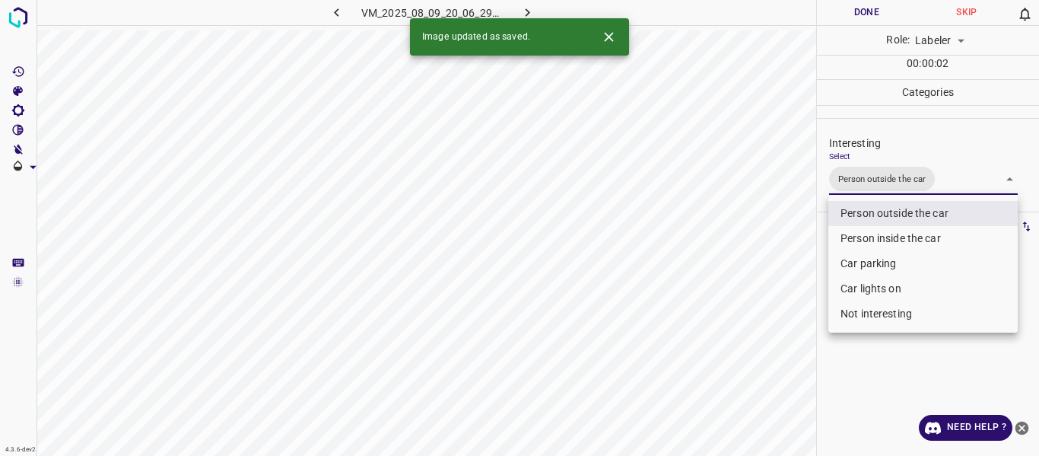
click at [777, 231] on div at bounding box center [519, 228] width 1039 height 456
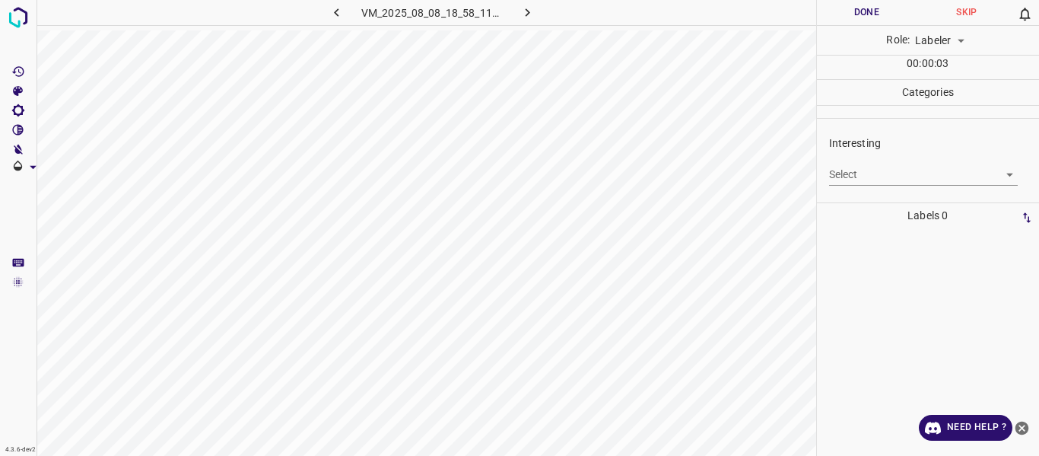
click at [858, 180] on body "4.3.6-dev2 VM_2025_08_08_18_58_11_538_09.gif Done Skip 0 Role: Labeler labeler …" at bounding box center [519, 228] width 1039 height 456
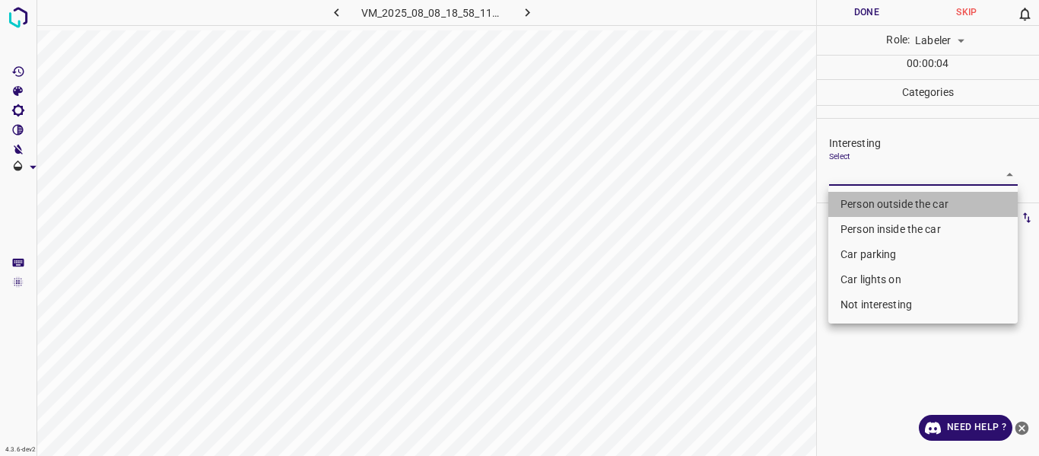
click at [859, 200] on li "Person outside the car" at bounding box center [922, 204] width 189 height 25
type input "Person outside the car"
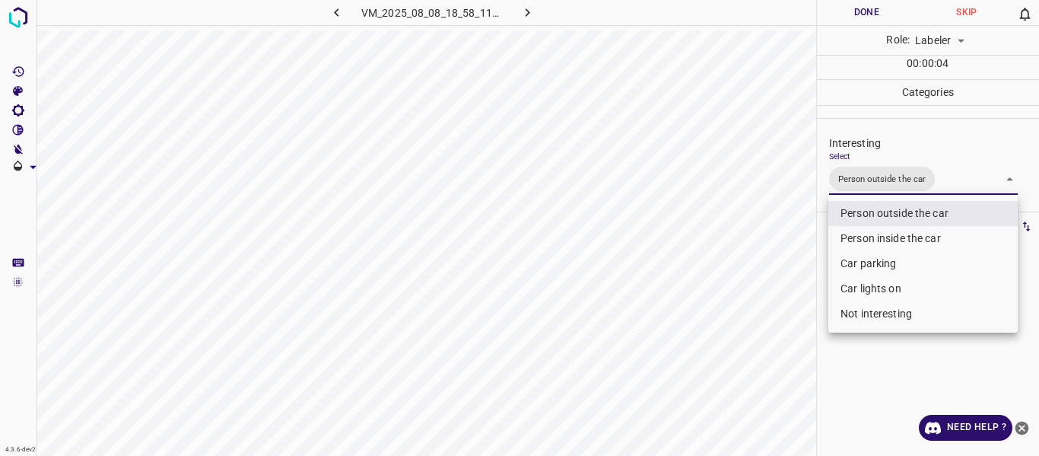
click at [774, 199] on div at bounding box center [519, 228] width 1039 height 456
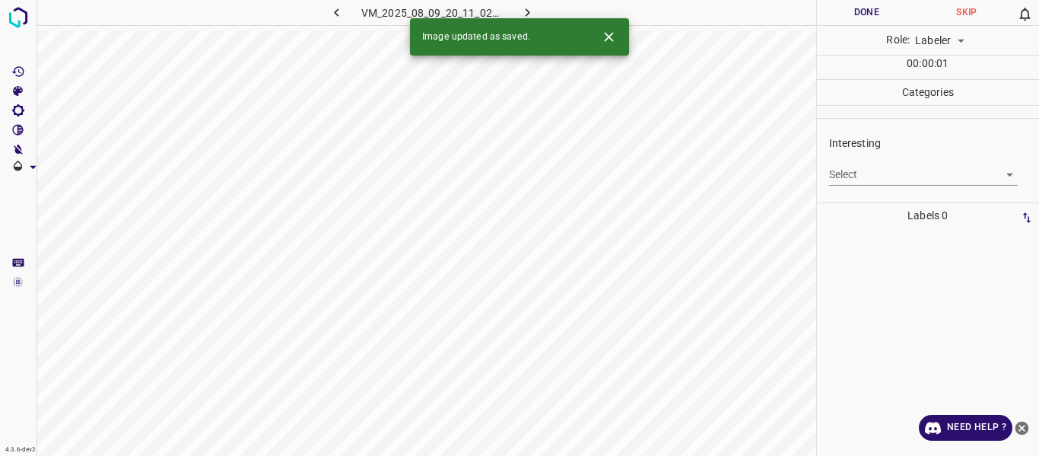
click at [850, 174] on body "4.3.6-dev2 VM_2025_08_09_20_11_02_371_07.gif Done Skip 0 Role: Labeler labeler …" at bounding box center [519, 228] width 1039 height 456
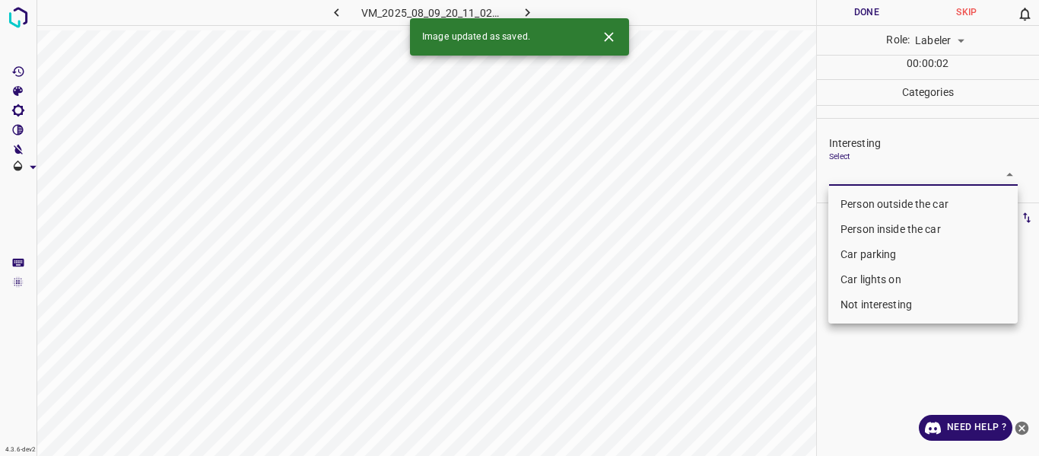
drag, startPoint x: 858, startPoint y: 248, endPoint x: 854, endPoint y: 278, distance: 29.9
click at [858, 249] on li "Car parking" at bounding box center [922, 254] width 189 height 25
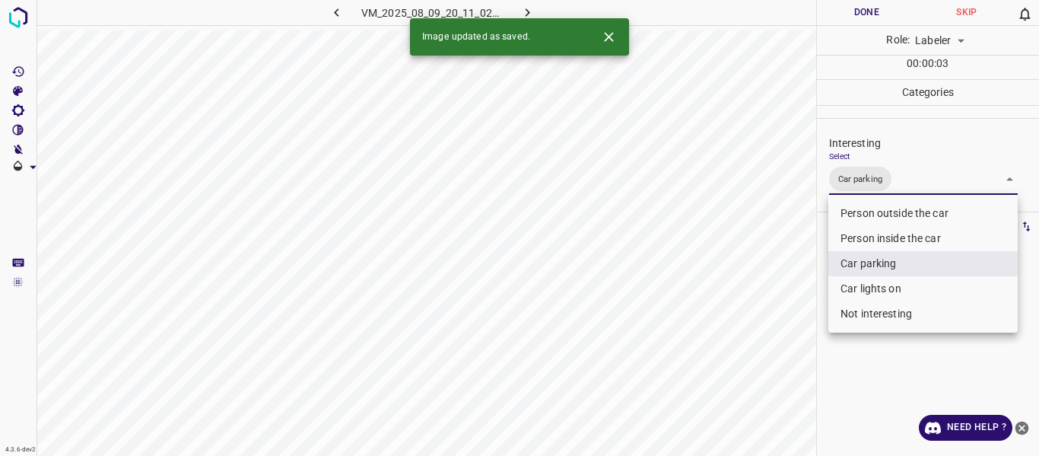
drag, startPoint x: 853, startPoint y: 289, endPoint x: 825, endPoint y: 294, distance: 28.5
click at [852, 291] on li "Car lights on" at bounding box center [922, 288] width 189 height 25
type input "Car parking,Car lights on"
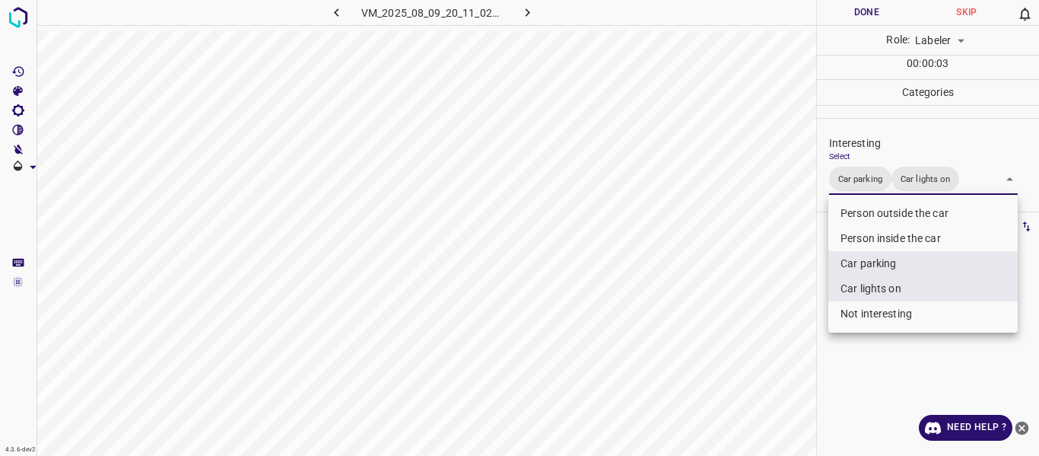
drag, startPoint x: 801, startPoint y: 288, endPoint x: 774, endPoint y: 281, distance: 28.1
click at [800, 287] on div at bounding box center [519, 228] width 1039 height 456
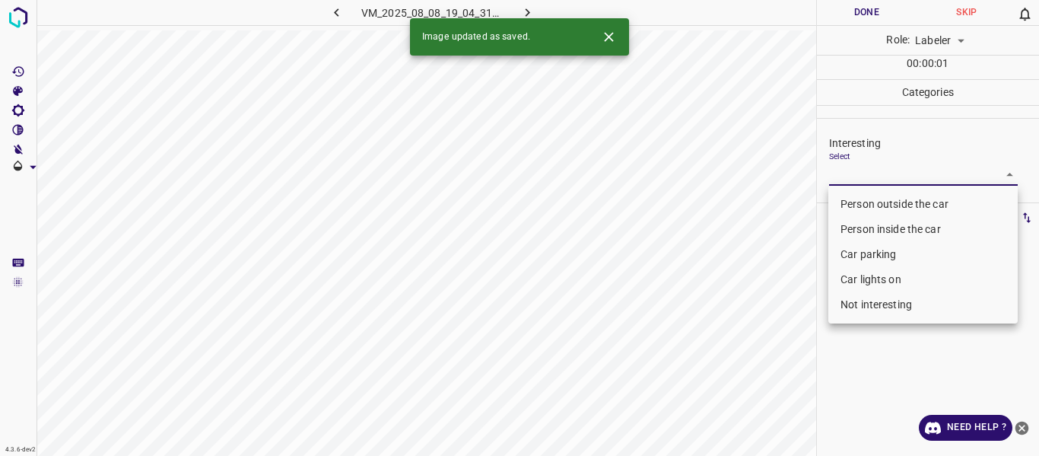
click at [849, 173] on body "4.3.6-dev2 VM_2025_08_08_19_04_31_086_00.gif Done Skip 0 Role: Labeler labeler …" at bounding box center [519, 228] width 1039 height 456
drag, startPoint x: 850, startPoint y: 253, endPoint x: 849, endPoint y: 261, distance: 7.8
click at [850, 254] on li "Car parking" at bounding box center [922, 254] width 189 height 25
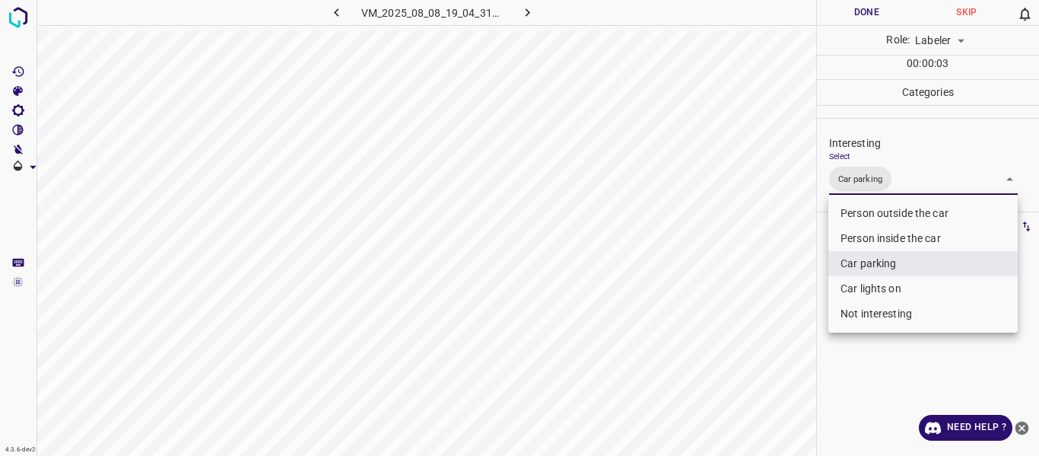
click at [849, 284] on li "Car lights on" at bounding box center [922, 288] width 189 height 25
type input "Car parking,Car lights on"
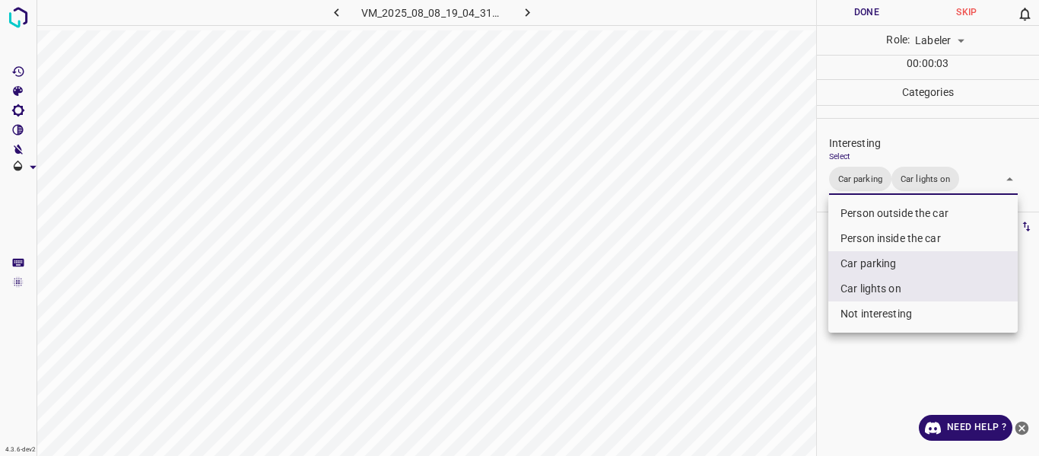
click at [774, 293] on div at bounding box center [519, 228] width 1039 height 456
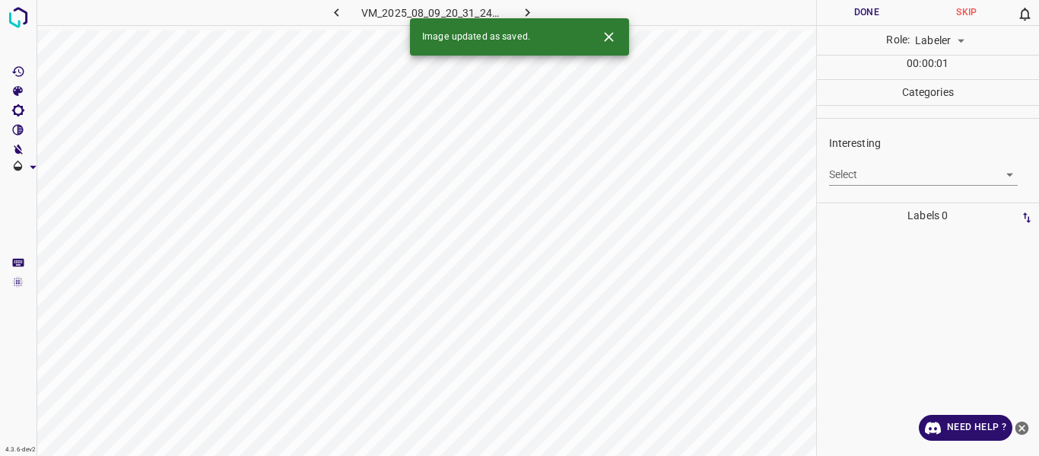
click at [882, 170] on body "4.3.6-dev2 VM_2025_08_09_20_31_24_710_01.gif Done Skip 0 Role: Labeler labeler …" at bounding box center [519, 228] width 1039 height 456
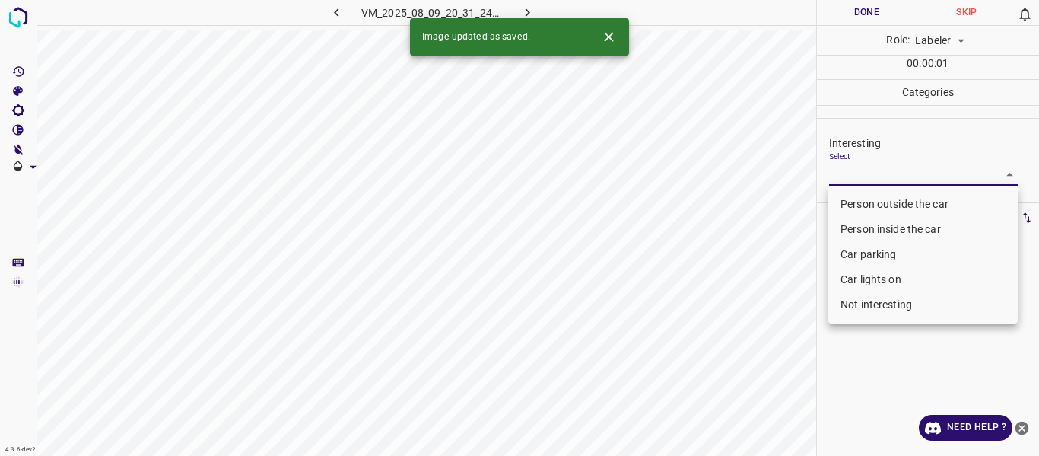
drag, startPoint x: 889, startPoint y: 204, endPoint x: 853, endPoint y: 215, distance: 37.3
click at [887, 203] on li "Person outside the car" at bounding box center [922, 204] width 189 height 25
type input "Person outside the car"
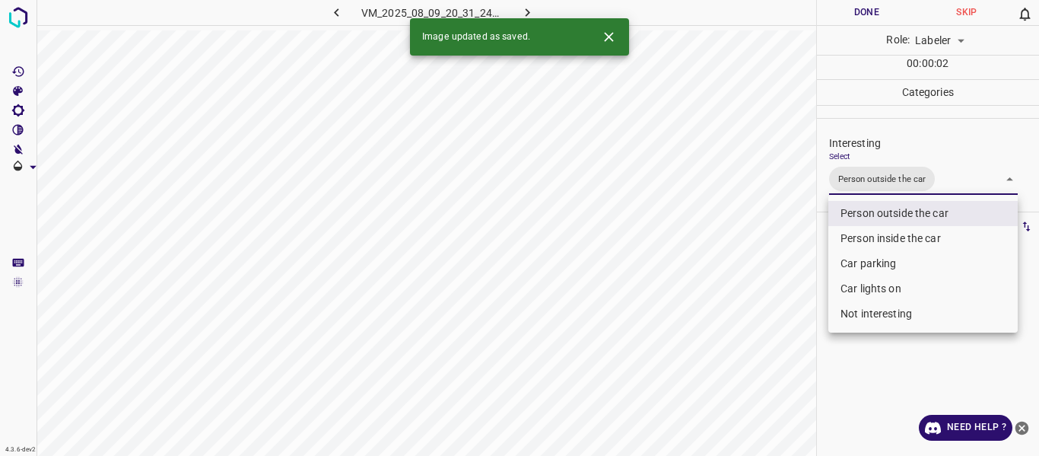
click at [739, 248] on div at bounding box center [519, 228] width 1039 height 456
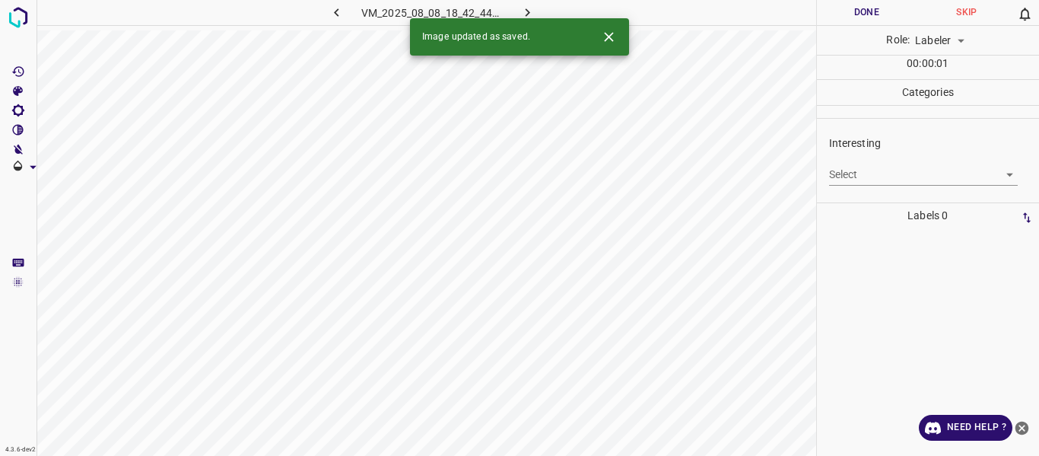
click at [877, 174] on body "4.3.6-dev2 VM_2025_08_08_18_42_44_456_03.gif Done Skip 0 Role: Labeler labeler …" at bounding box center [519, 228] width 1039 height 456
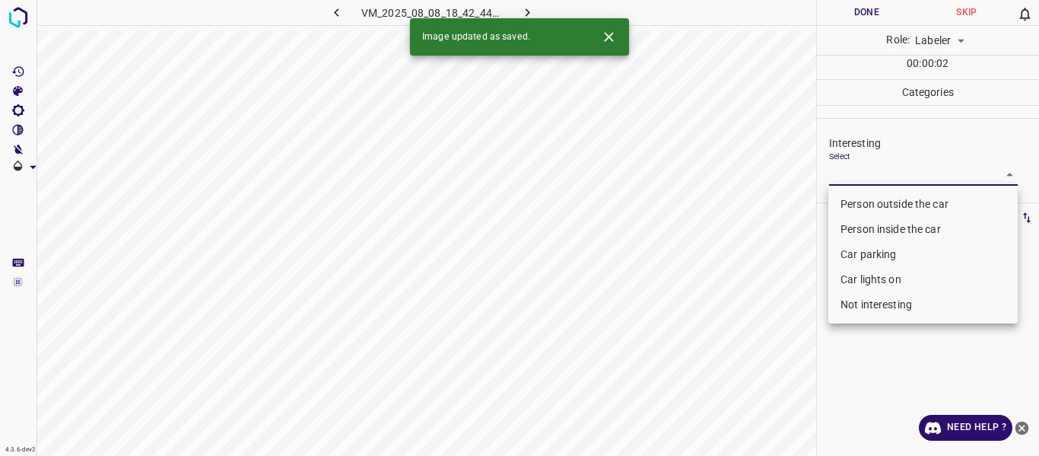
drag, startPoint x: 866, startPoint y: 202, endPoint x: 803, endPoint y: 217, distance: 64.0
click at [865, 202] on li "Person outside the car" at bounding box center [922, 204] width 189 height 25
type input "Person outside the car"
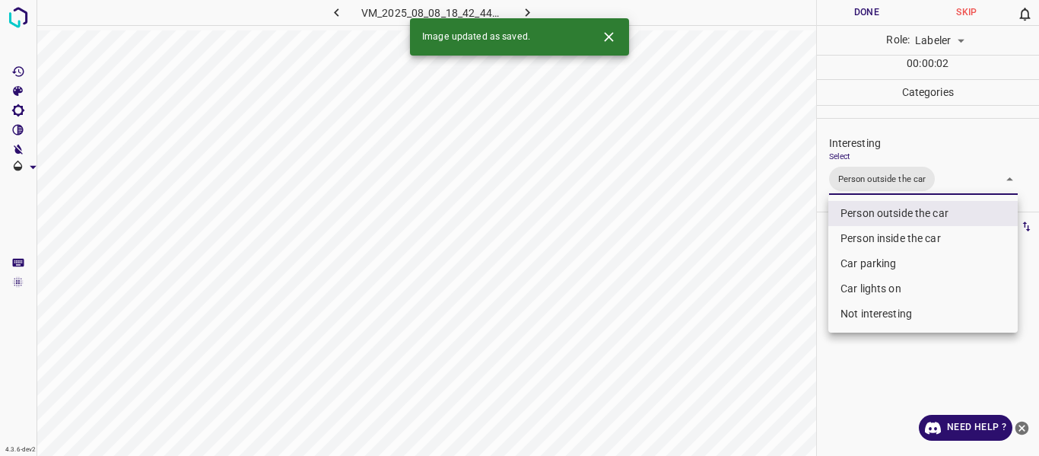
click at [729, 228] on div at bounding box center [519, 228] width 1039 height 456
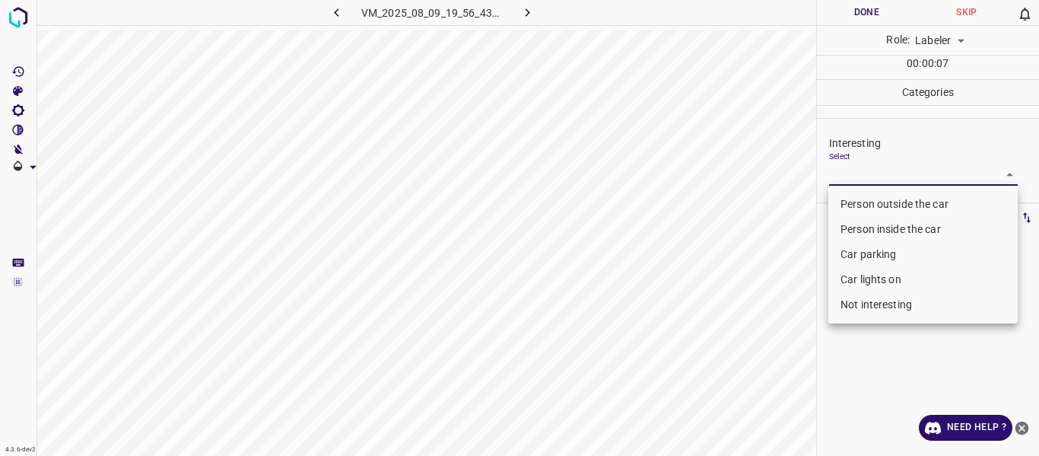
click at [845, 178] on body "4.3.6-dev2 VM_2025_08_09_19_56_43_559_01.gif Done Skip 0 Role: Labeler labeler …" at bounding box center [519, 228] width 1039 height 456
click at [841, 202] on li "Person outside the car" at bounding box center [922, 204] width 189 height 25
type input "Person outside the car"
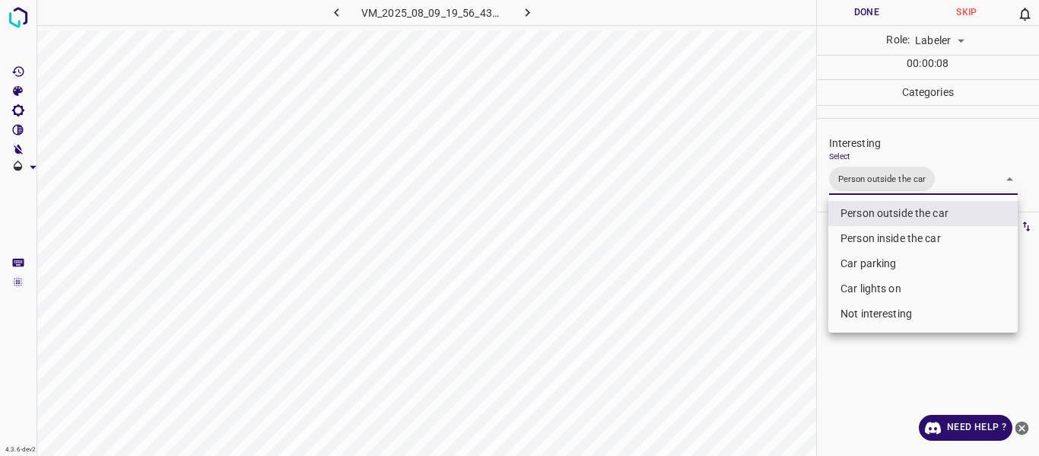
click at [784, 211] on div at bounding box center [519, 228] width 1039 height 456
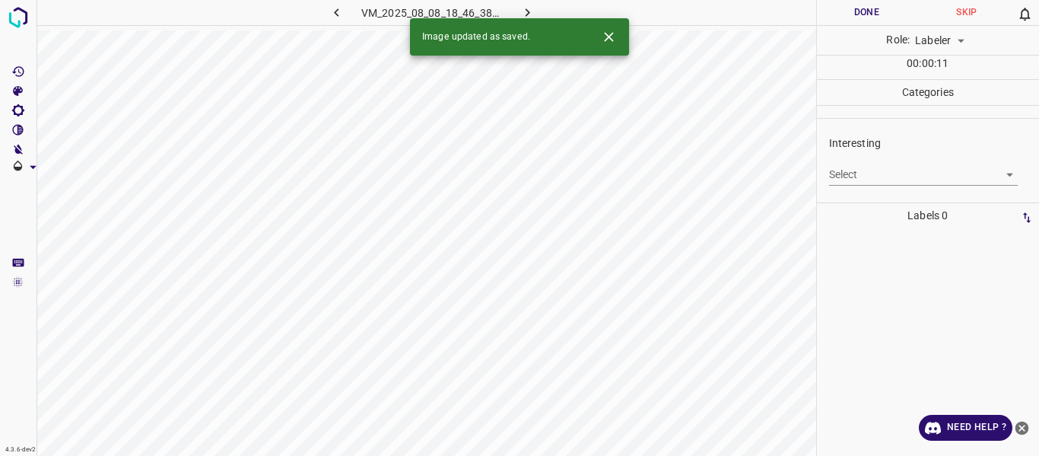
click at [858, 170] on body "4.3.6-dev2 VM_2025_08_08_18_46_38_800_09.gif Done Skip 0 Role: Labeler labeler …" at bounding box center [519, 228] width 1039 height 456
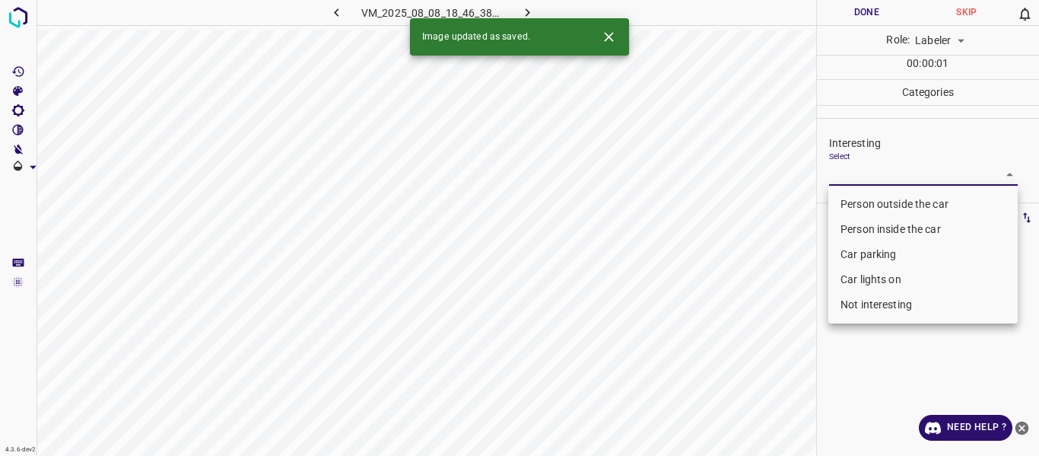
click at [854, 205] on li "Person outside the car" at bounding box center [922, 204] width 189 height 25
type input "Person outside the car"
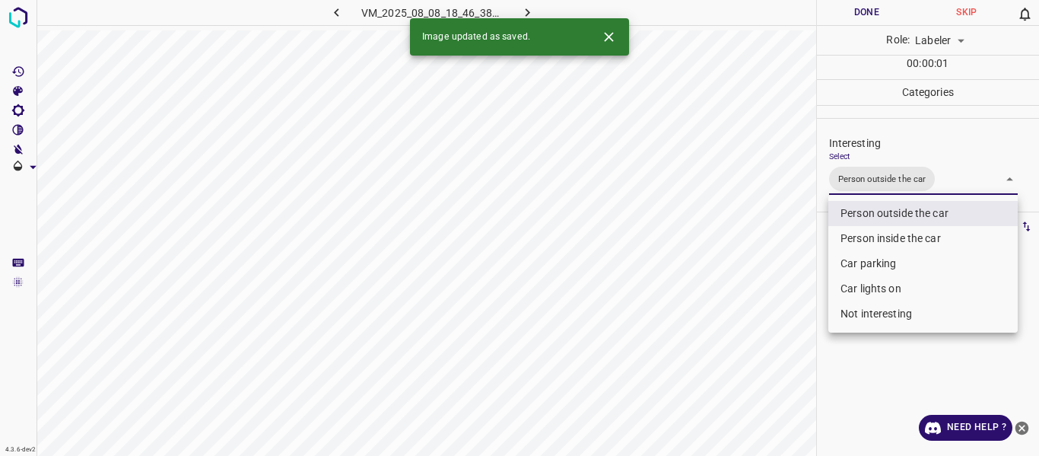
click at [765, 224] on div at bounding box center [519, 228] width 1039 height 456
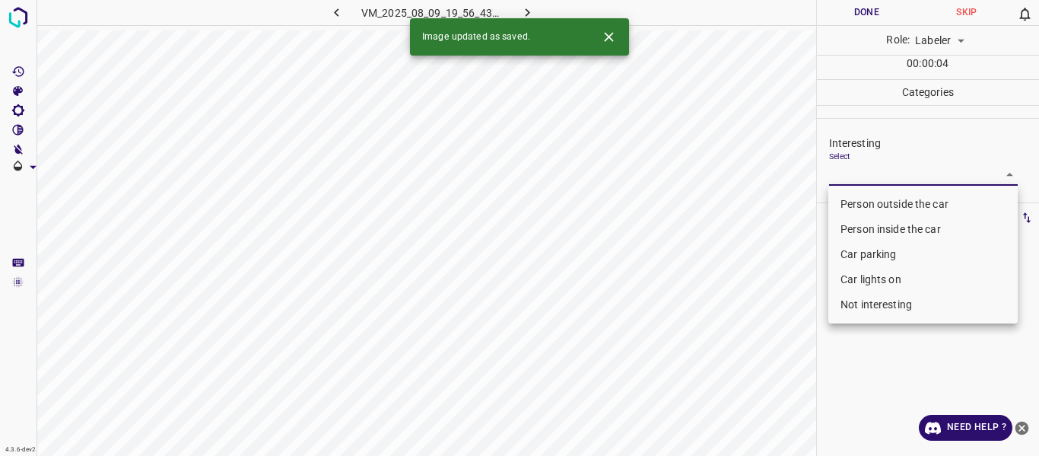
click at [856, 176] on body "4.3.6-dev2 VM_2025_08_09_19_56_43_559_04.gif Done Skip 0 Role: Labeler labeler …" at bounding box center [519, 228] width 1039 height 456
click at [847, 208] on li "Person outside the car" at bounding box center [922, 204] width 189 height 25
type input "Person outside the car"
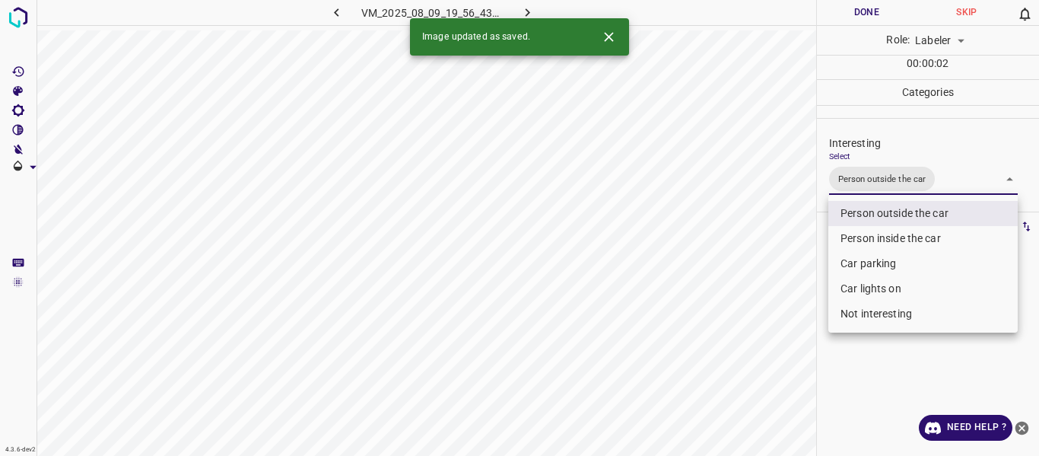
click at [793, 223] on div at bounding box center [519, 228] width 1039 height 456
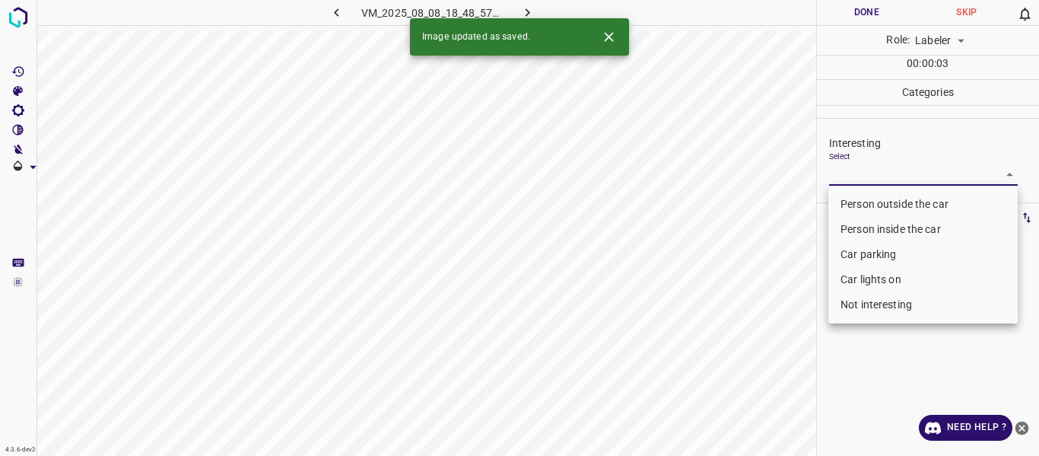
click at [854, 164] on body "4.3.6-dev2 VM_2025_08_08_18_48_57_167_06.gif Done Skip 0 Role: Labeler labeler …" at bounding box center [519, 228] width 1039 height 456
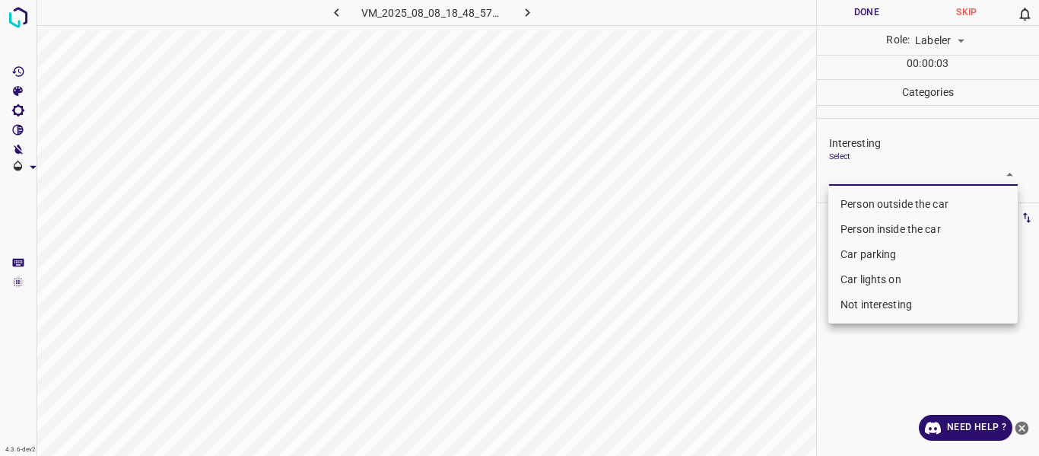
click at [853, 307] on li "Not interesting" at bounding box center [922, 304] width 189 height 25
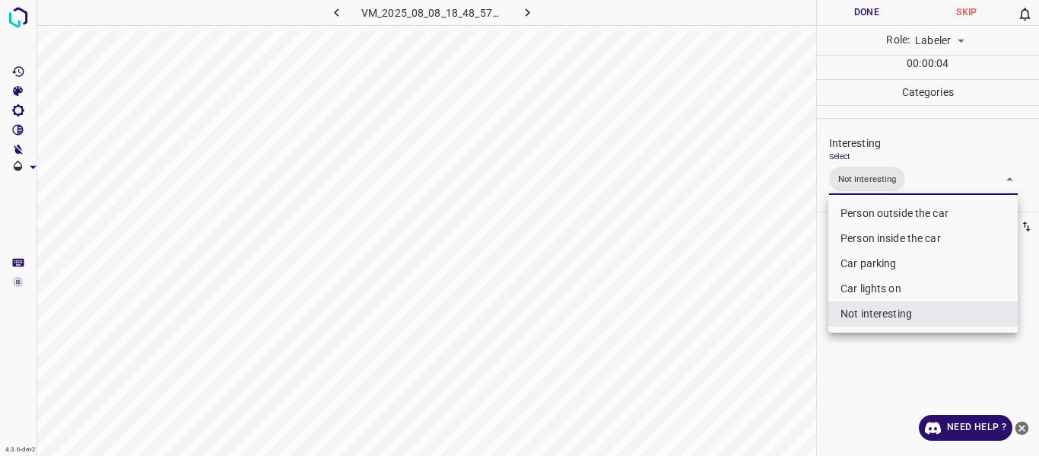
type input "Not interesting"
click at [784, 285] on div at bounding box center [519, 228] width 1039 height 456
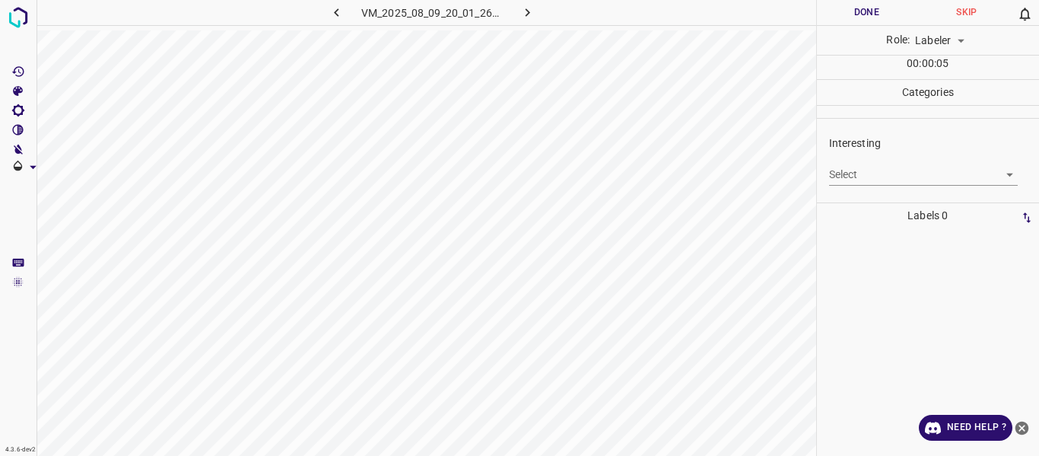
click at [834, 170] on body "4.3.6-dev2 VM_2025_08_09_20_01_26_515_04.gif Done Skip 0 Role: Labeler labeler …" at bounding box center [519, 228] width 1039 height 456
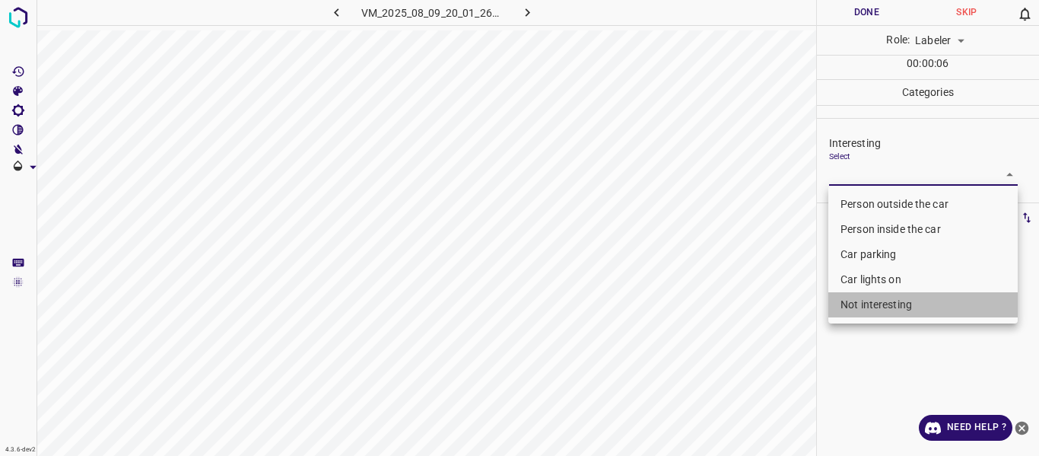
click at [842, 308] on li "Not interesting" at bounding box center [922, 304] width 189 height 25
type input "Not interesting"
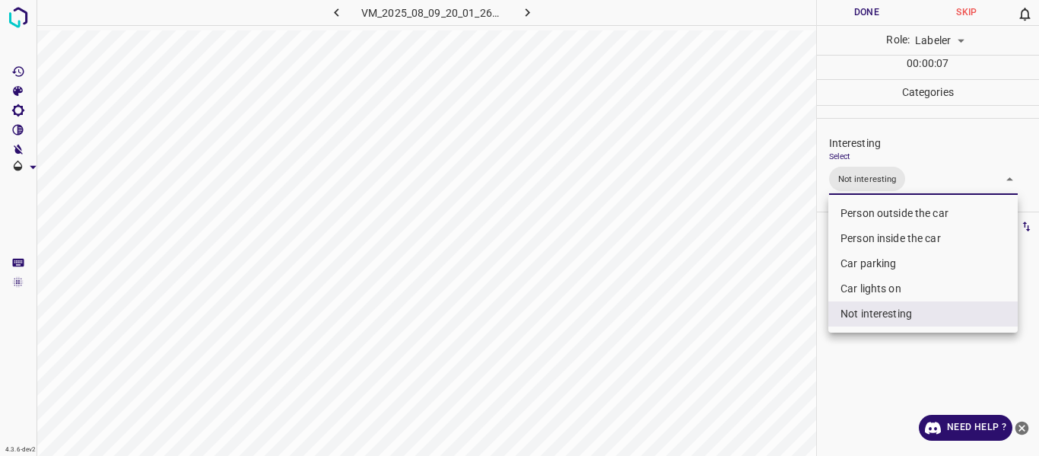
click at [795, 288] on div at bounding box center [519, 228] width 1039 height 456
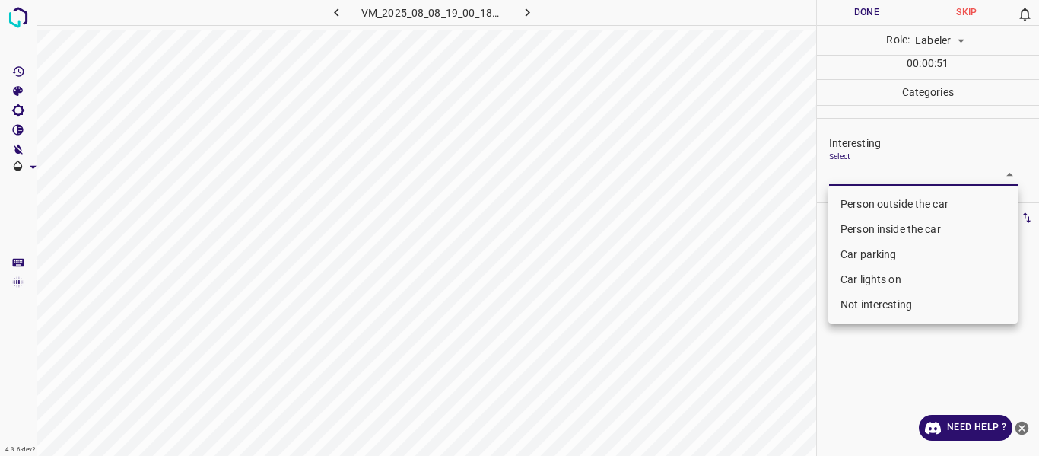
click at [884, 176] on body "4.3.6-dev2 VM_2025_08_08_19_00_18_906_03.gif Done Skip 0 Role: Labeler labeler …" at bounding box center [519, 228] width 1039 height 456
click at [881, 208] on li "Person outside the car" at bounding box center [922, 204] width 189 height 25
type input "Person outside the car"
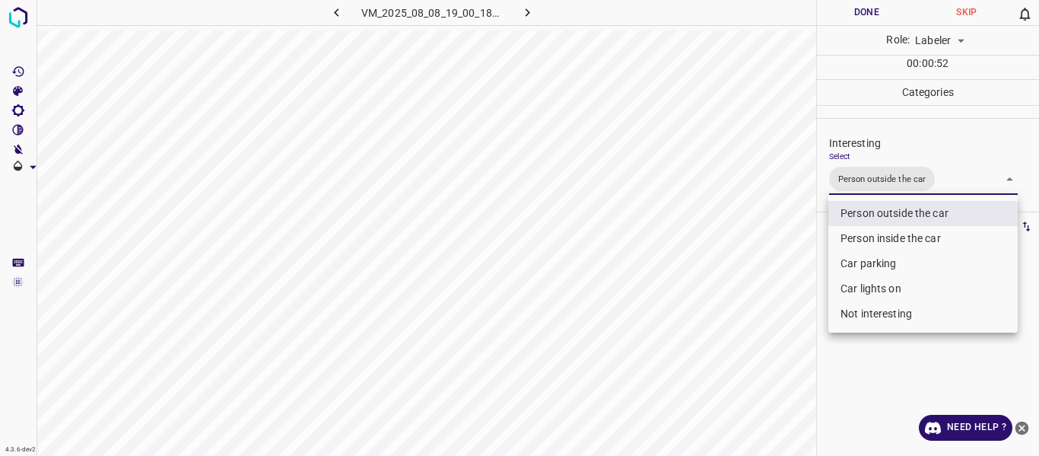
click at [749, 332] on div at bounding box center [519, 228] width 1039 height 456
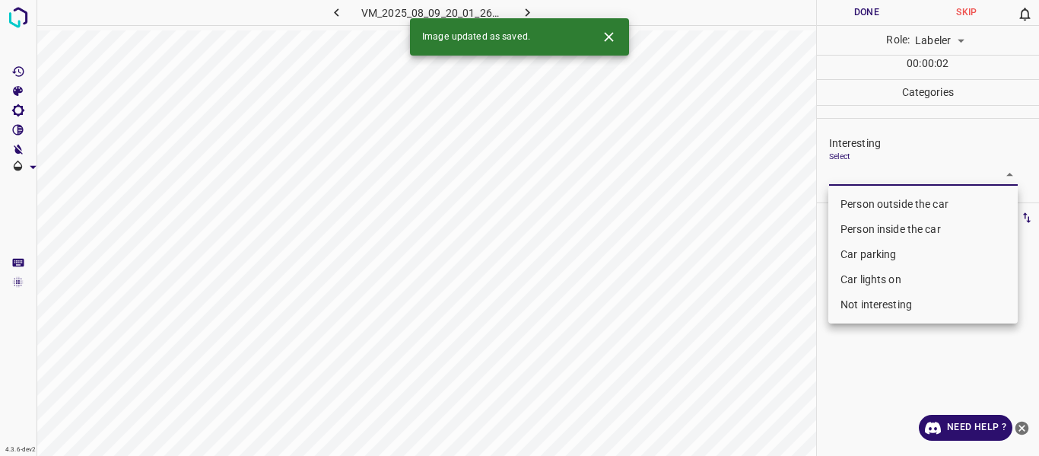
click at [856, 176] on body "4.3.6-dev2 VM_2025_08_09_20_01_26_515_05.gif Done Skip 0 Role: Labeler labeler …" at bounding box center [519, 228] width 1039 height 456
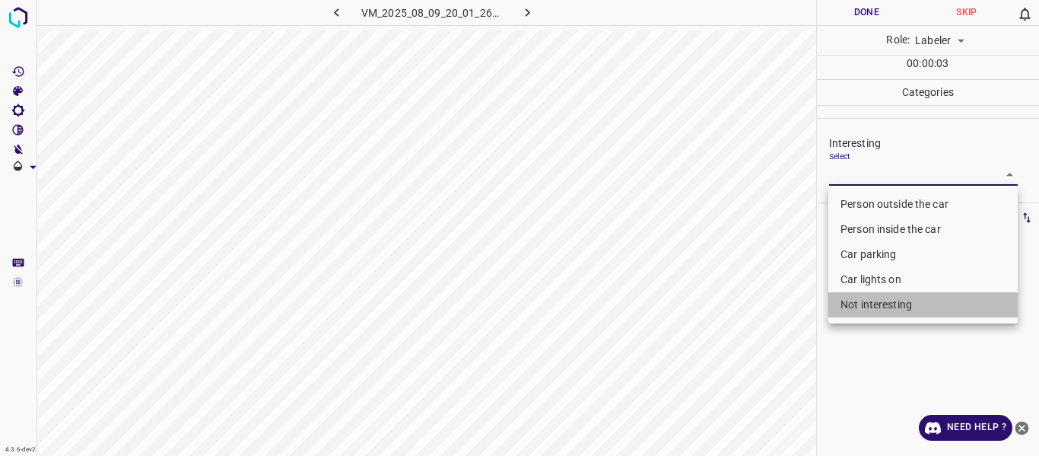
click at [877, 307] on li "Not interesting" at bounding box center [922, 304] width 189 height 25
type input "Not interesting"
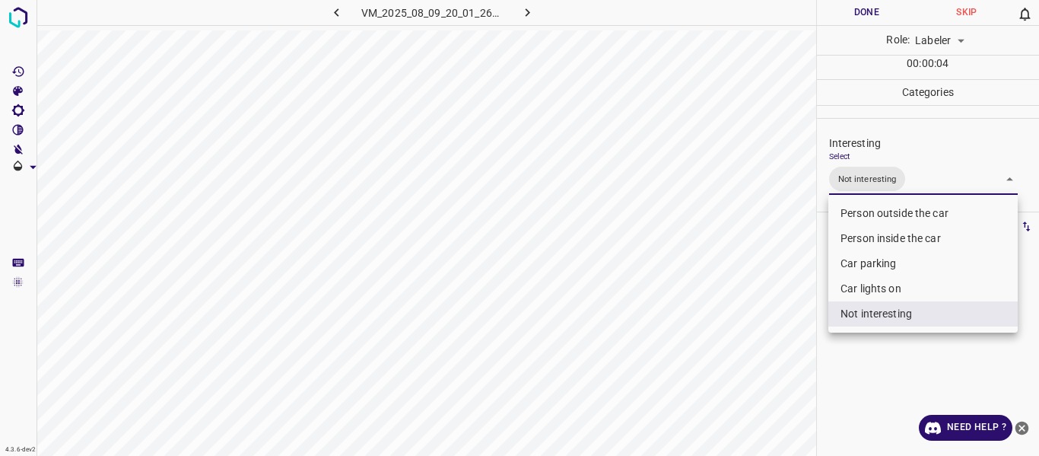
click at [755, 323] on div at bounding box center [519, 228] width 1039 height 456
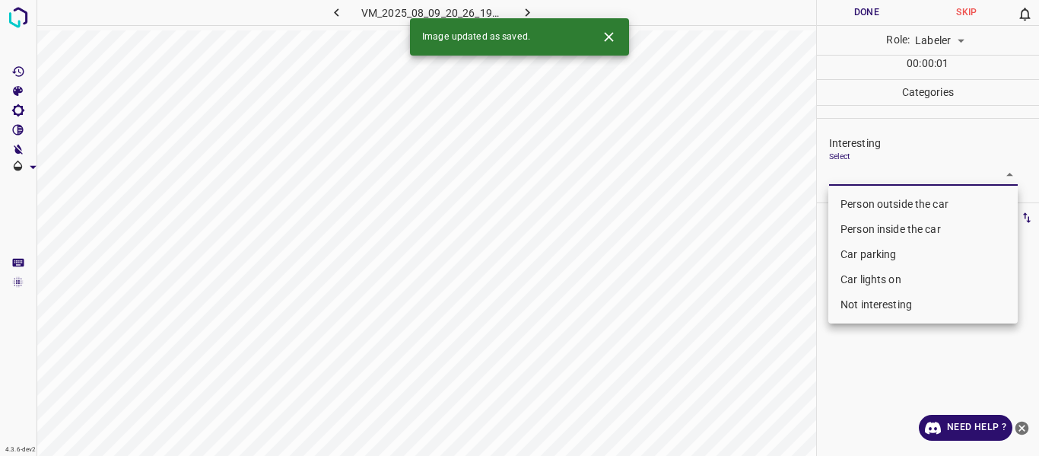
click at [849, 174] on body "4.3.6-dev2 VM_2025_08_09_20_26_19_613_09.gif Done Skip 0 Role: Labeler labeler …" at bounding box center [519, 228] width 1039 height 456
click at [860, 251] on li "Car parking" at bounding box center [922, 254] width 189 height 25
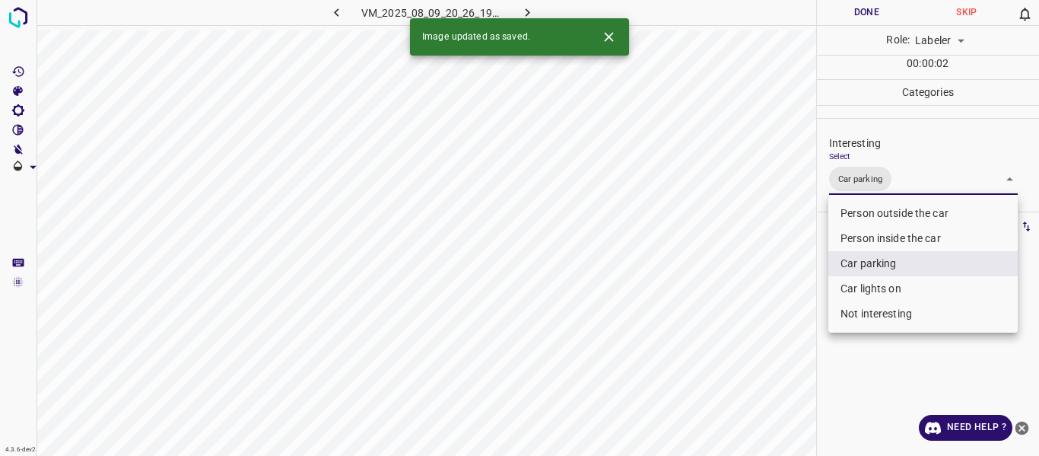
click at [857, 288] on li "Car lights on" at bounding box center [922, 288] width 189 height 25
type input "Car parking,Car lights on"
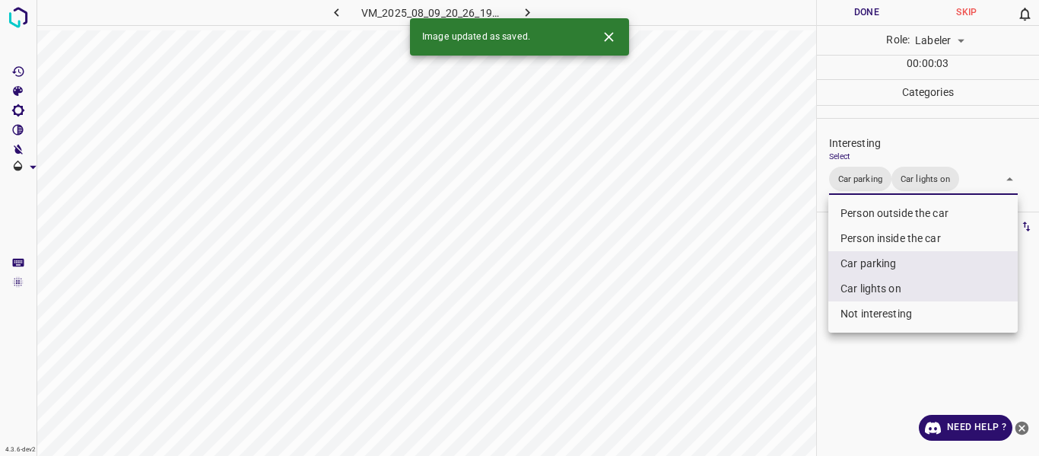
click at [761, 287] on div at bounding box center [519, 228] width 1039 height 456
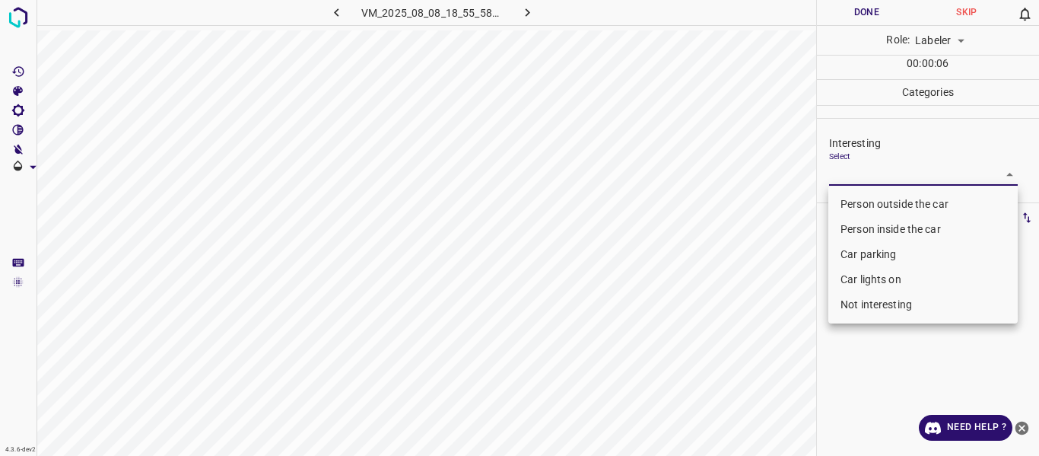
click at [867, 176] on body "4.3.6-dev2 VM_2025_08_08_18_55_58_639_09.gif Done Skip 0 Role: Labeler labeler …" at bounding box center [519, 228] width 1039 height 456
click at [863, 274] on li "Car lights on" at bounding box center [922, 279] width 189 height 25
type input "Car lights on"
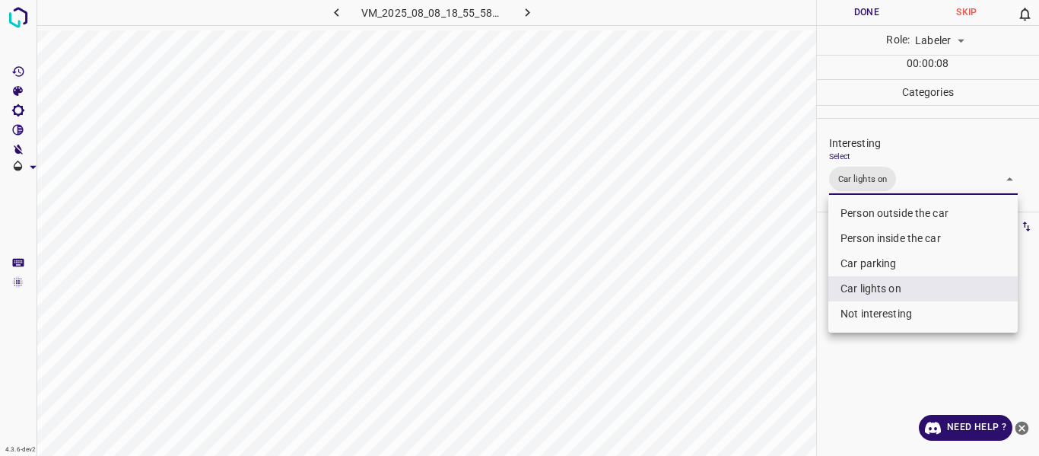
click at [778, 274] on div at bounding box center [519, 228] width 1039 height 456
